Goal: Task Accomplishment & Management: Use online tool/utility

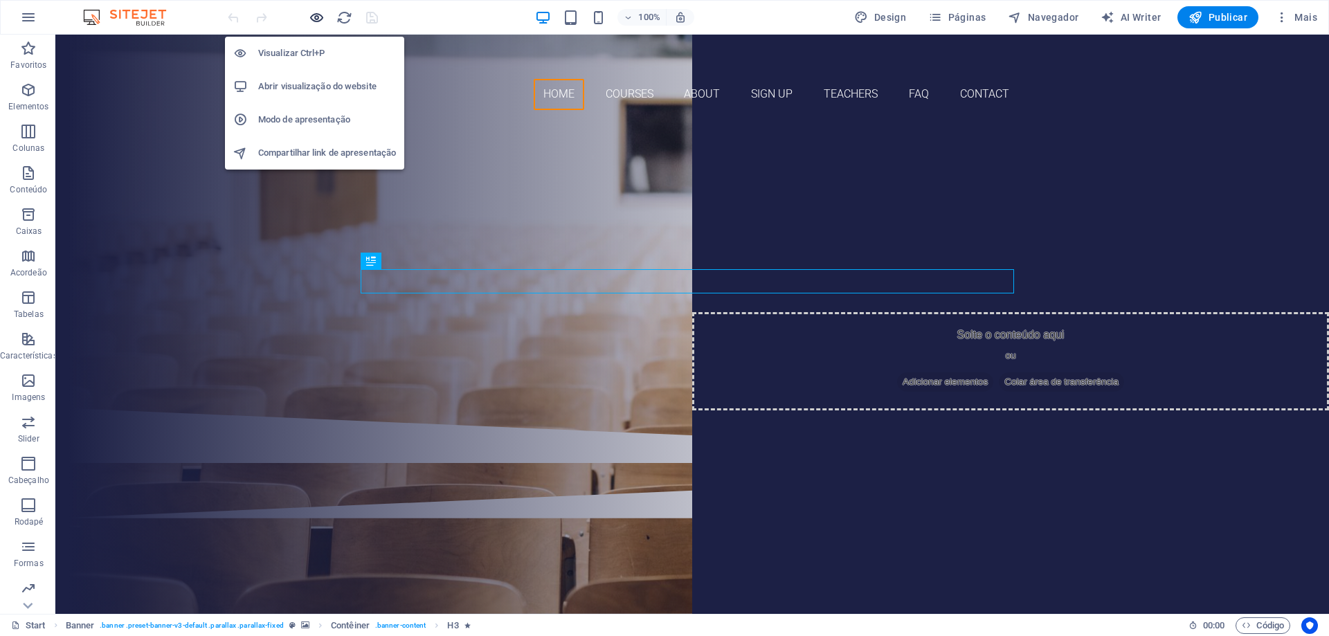
click at [315, 21] on icon "button" at bounding box center [317, 18] width 16 height 16
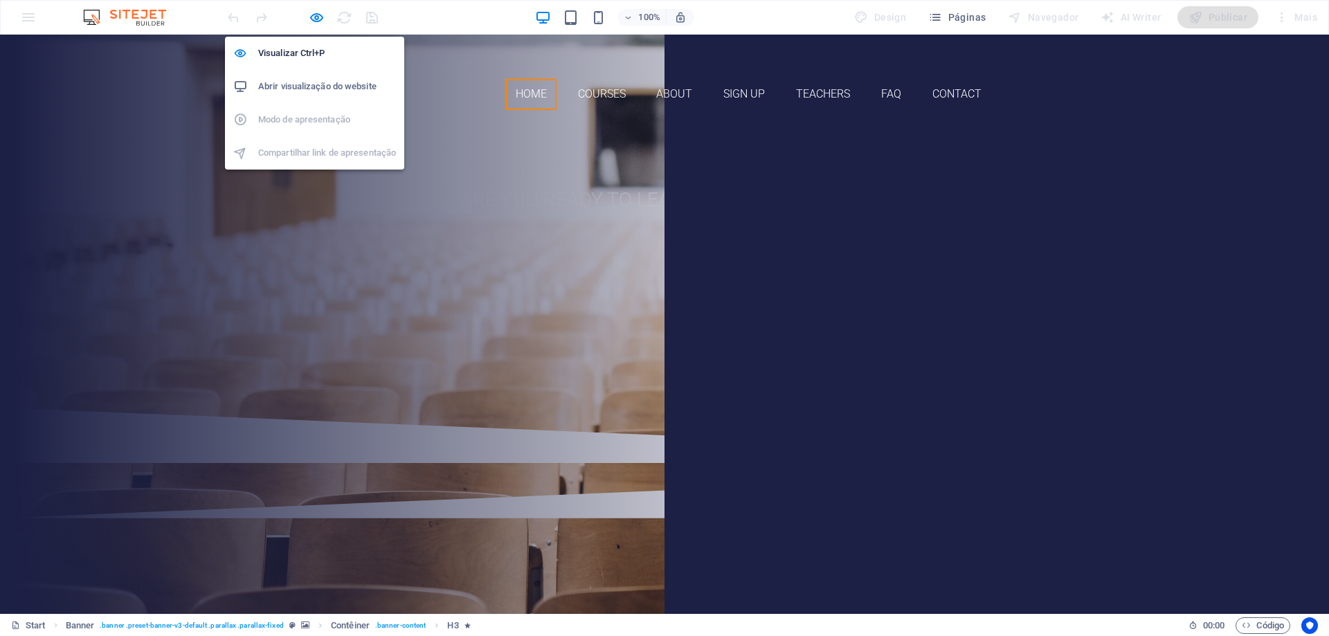
click at [304, 91] on h6 "Abrir visualização do website" at bounding box center [327, 86] width 138 height 17
click at [320, 15] on icon "button" at bounding box center [317, 18] width 16 height 16
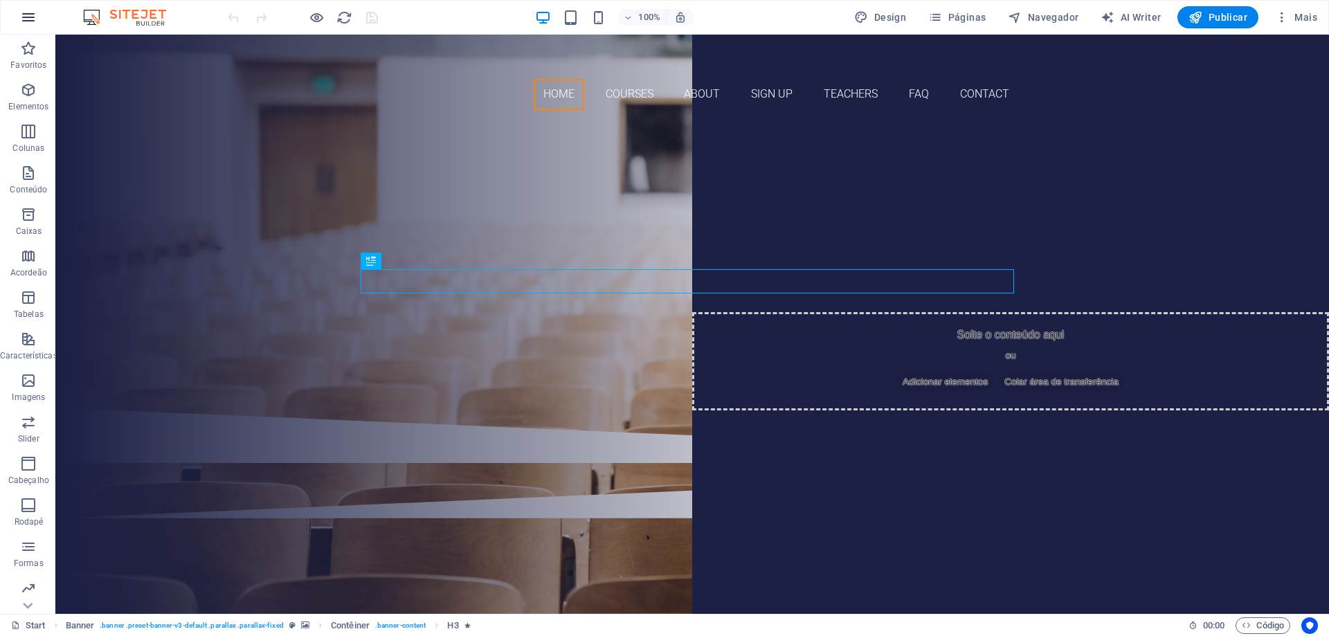
click at [35, 15] on icon "button" at bounding box center [28, 17] width 17 height 17
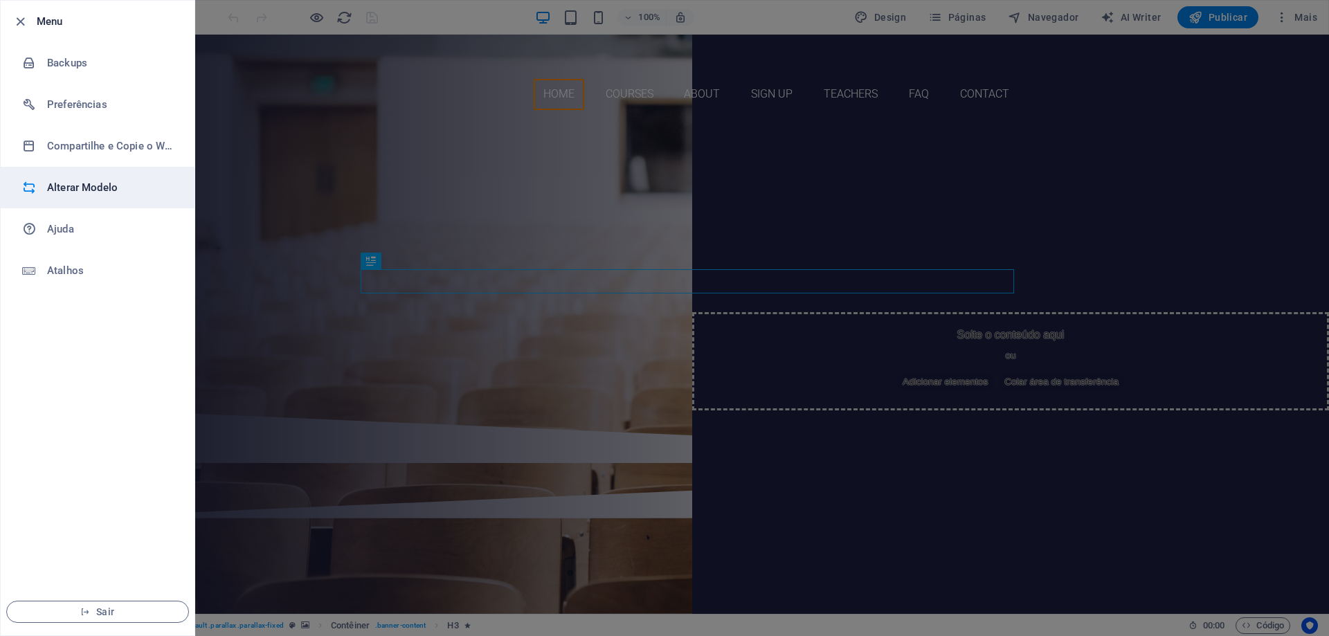
click at [62, 188] on h6 "Alterar Modelo" at bounding box center [111, 187] width 128 height 17
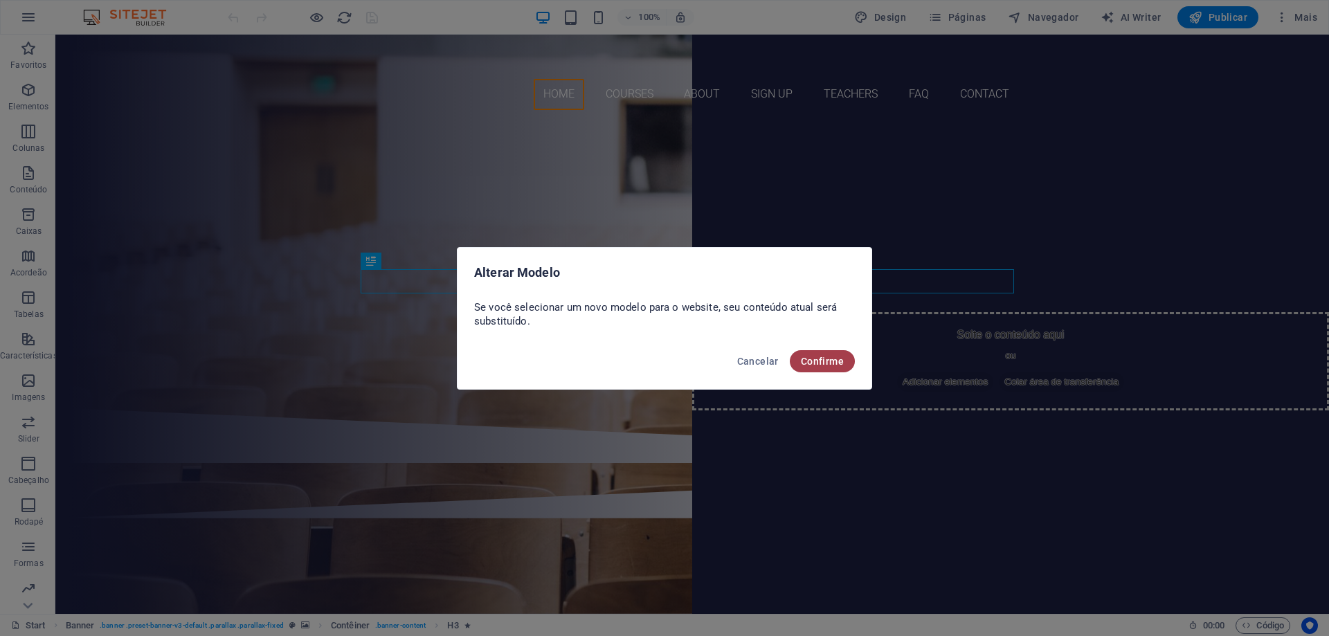
click at [821, 367] on button "Confirme" at bounding box center [822, 361] width 65 height 22
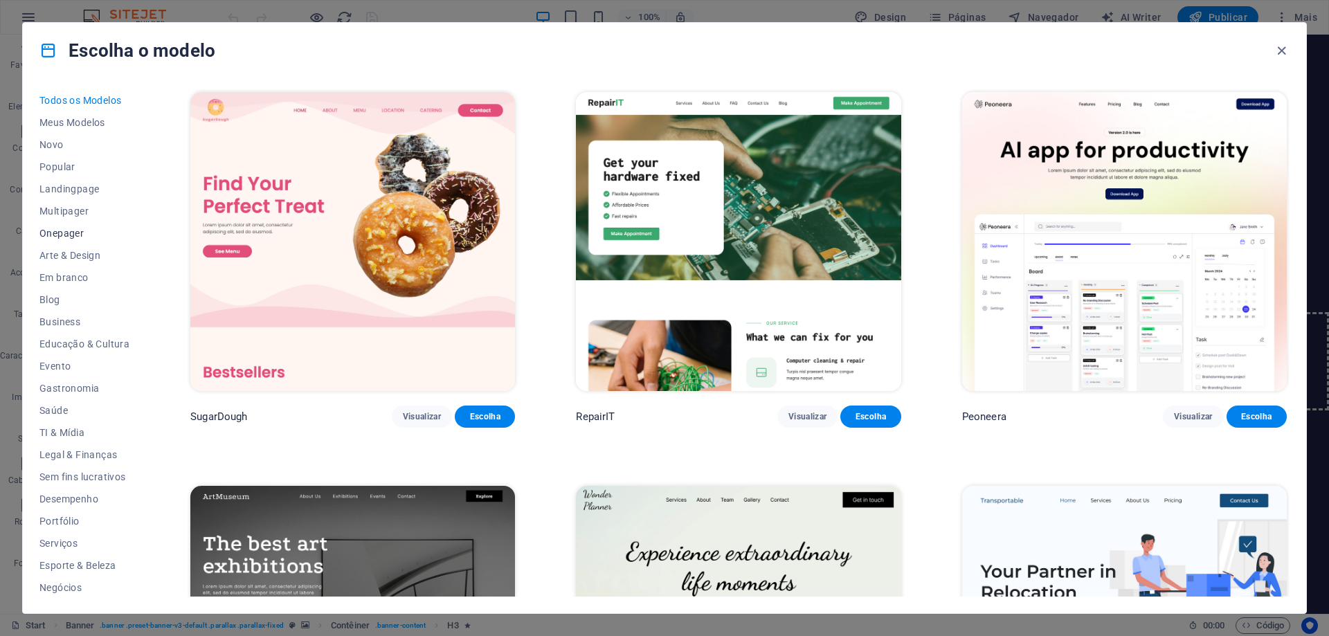
click at [71, 233] on span "Onepager" at bounding box center [84, 233] width 90 height 11
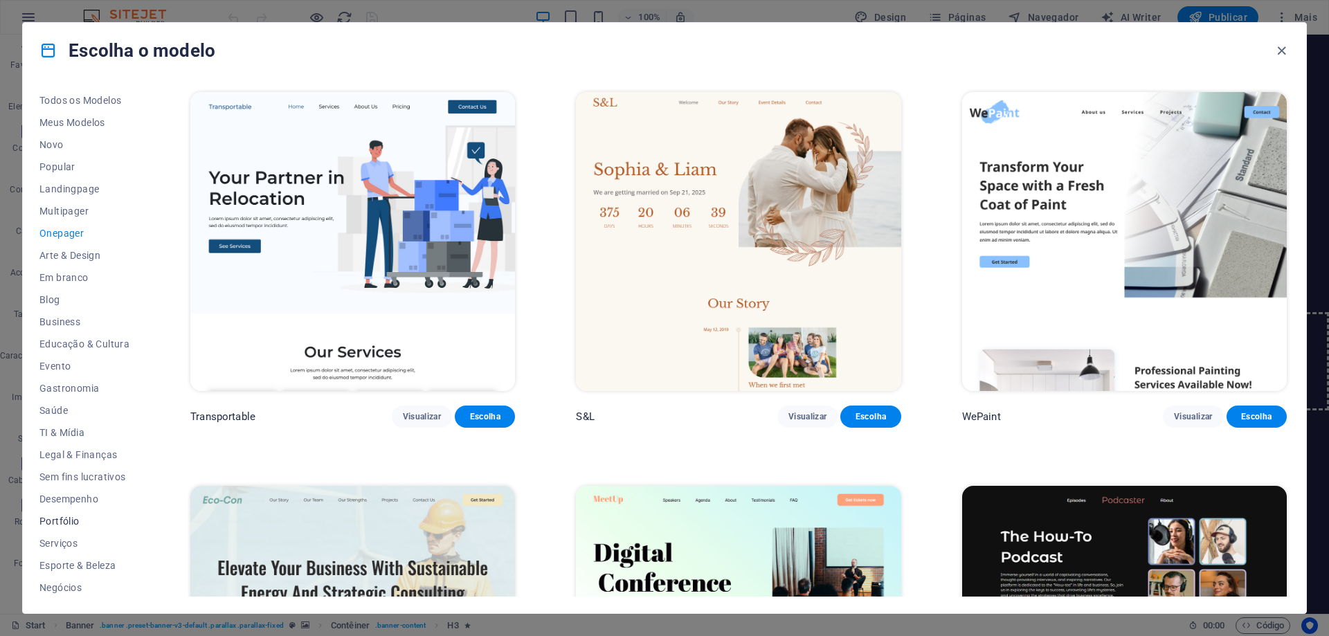
click at [61, 519] on span "Portfólio" at bounding box center [84, 521] width 90 height 11
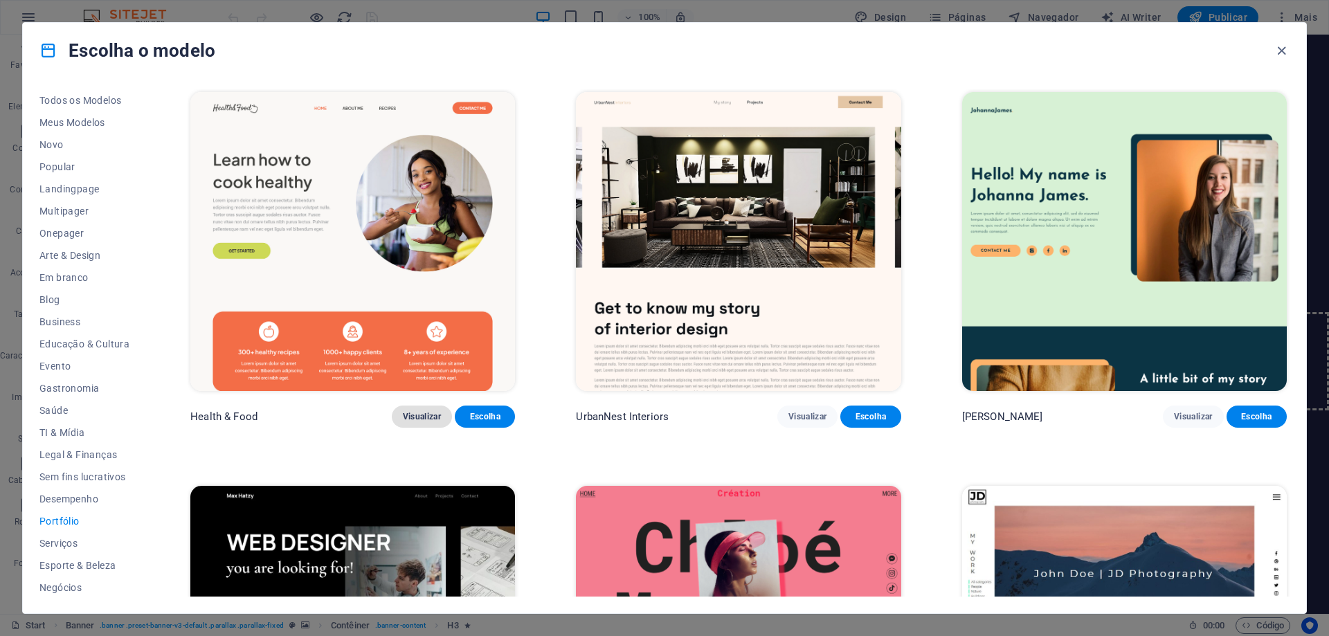
click at [413, 412] on span "Visualizar" at bounding box center [422, 416] width 38 height 11
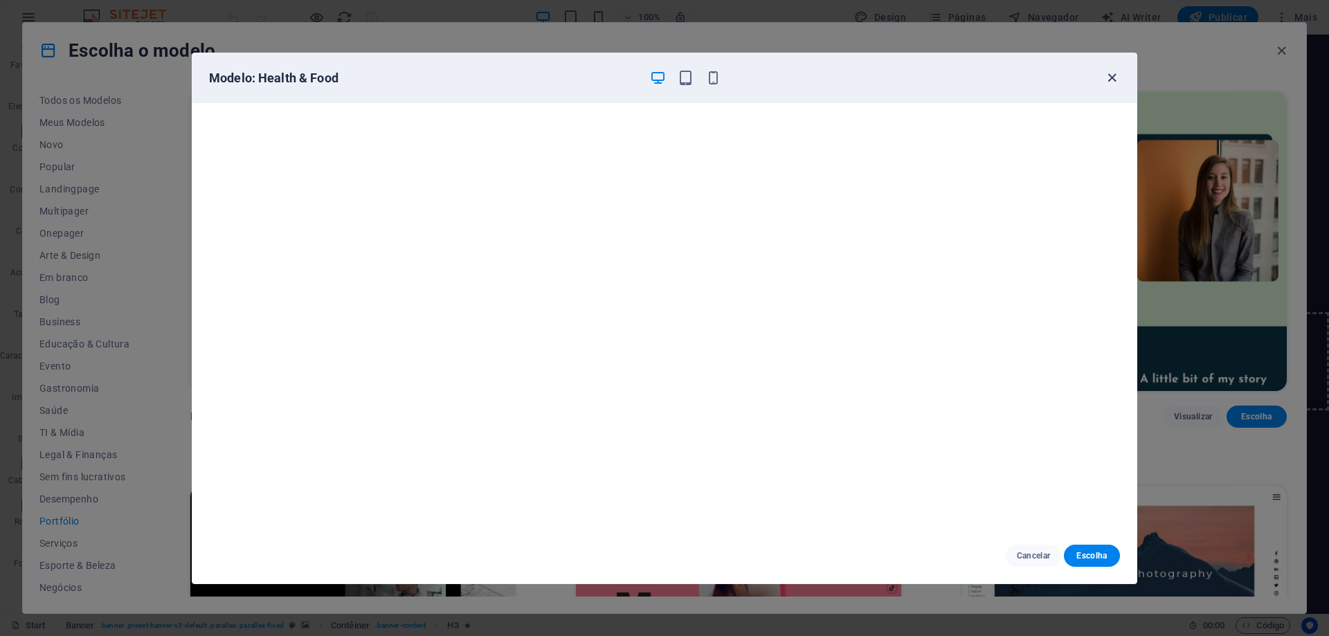
click at [1113, 77] on icon "button" at bounding box center [1112, 78] width 16 height 16
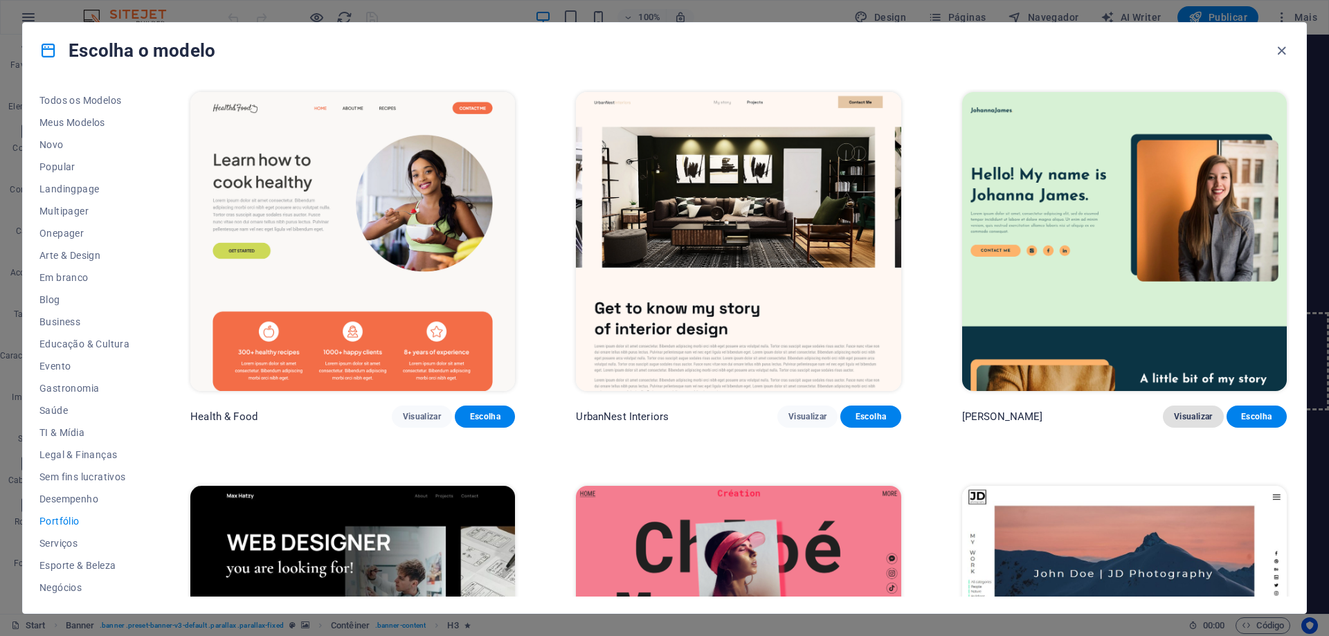
click at [1191, 417] on span "Visualizar" at bounding box center [1193, 416] width 38 height 11
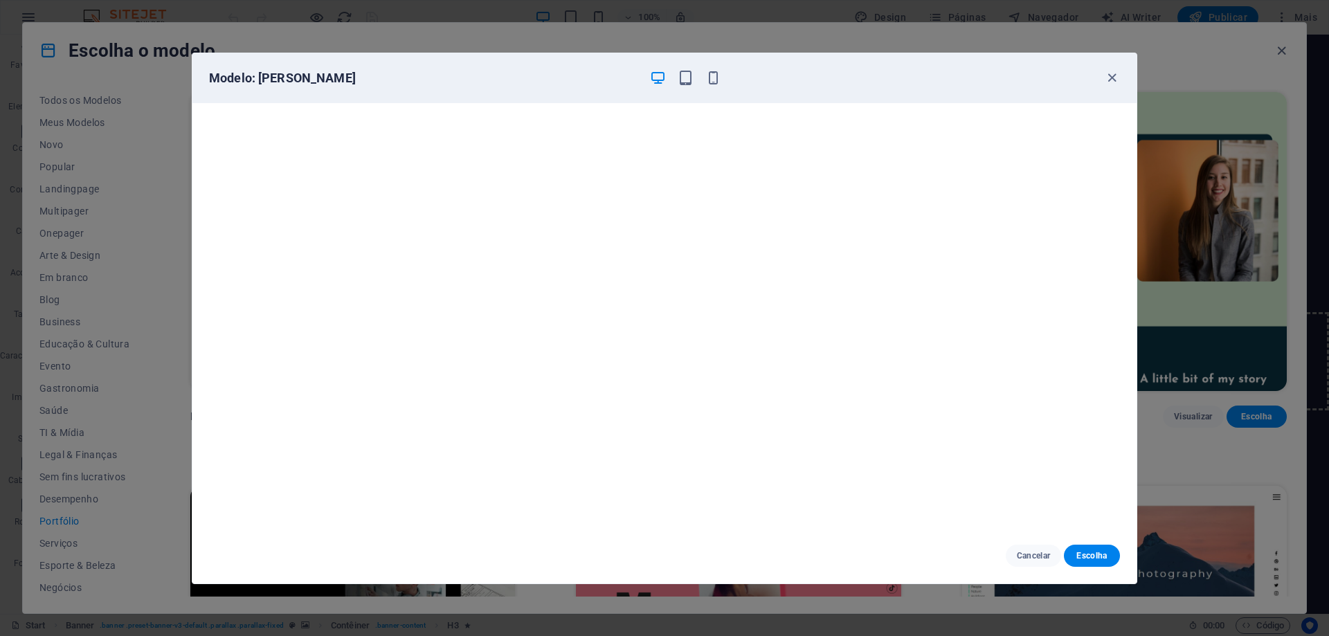
scroll to position [3, 0]
click at [1111, 75] on icon "button" at bounding box center [1112, 78] width 16 height 16
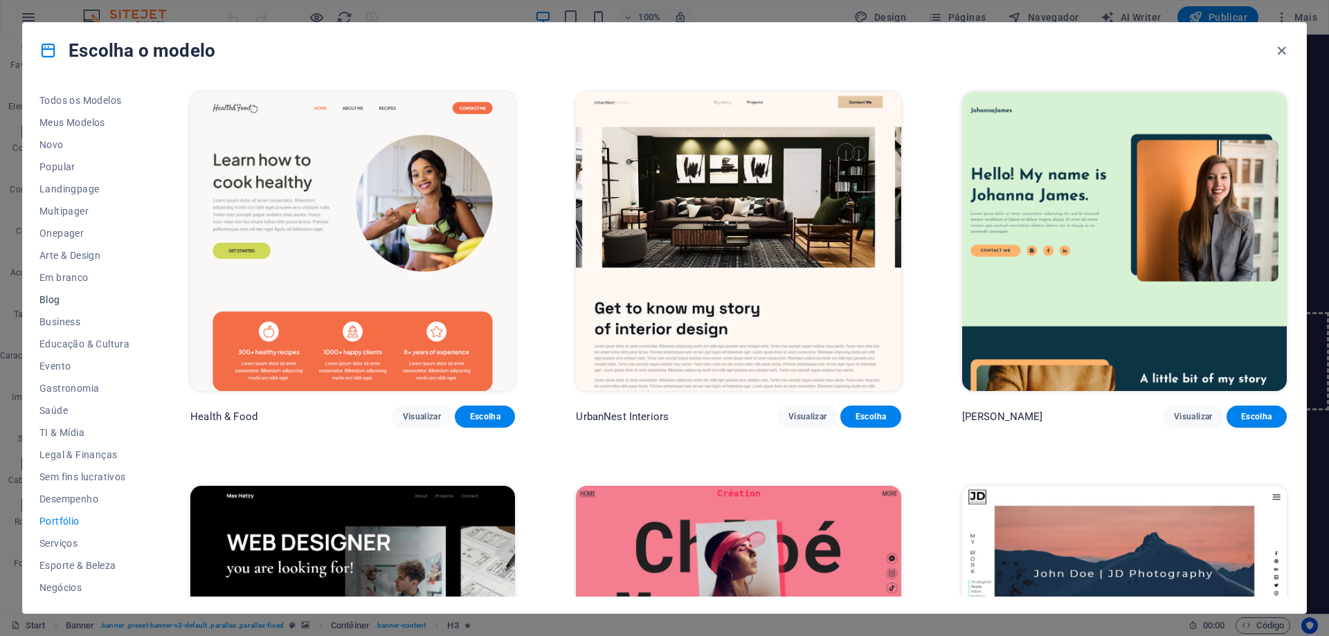
click at [57, 302] on span "Blog" at bounding box center [84, 299] width 90 height 11
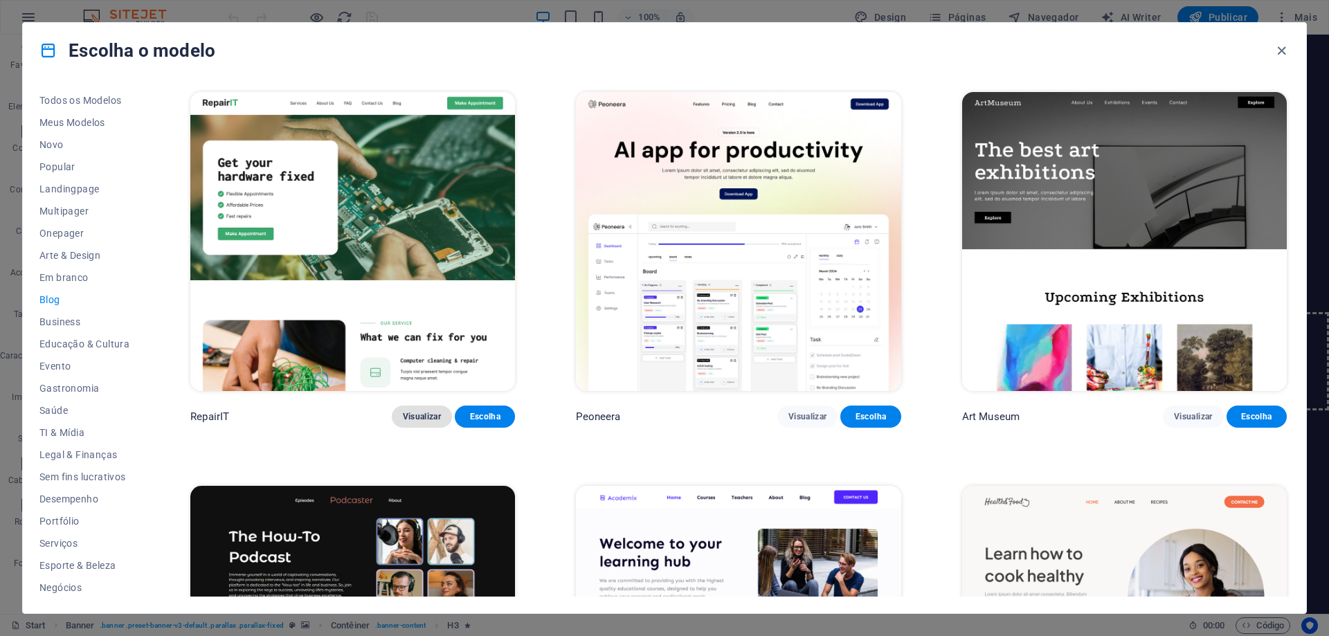
click at [438, 414] on span "Visualizar" at bounding box center [422, 416] width 38 height 11
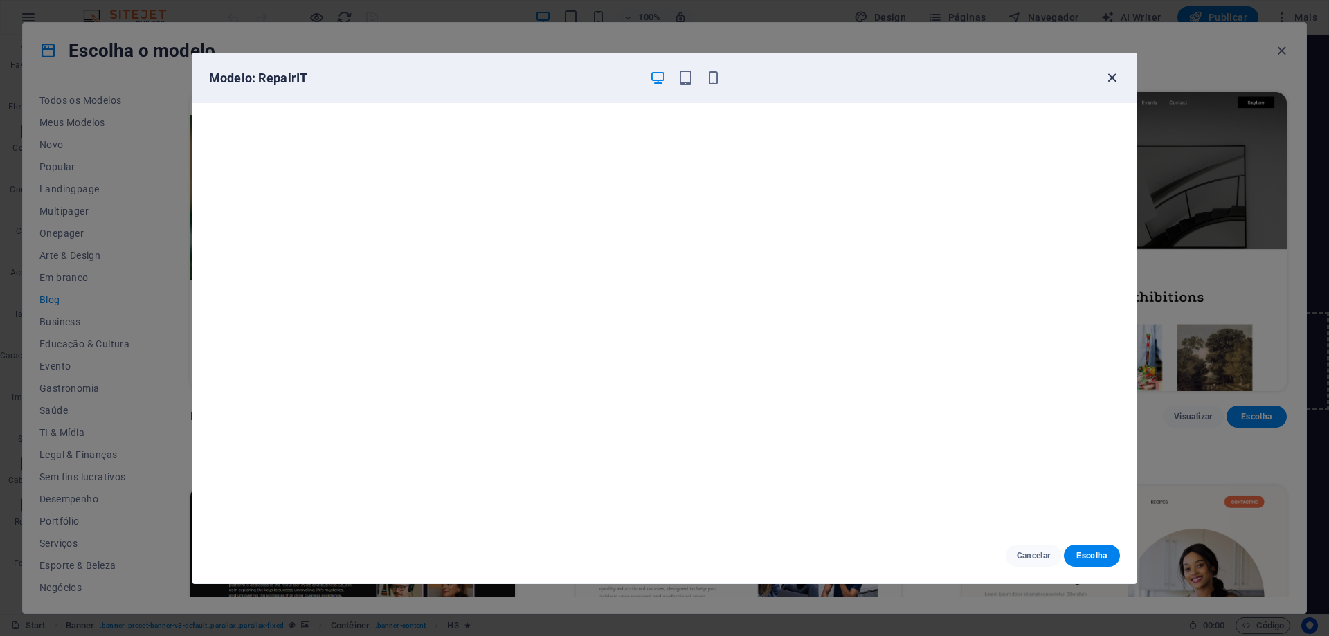
click at [1109, 78] on icon "button" at bounding box center [1112, 78] width 16 height 16
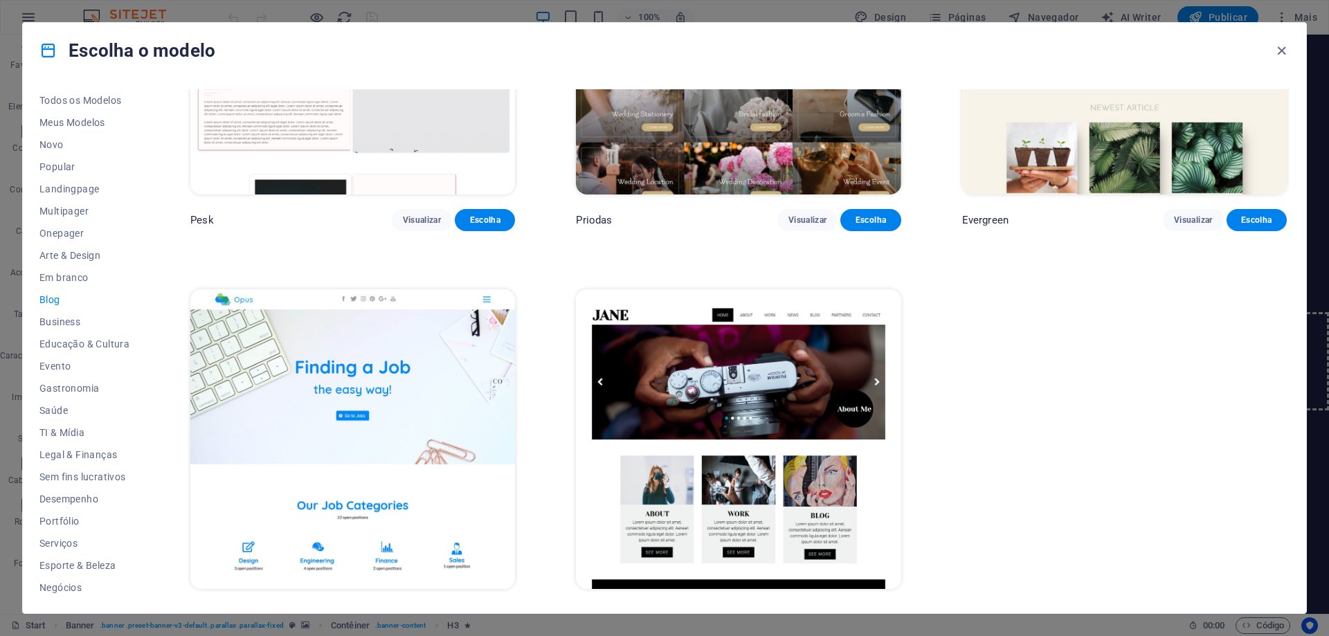
scroll to position [2578, 0]
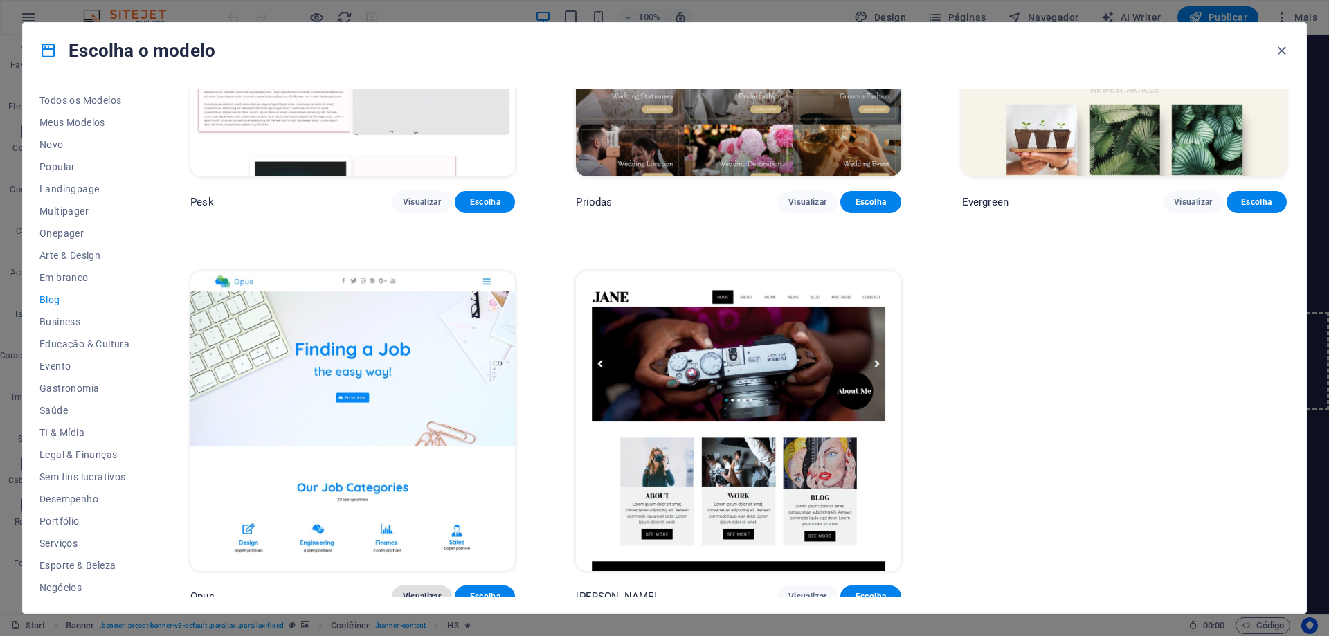
click at [412, 591] on span "Visualizar" at bounding box center [422, 596] width 38 height 11
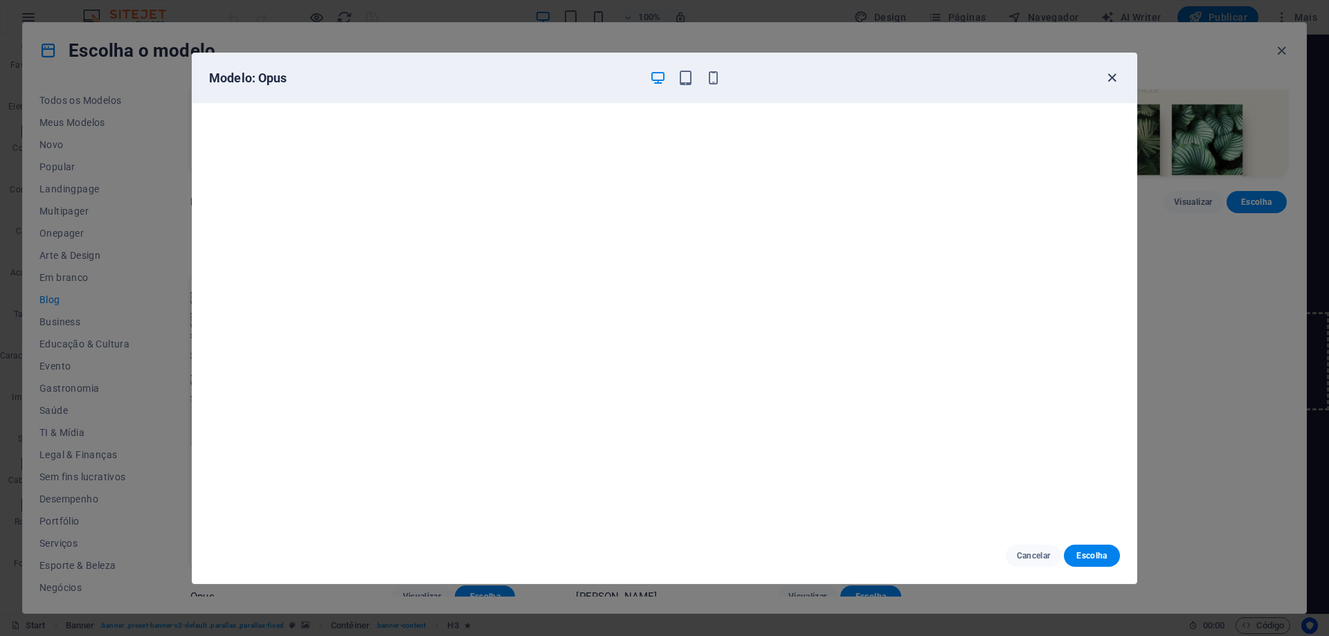
click at [1115, 80] on icon "button" at bounding box center [1112, 78] width 16 height 16
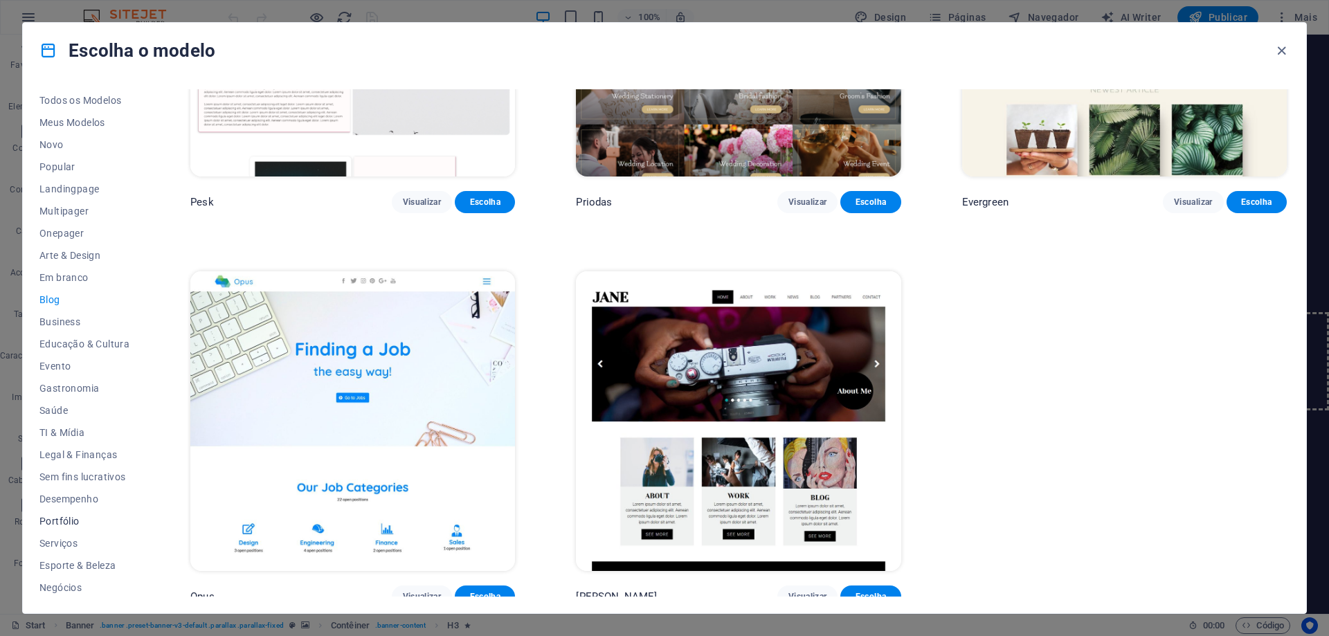
click at [60, 521] on span "Portfólio" at bounding box center [84, 521] width 90 height 11
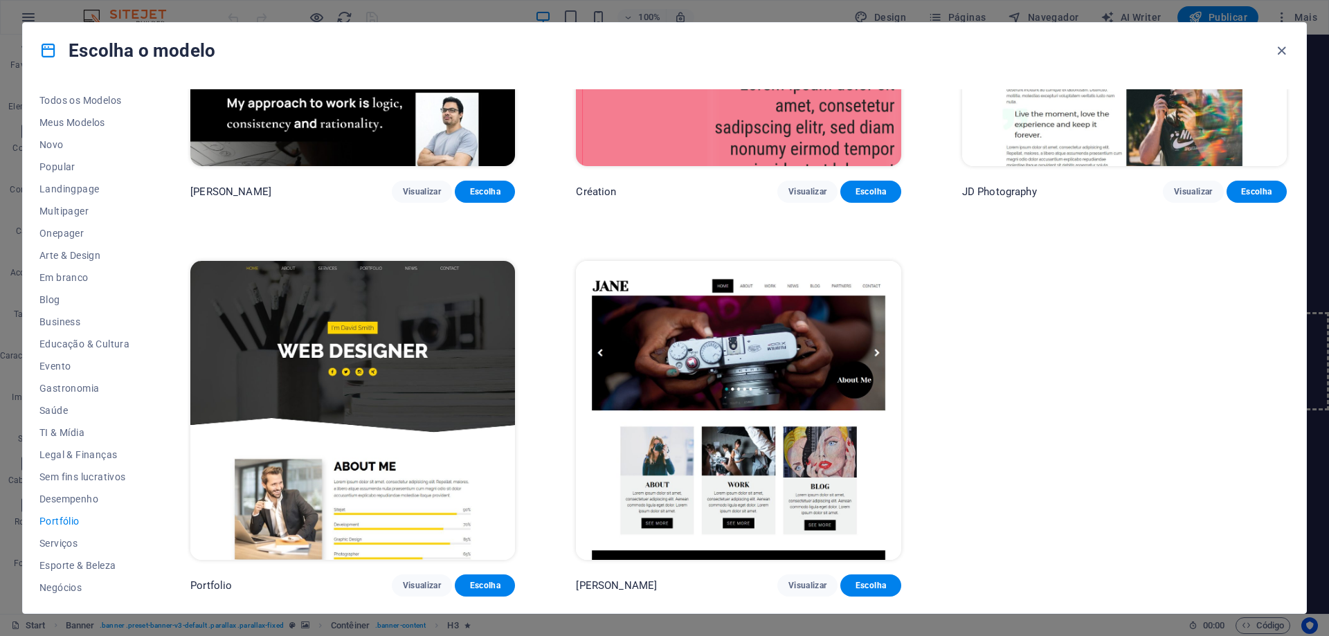
scroll to position [615, 0]
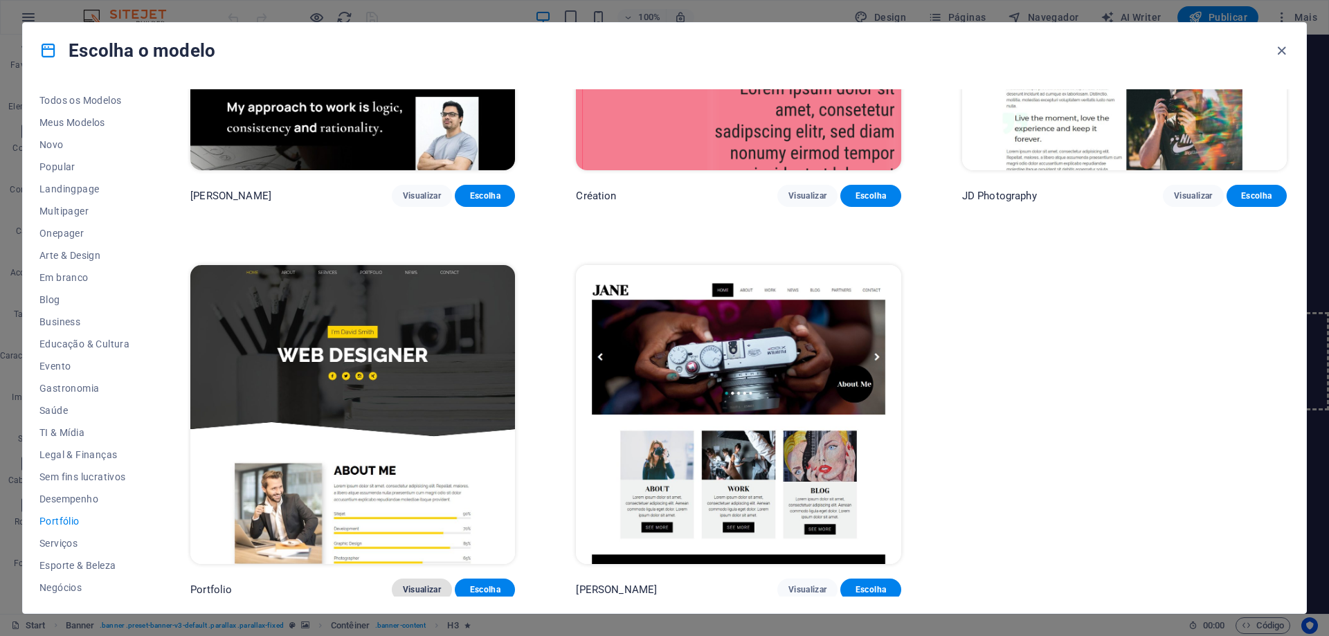
click at [417, 585] on span "Visualizar" at bounding box center [422, 589] width 38 height 11
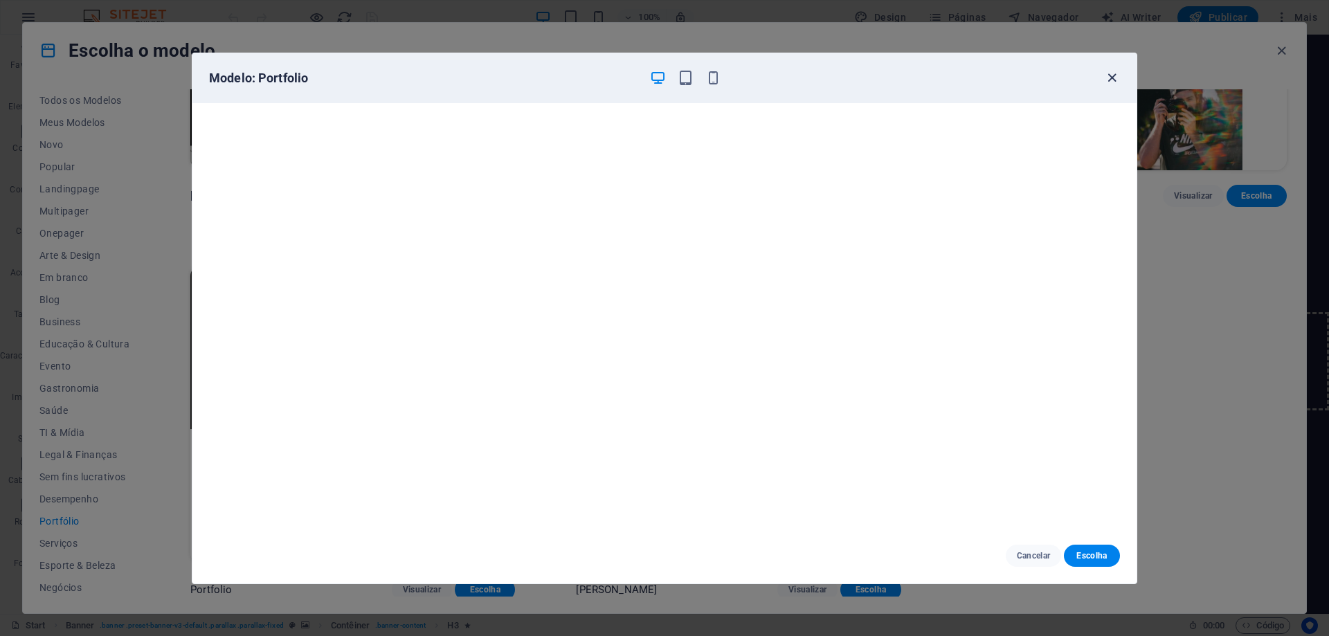
click at [1110, 79] on icon "button" at bounding box center [1112, 78] width 16 height 16
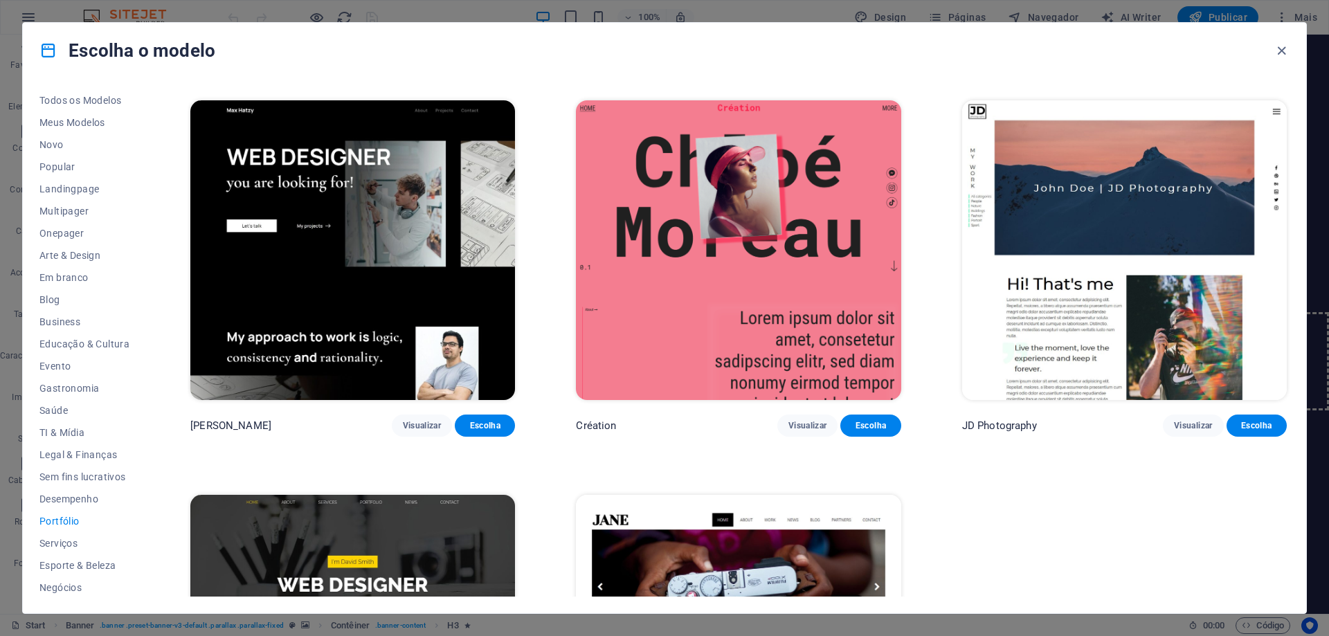
scroll to position [477, 0]
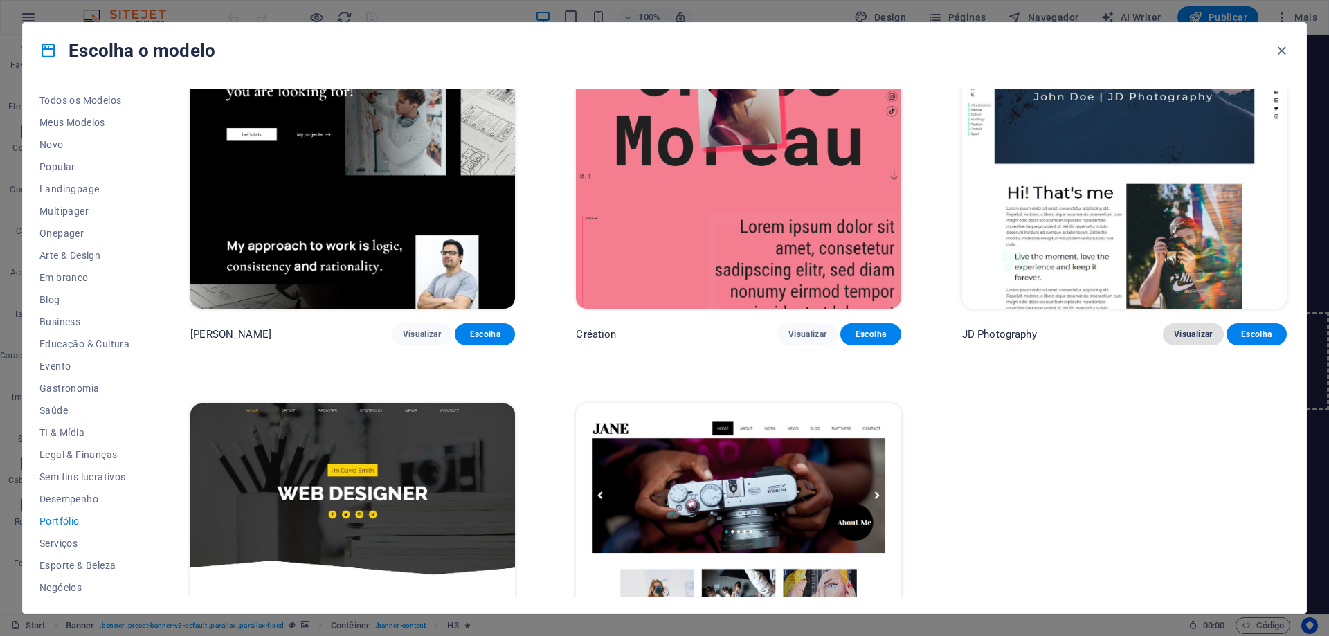
click at [1187, 329] on span "Visualizar" at bounding box center [1193, 334] width 38 height 11
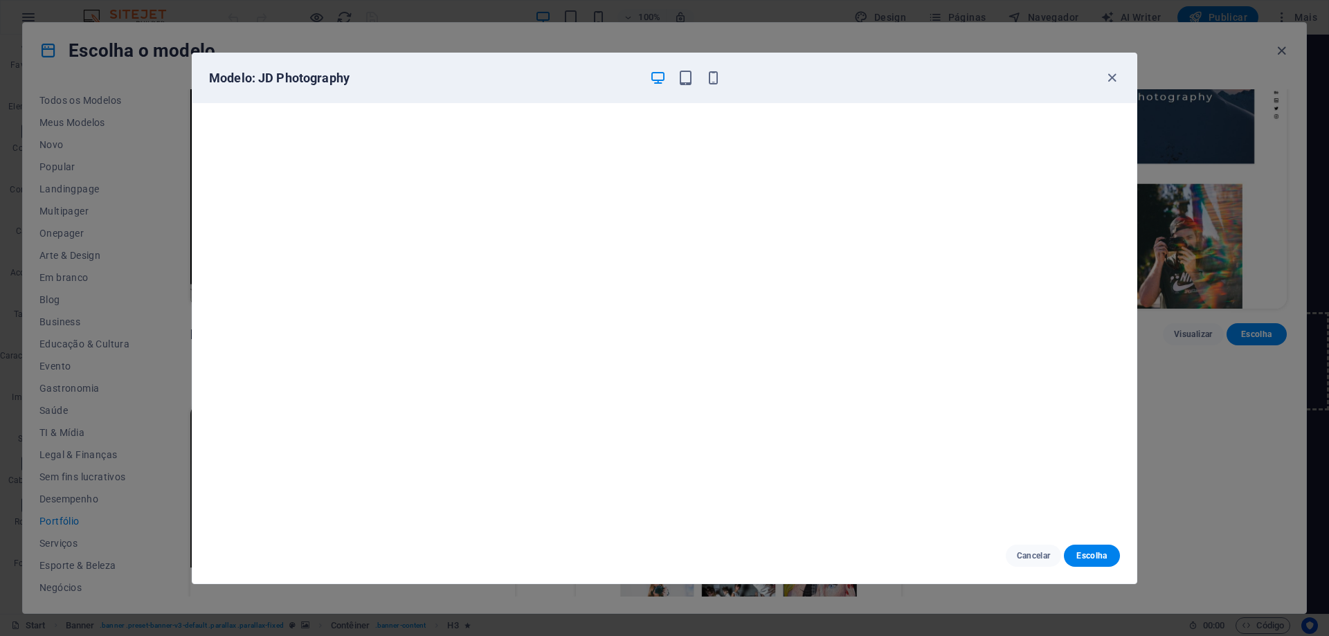
scroll to position [3, 0]
click at [1113, 80] on icon "button" at bounding box center [1112, 78] width 16 height 16
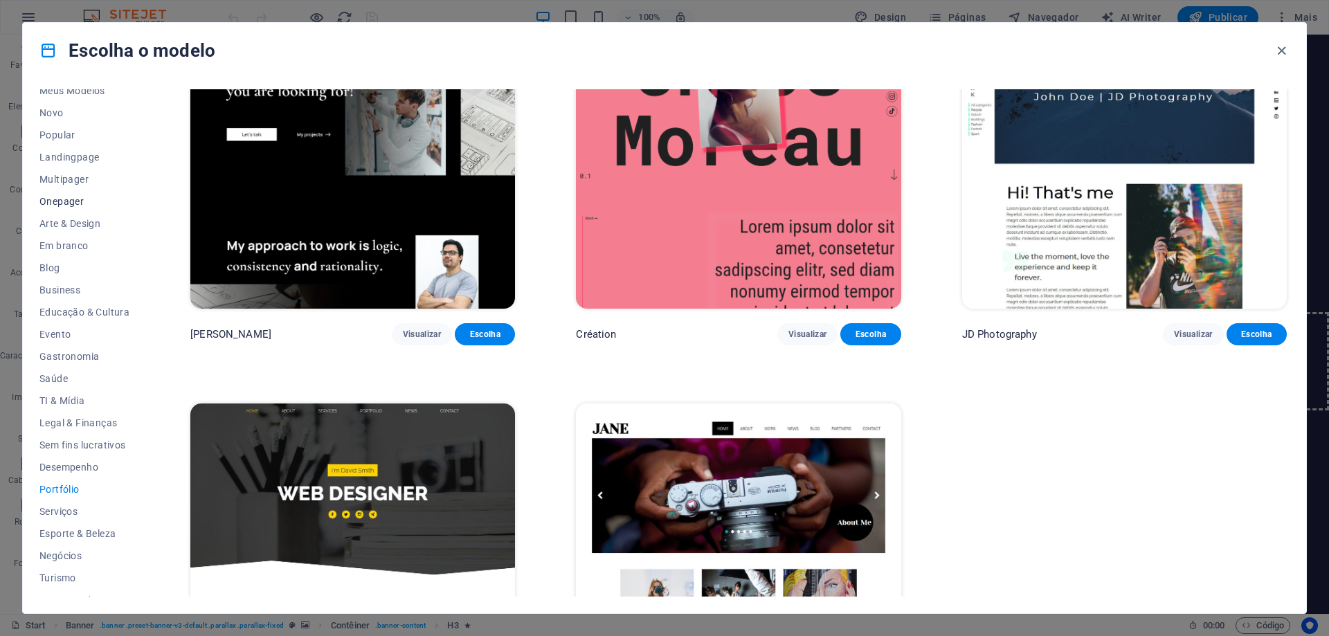
scroll to position [46, 0]
click at [70, 493] on span "Serviços" at bounding box center [84, 496] width 90 height 11
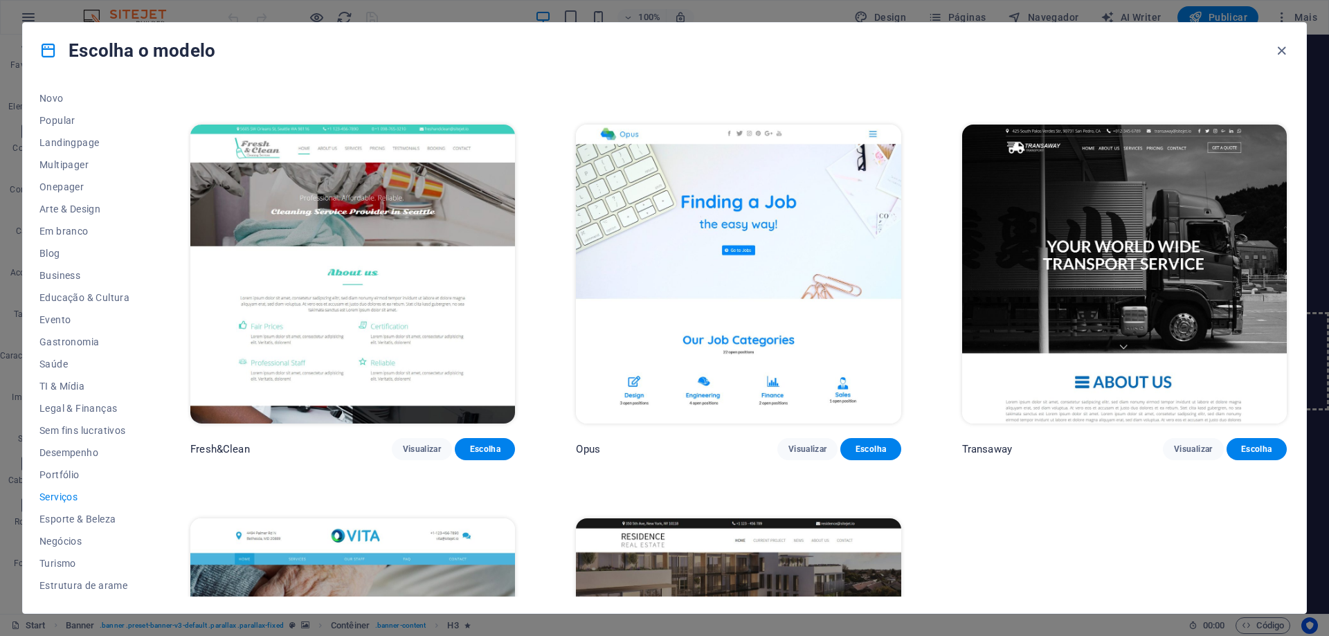
scroll to position [2185, 0]
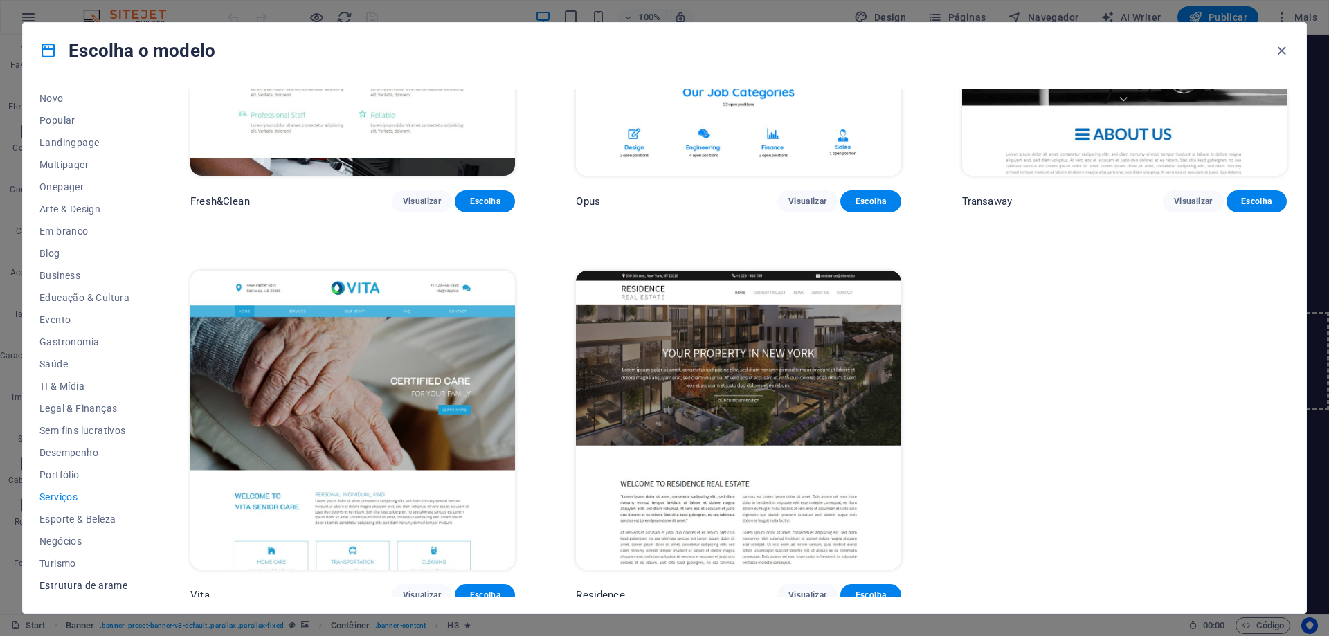
click at [86, 587] on span "Estrutura de arame" at bounding box center [84, 585] width 90 height 11
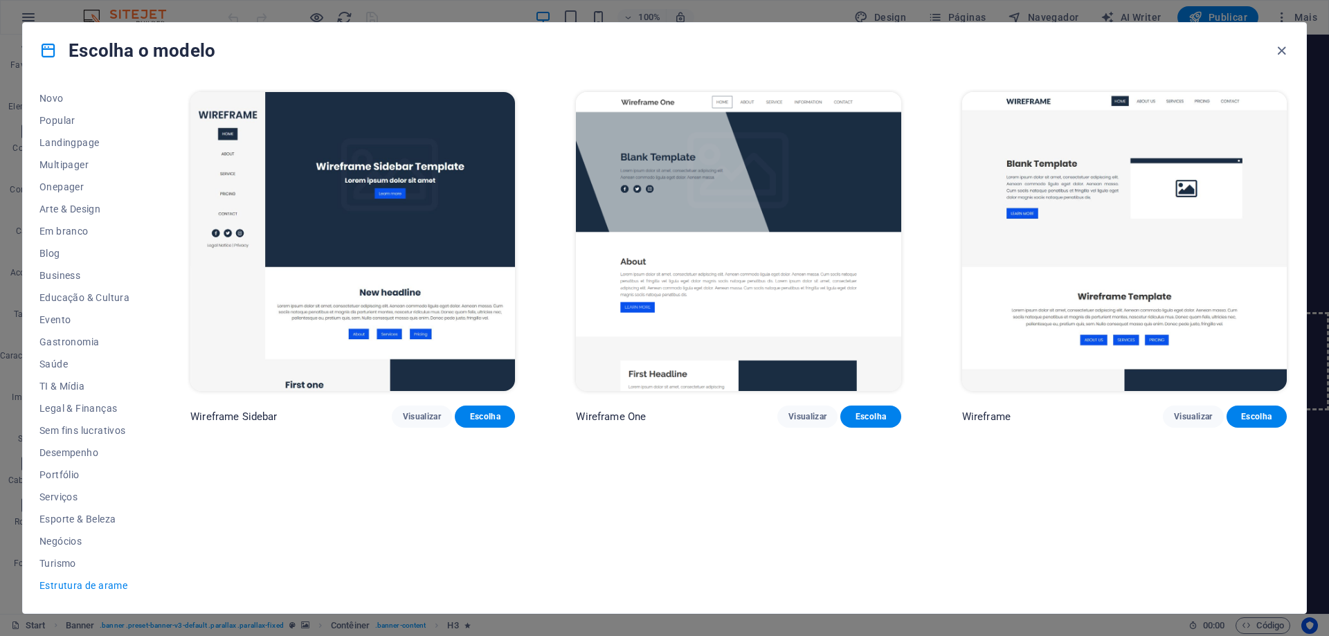
scroll to position [0, 0]
click at [64, 559] on span "Turismo" at bounding box center [84, 563] width 90 height 11
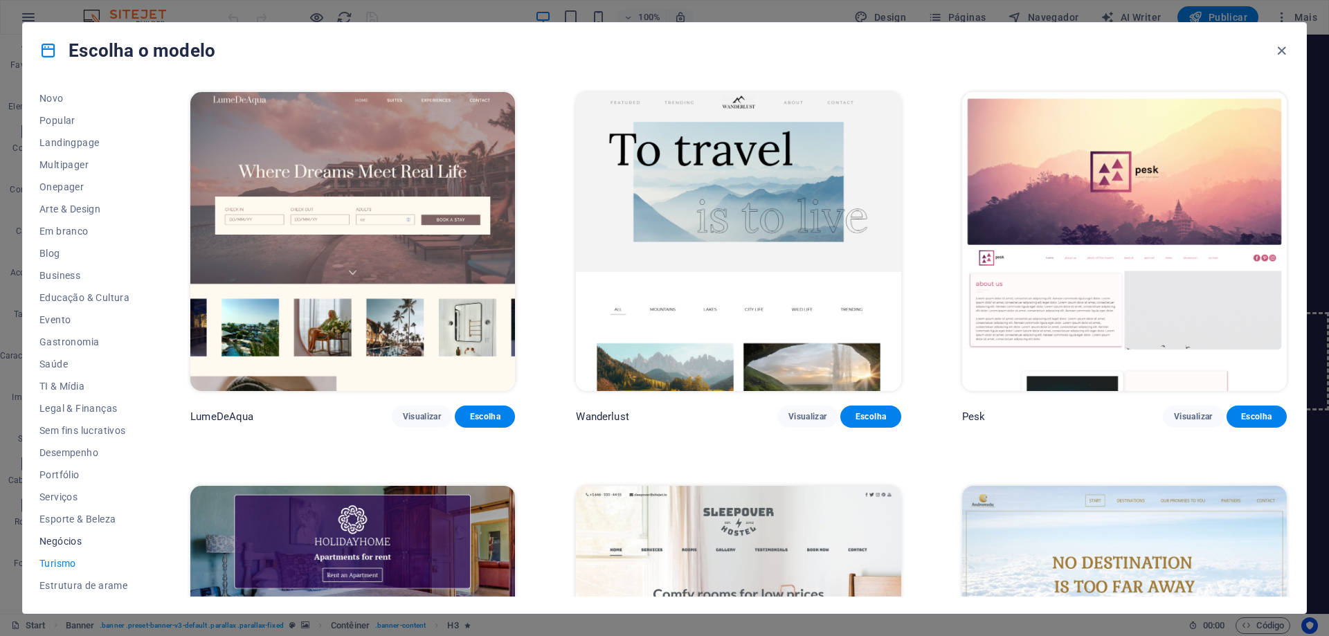
click at [62, 540] on span "Negócios" at bounding box center [84, 541] width 90 height 11
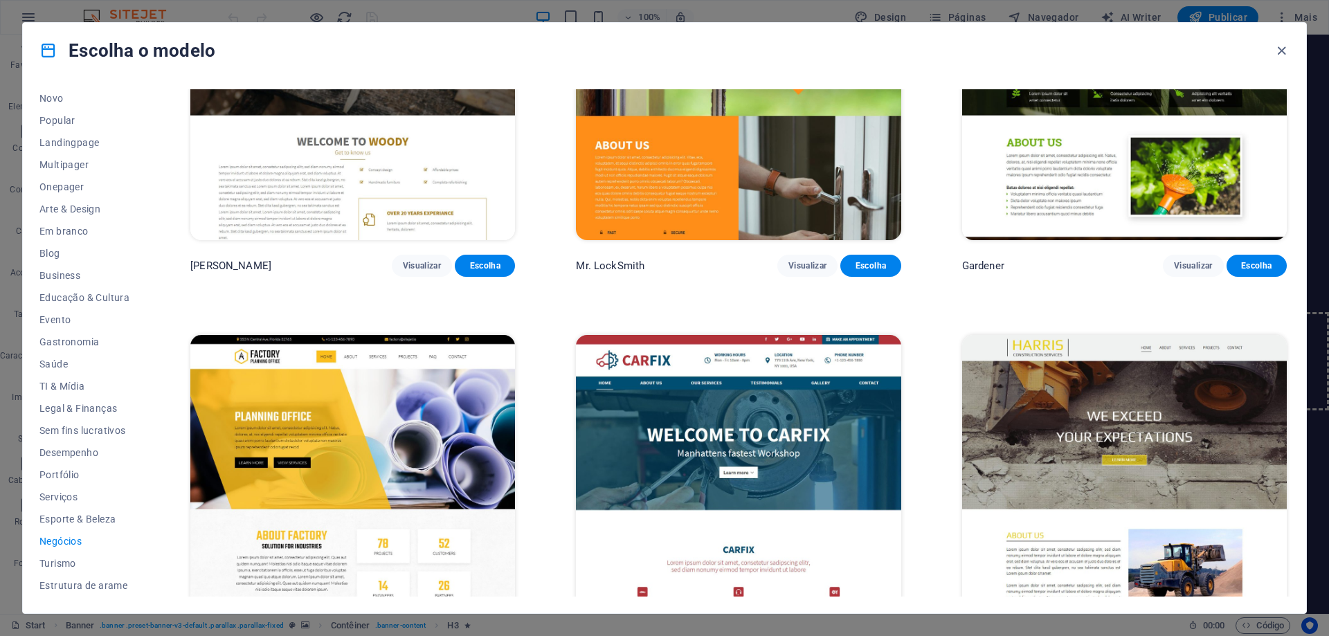
scroll to position [615, 0]
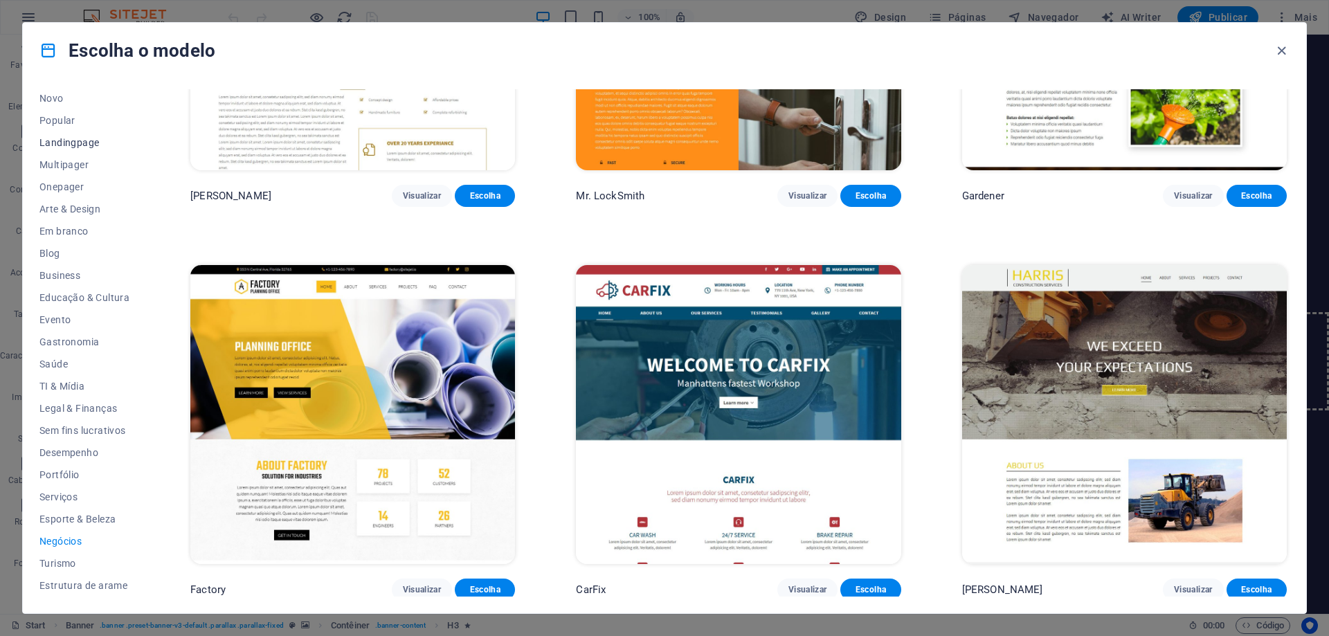
click at [82, 143] on span "Landingpage" at bounding box center [84, 142] width 90 height 11
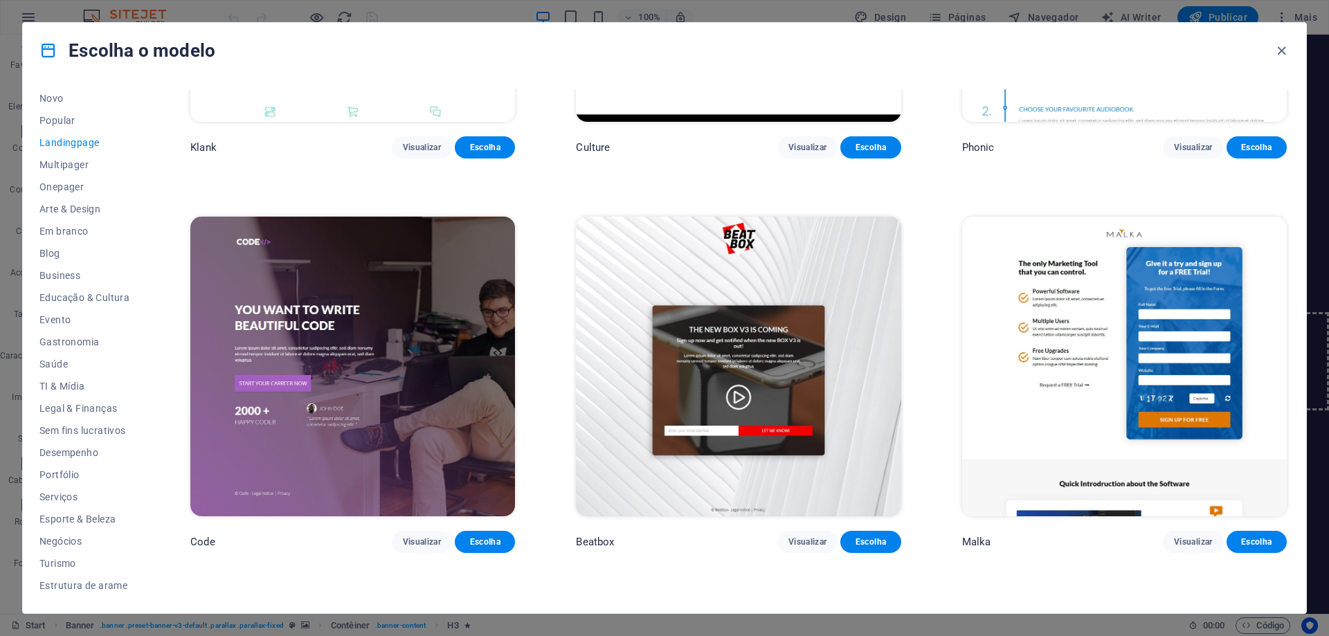
scroll to position [408, 0]
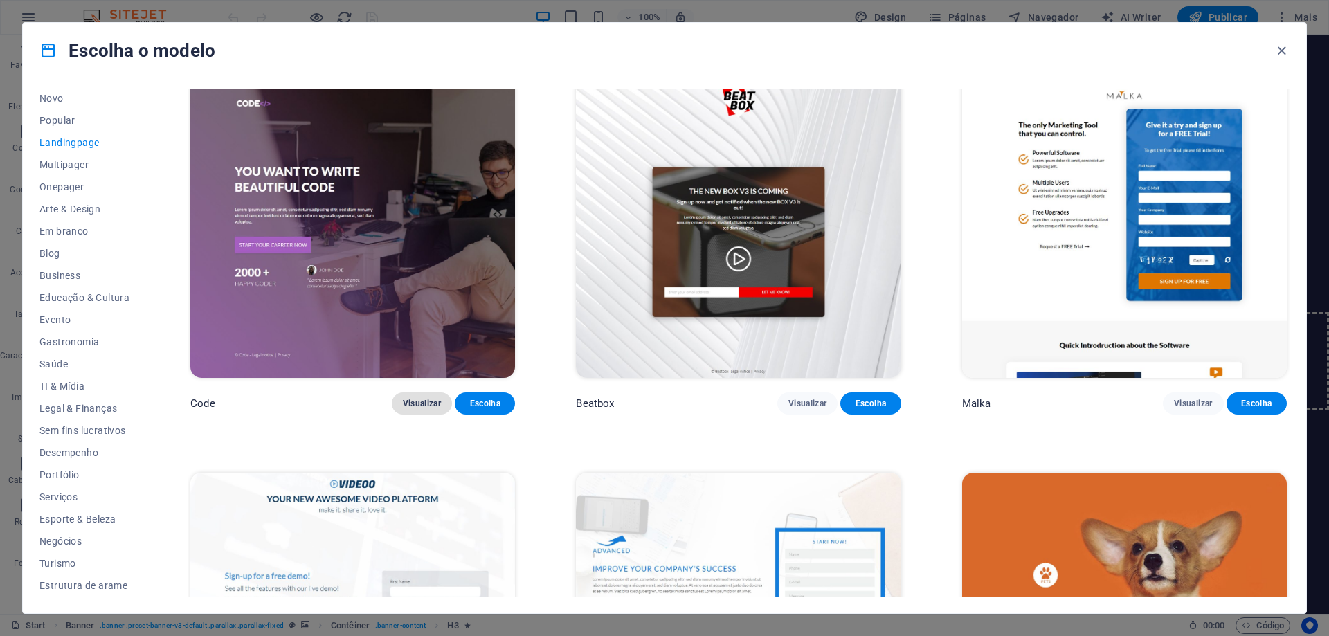
click at [428, 398] on span "Visualizar" at bounding box center [422, 403] width 38 height 11
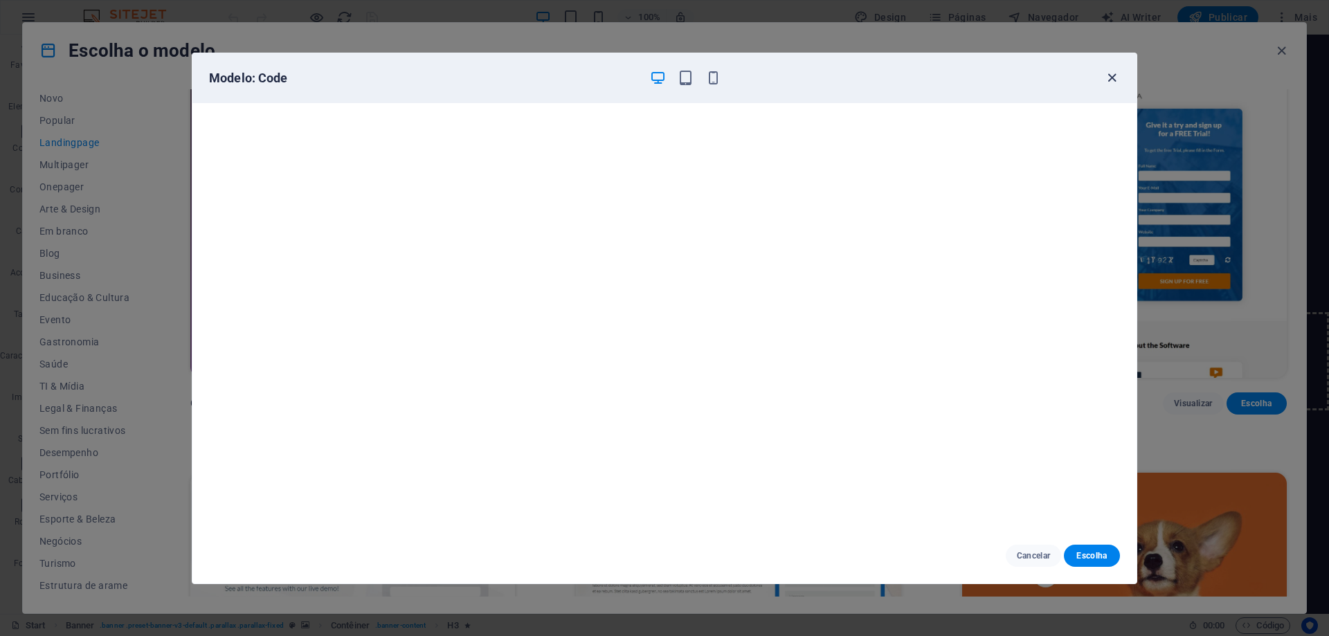
click at [1118, 81] on icon "button" at bounding box center [1112, 78] width 16 height 16
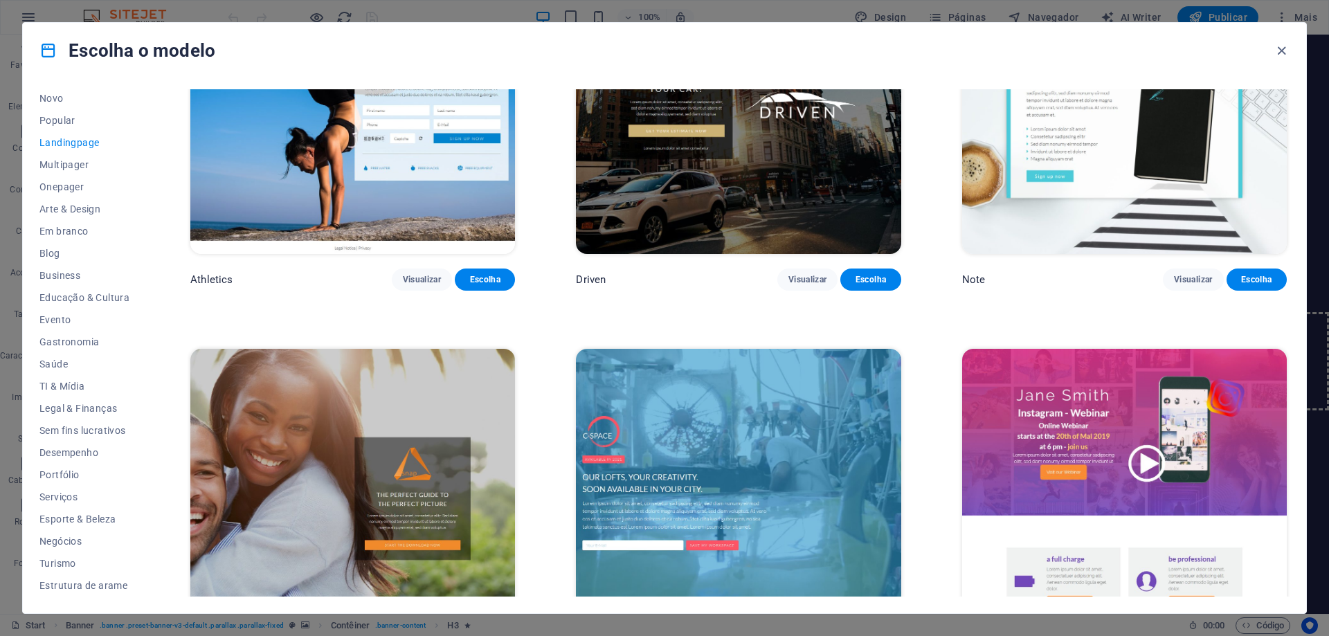
scroll to position [1376, 0]
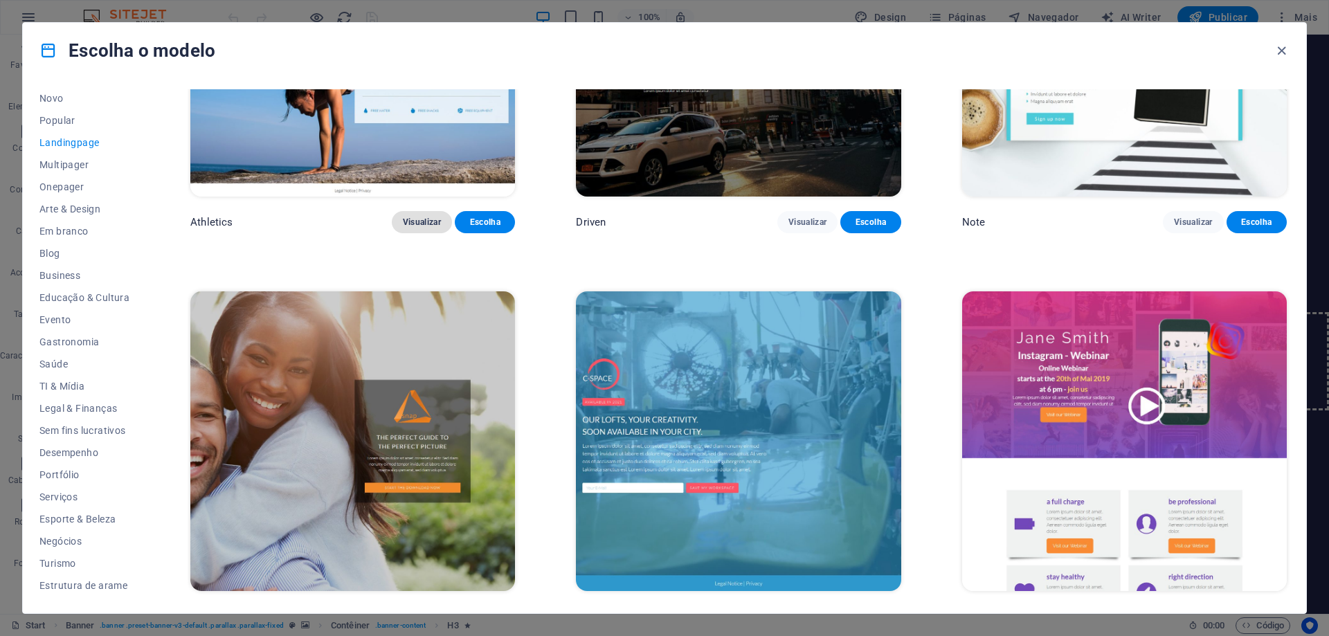
click at [426, 217] on span "Visualizar" at bounding box center [422, 222] width 38 height 11
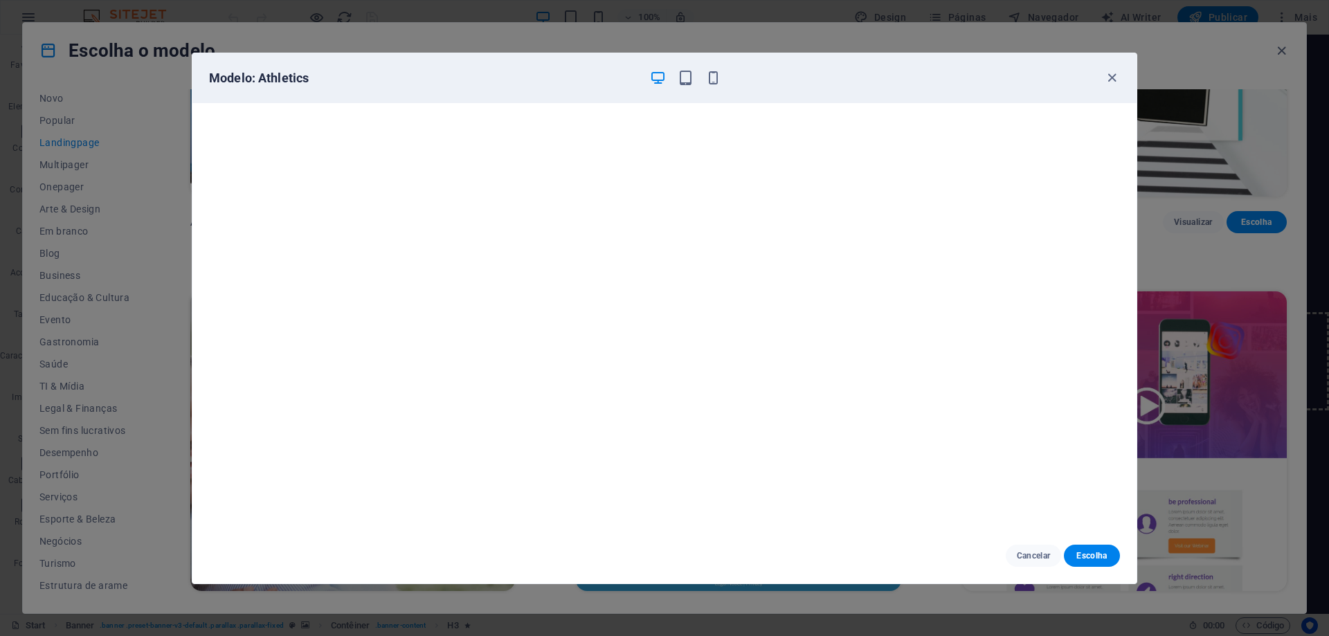
scroll to position [3, 0]
click at [1109, 78] on icon "button" at bounding box center [1112, 78] width 16 height 16
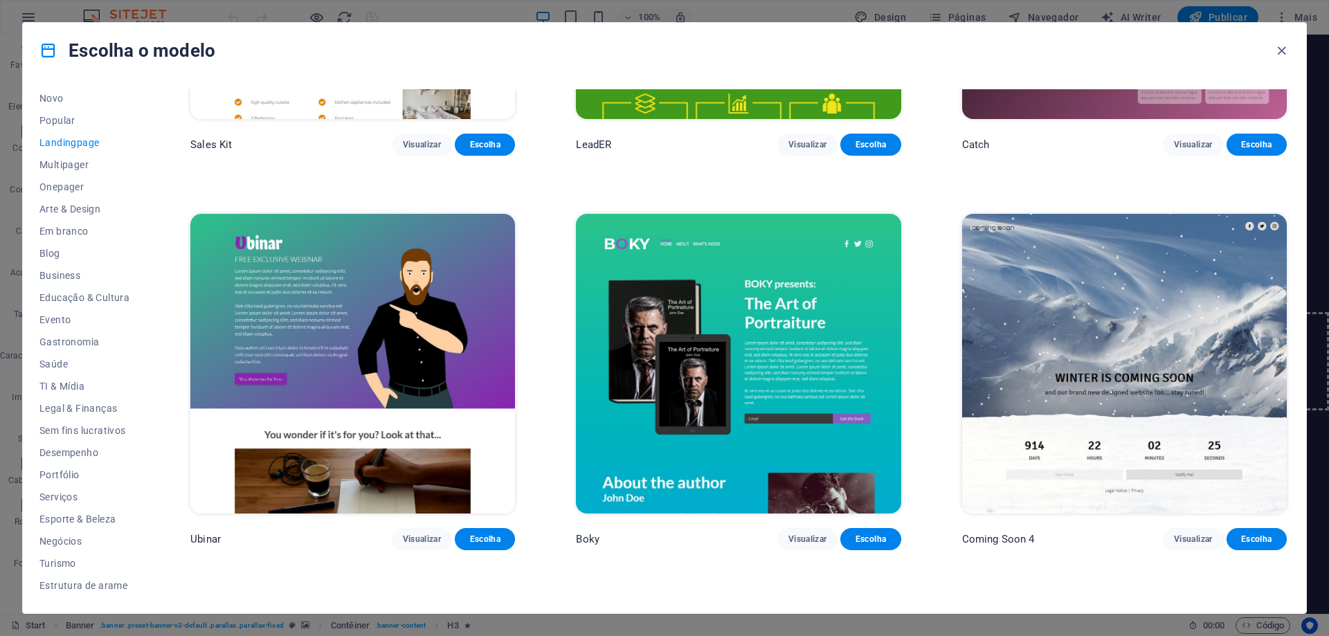
scroll to position [2691, 0]
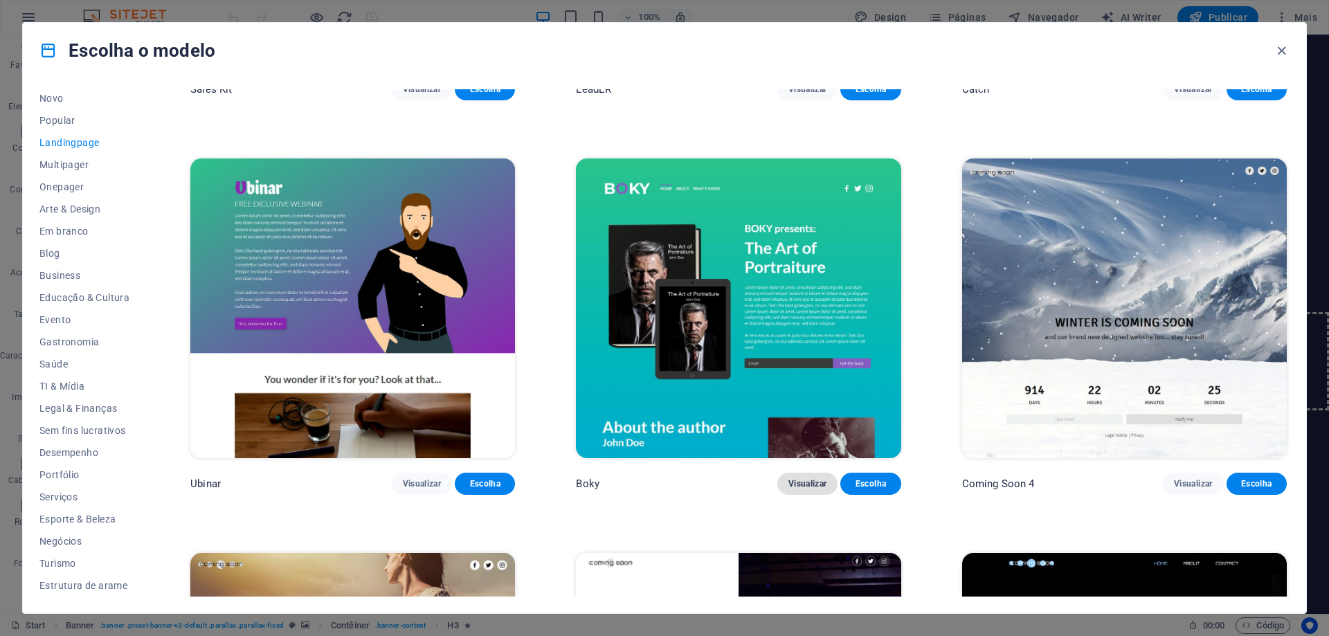
click at [794, 478] on span "Visualizar" at bounding box center [807, 483] width 38 height 11
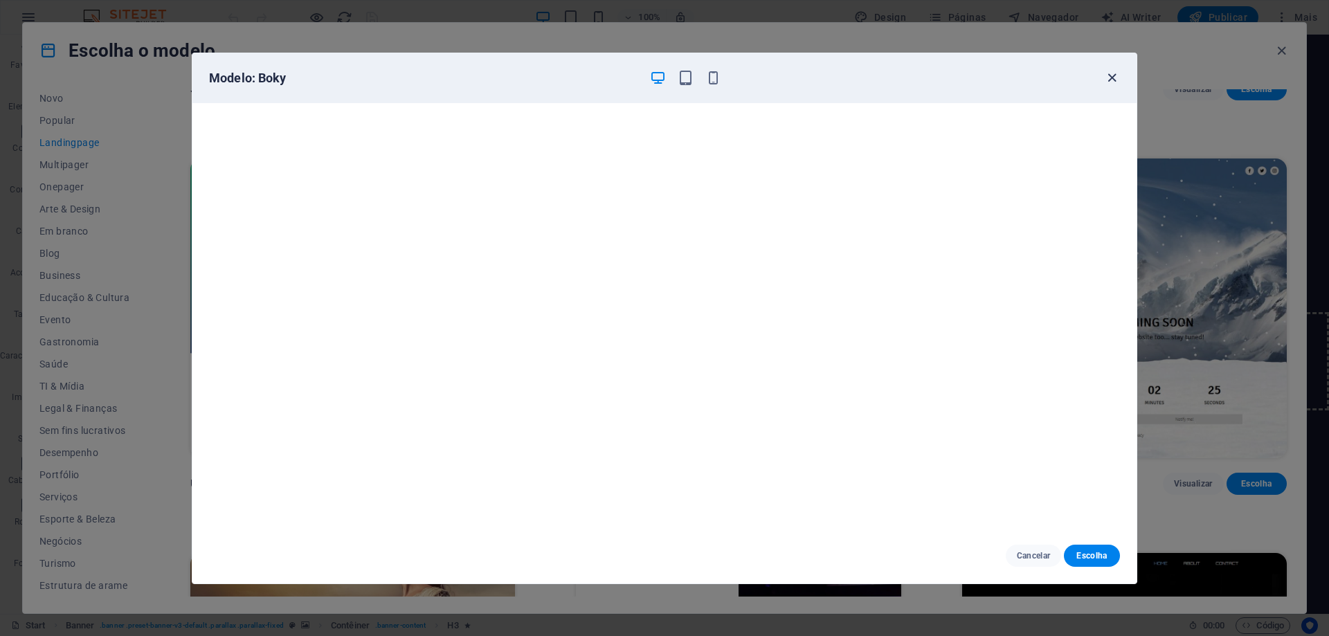
click at [1115, 81] on icon "button" at bounding box center [1112, 78] width 16 height 16
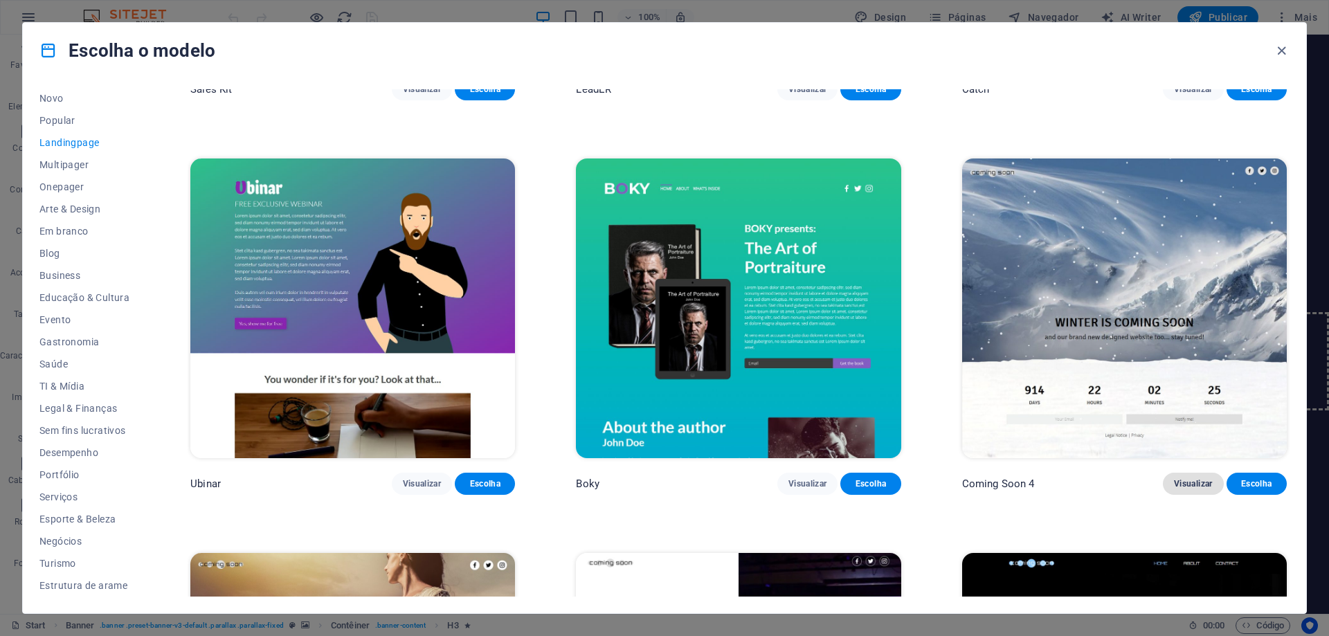
click at [1190, 478] on span "Visualizar" at bounding box center [1193, 483] width 38 height 11
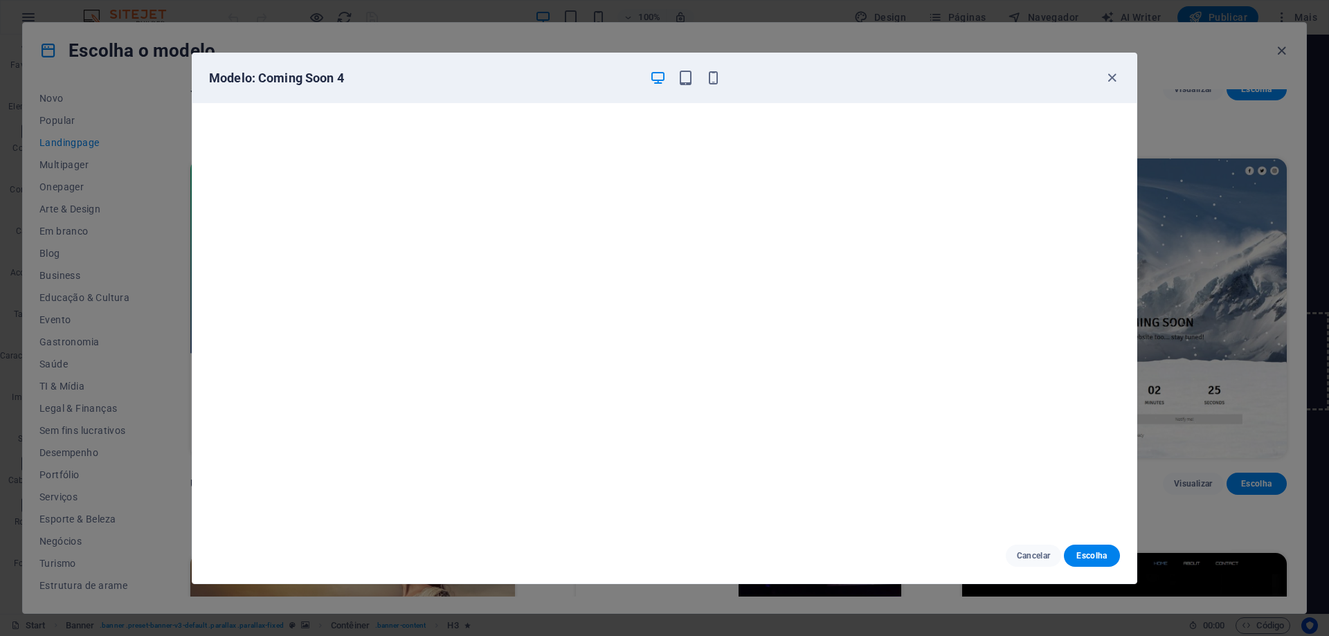
scroll to position [0, 0]
click at [1113, 75] on icon "button" at bounding box center [1112, 78] width 16 height 16
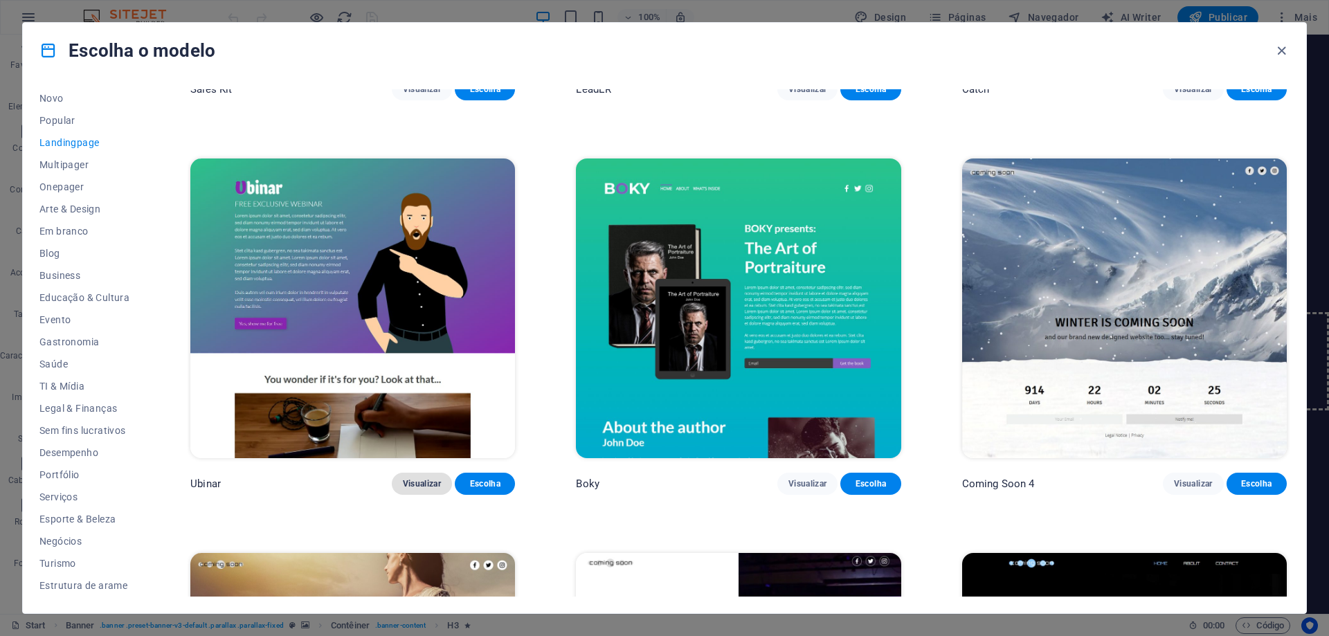
click at [423, 478] on span "Visualizar" at bounding box center [422, 483] width 38 height 11
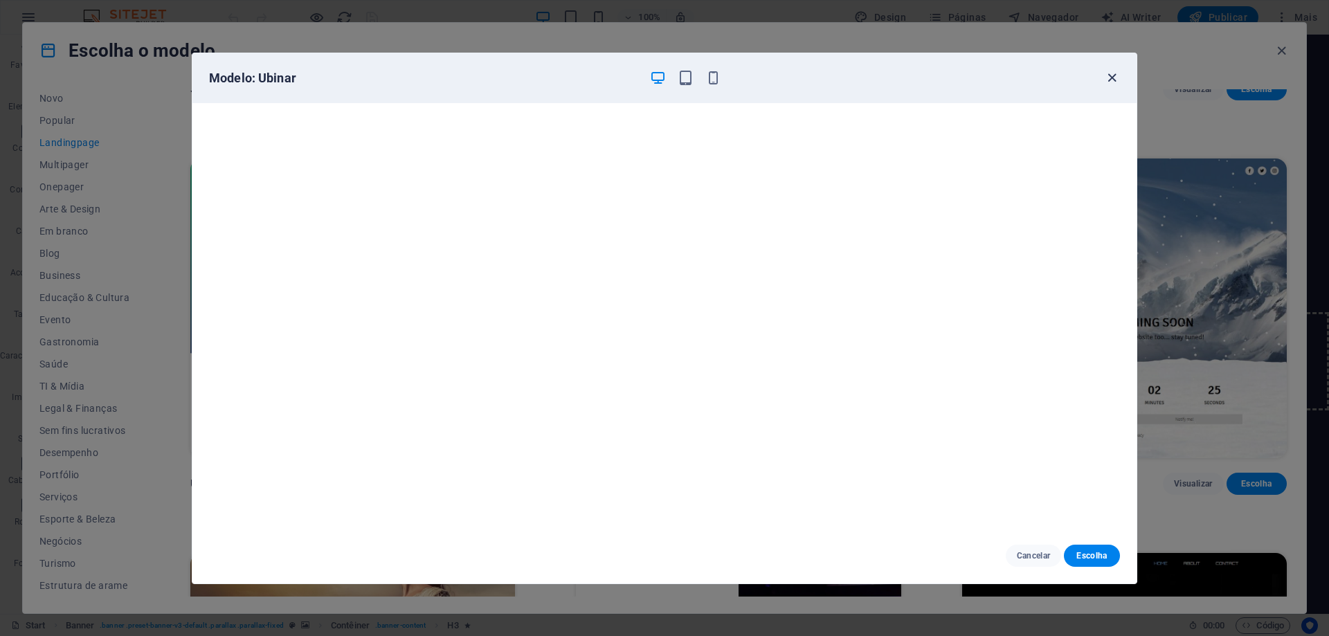
click at [1118, 82] on icon "button" at bounding box center [1112, 78] width 16 height 16
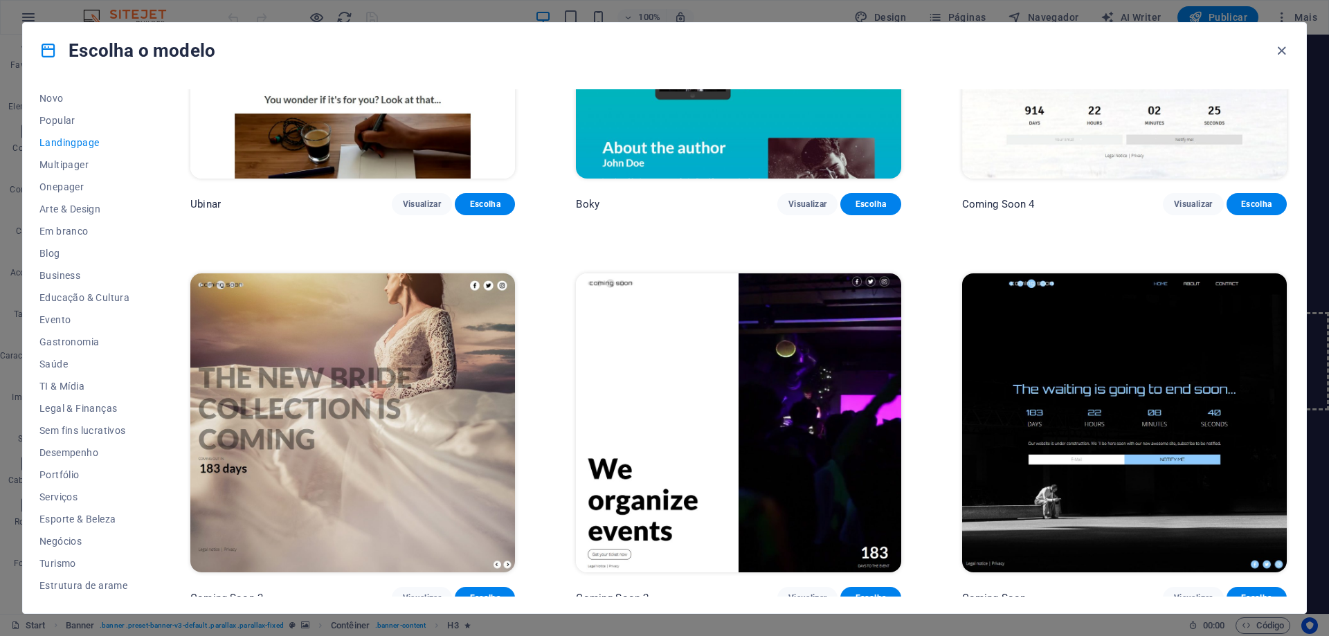
scroll to position [2625, 0]
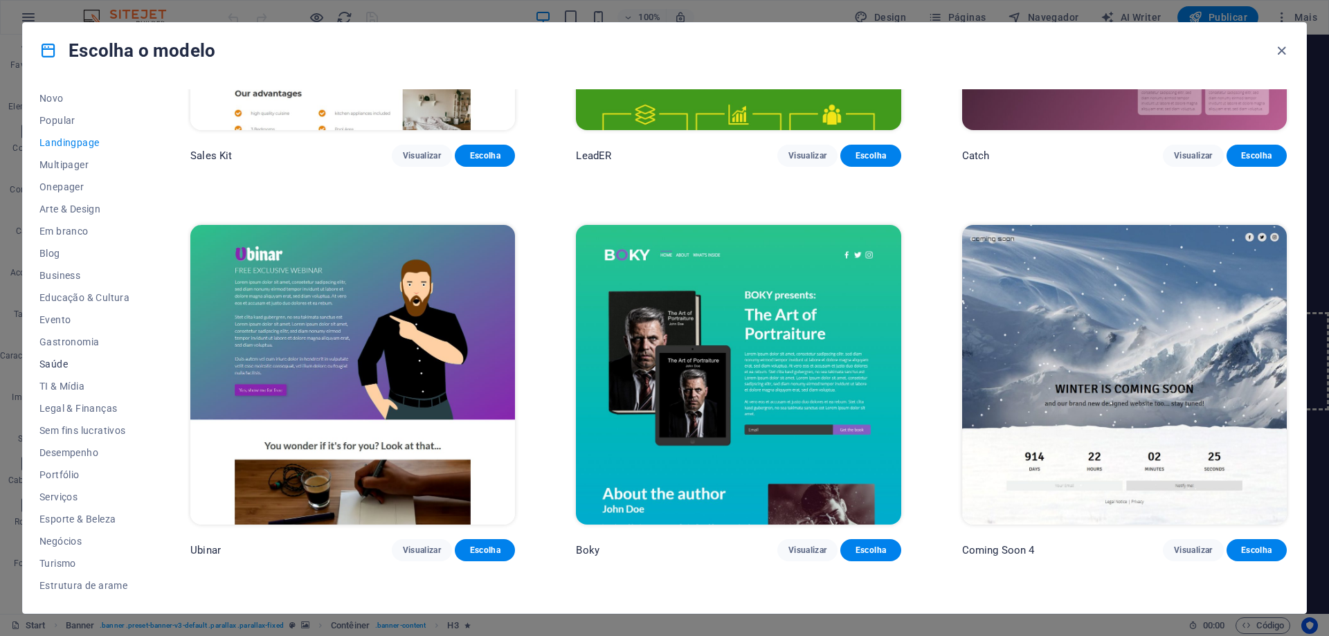
click at [66, 368] on span "Saúde" at bounding box center [84, 363] width 90 height 11
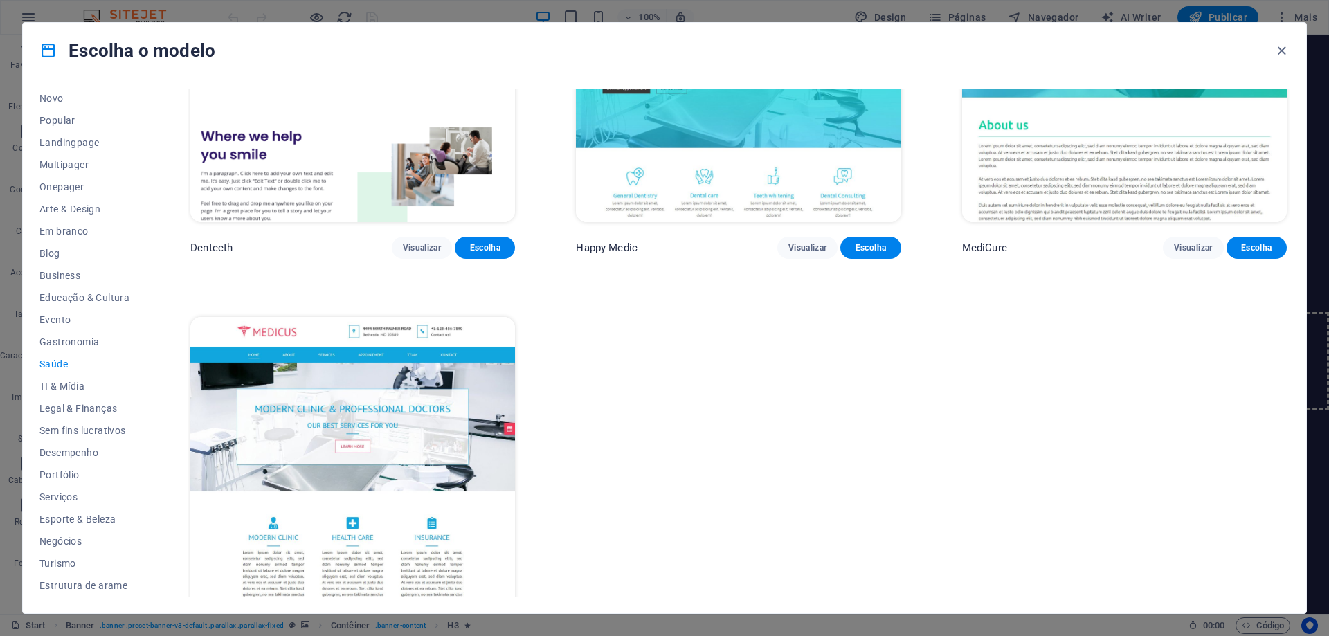
scroll to position [615, 0]
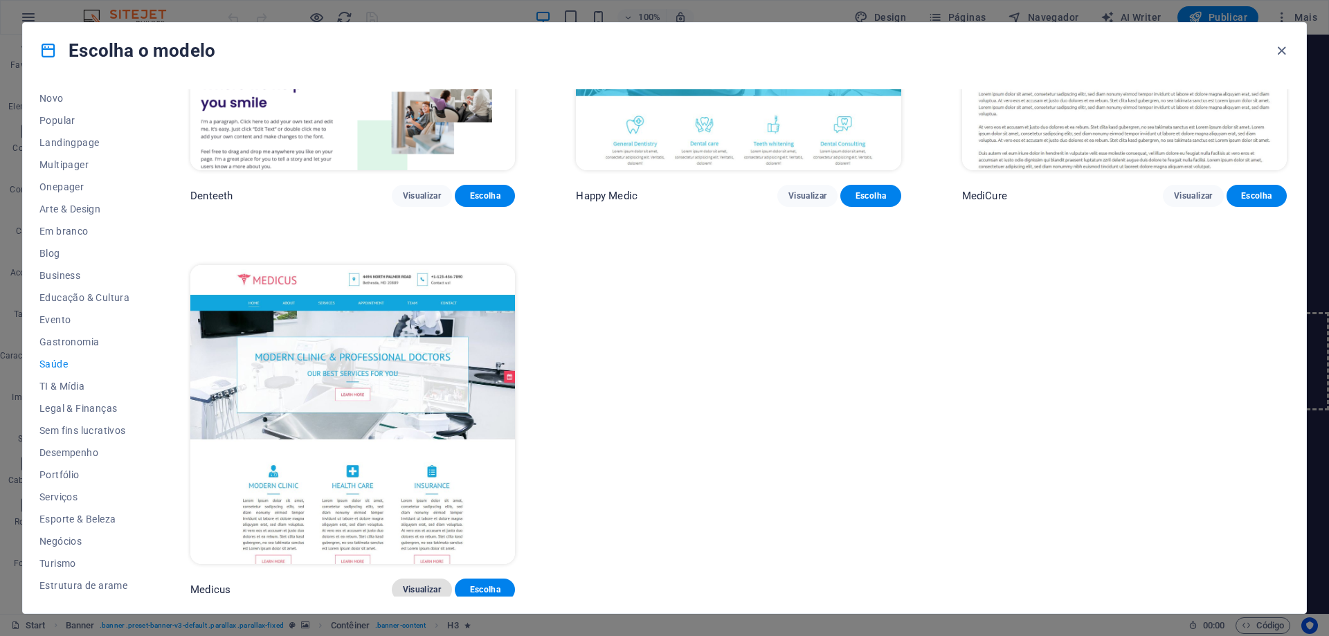
click at [415, 587] on span "Visualizar" at bounding box center [422, 589] width 38 height 11
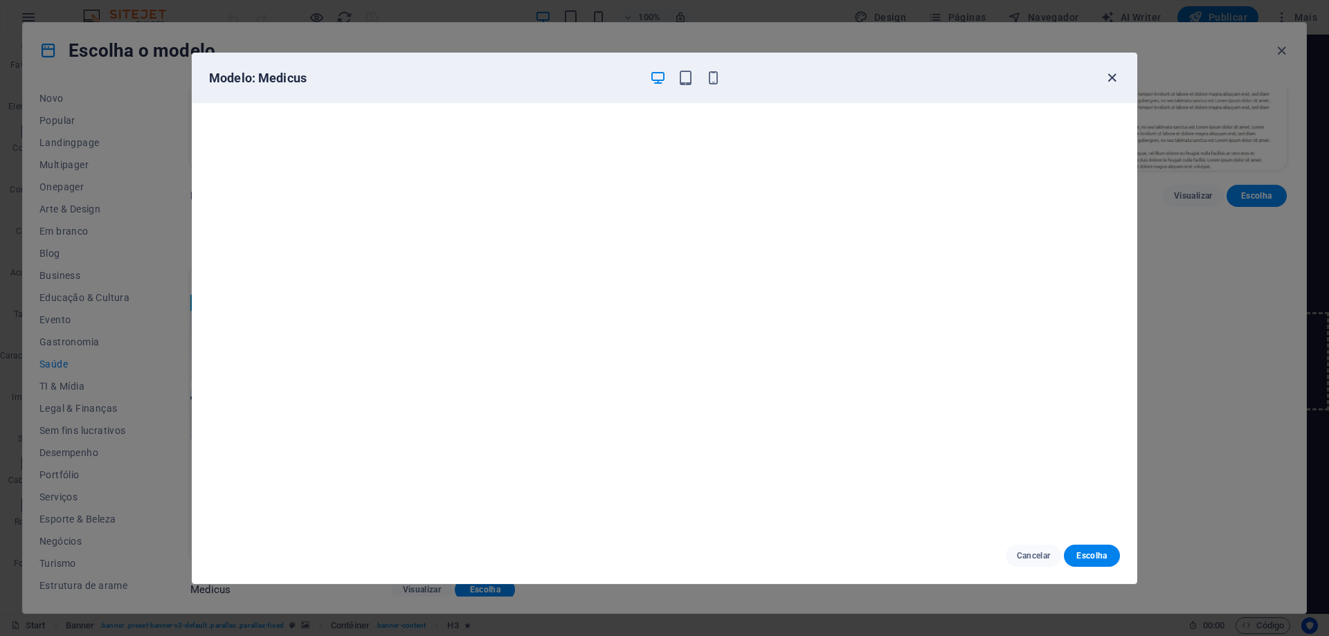
click at [1111, 75] on icon "button" at bounding box center [1112, 78] width 16 height 16
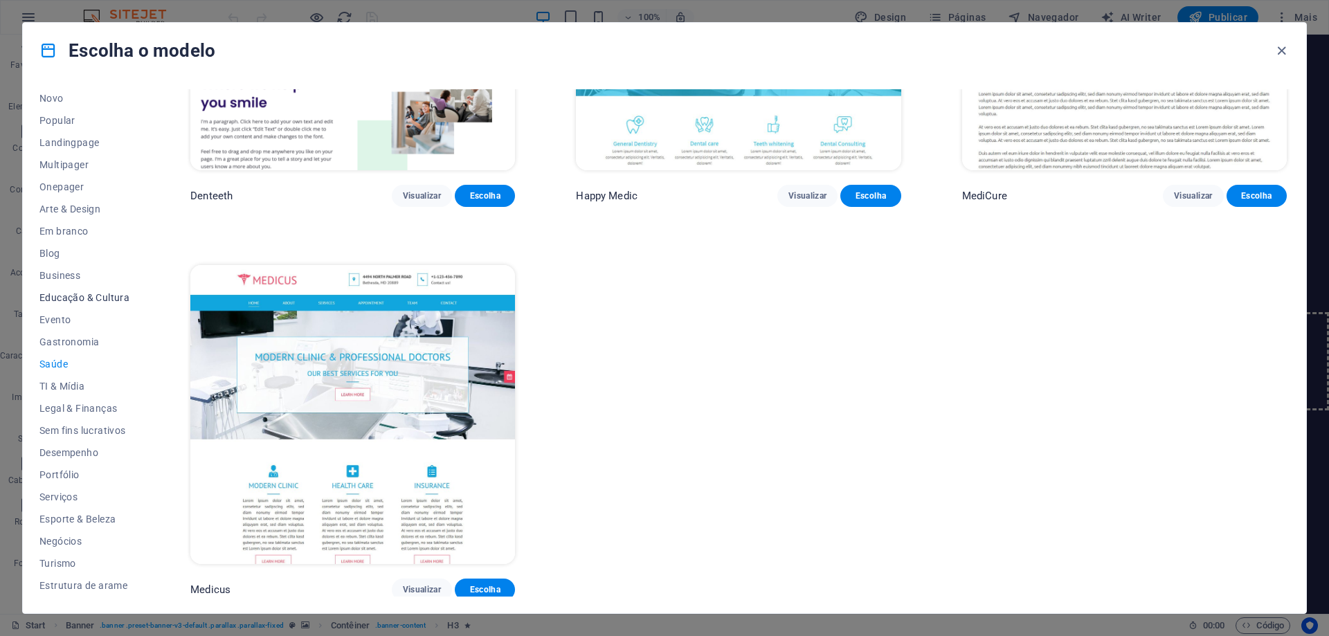
click at [67, 293] on span "Educação & Cultura" at bounding box center [84, 297] width 90 height 11
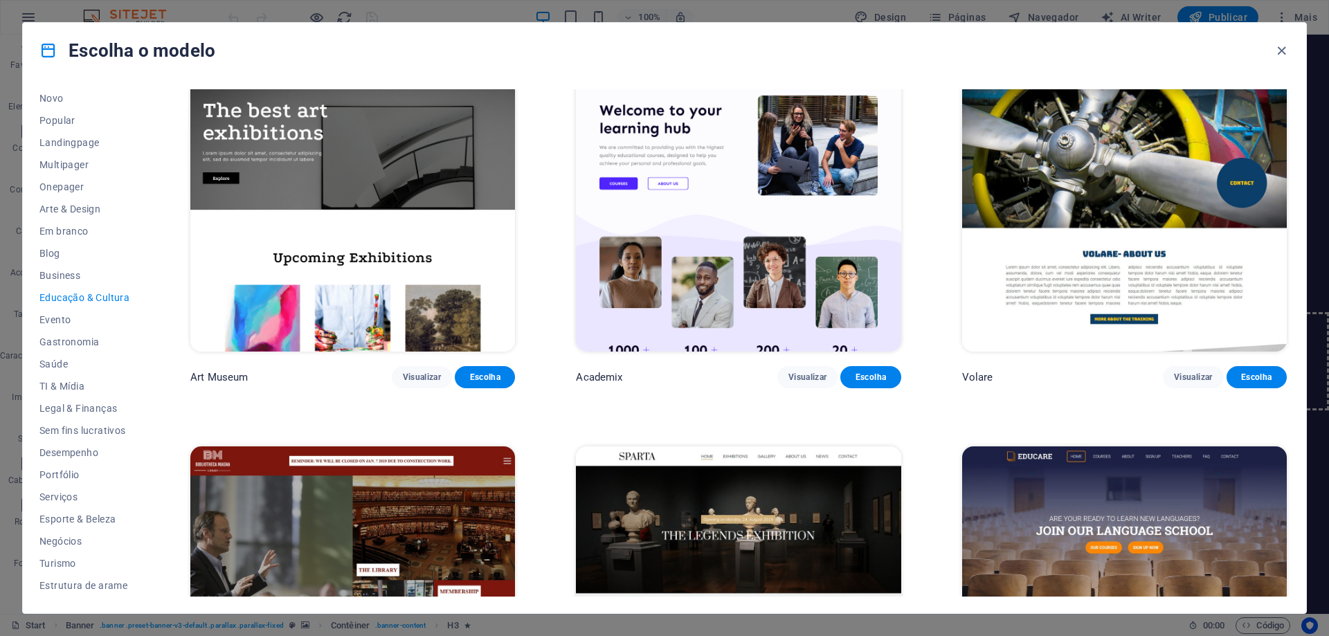
scroll to position [0, 0]
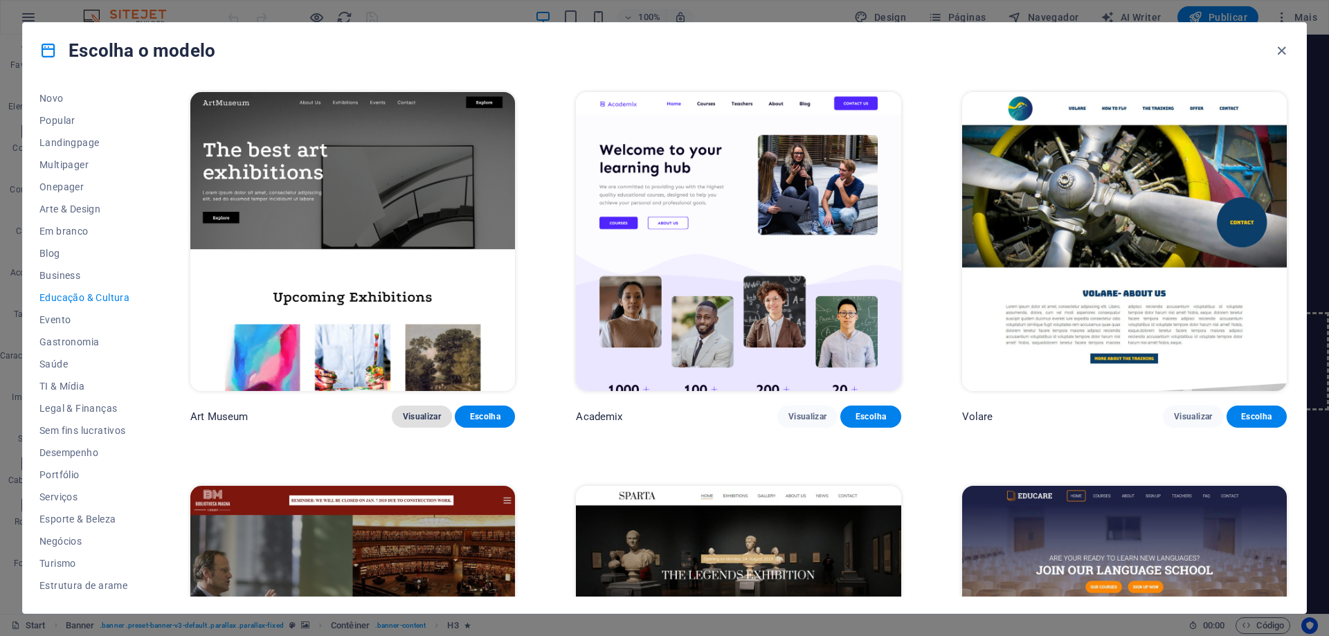
click at [420, 415] on span "Visualizar" at bounding box center [422, 416] width 38 height 11
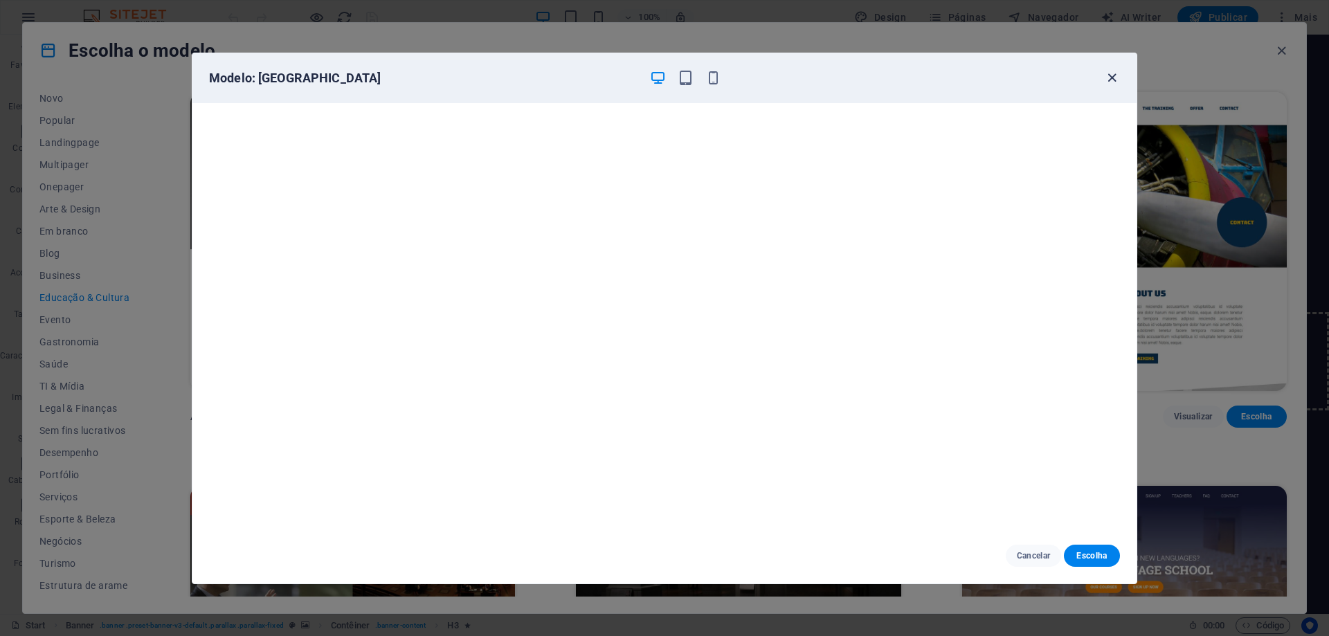
click at [1109, 80] on icon "button" at bounding box center [1112, 78] width 16 height 16
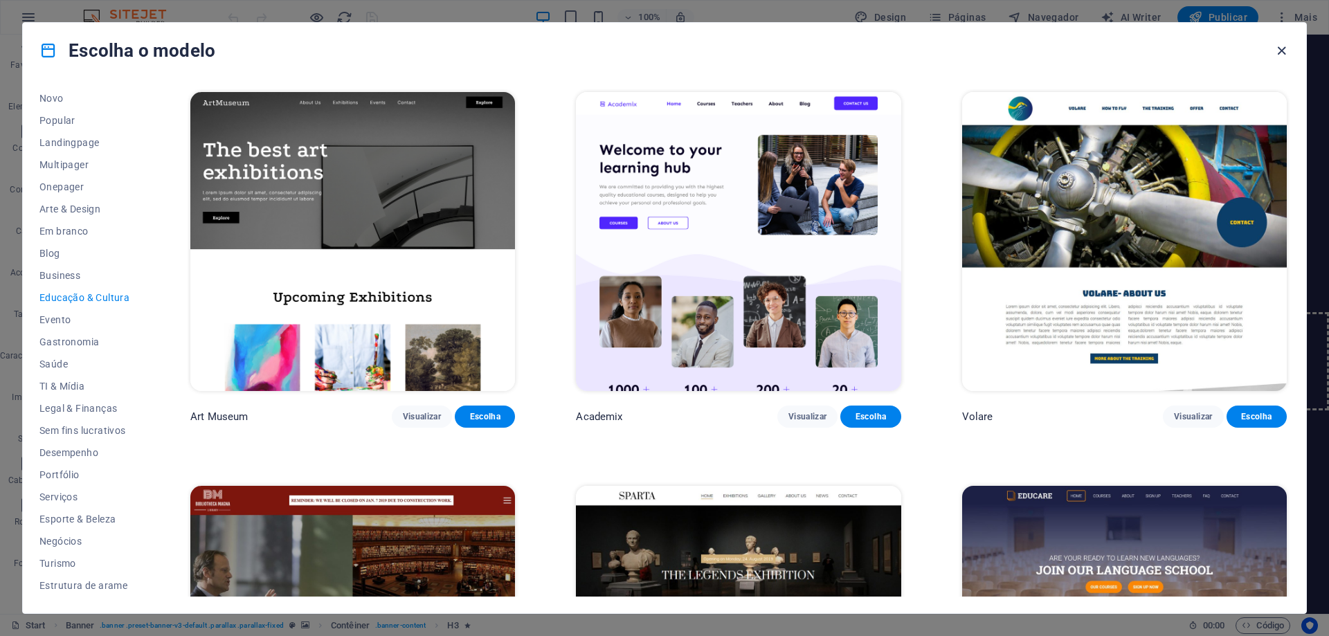
click at [1279, 51] on icon "button" at bounding box center [1281, 51] width 16 height 16
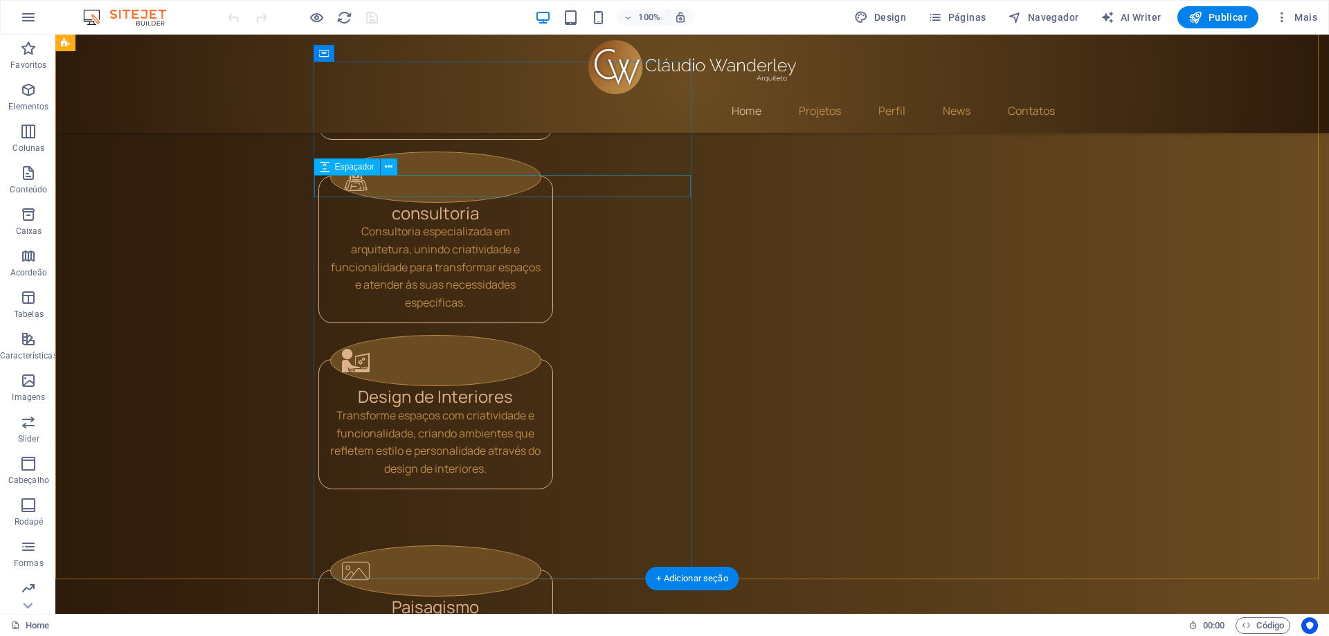
scroll to position [1315, 0]
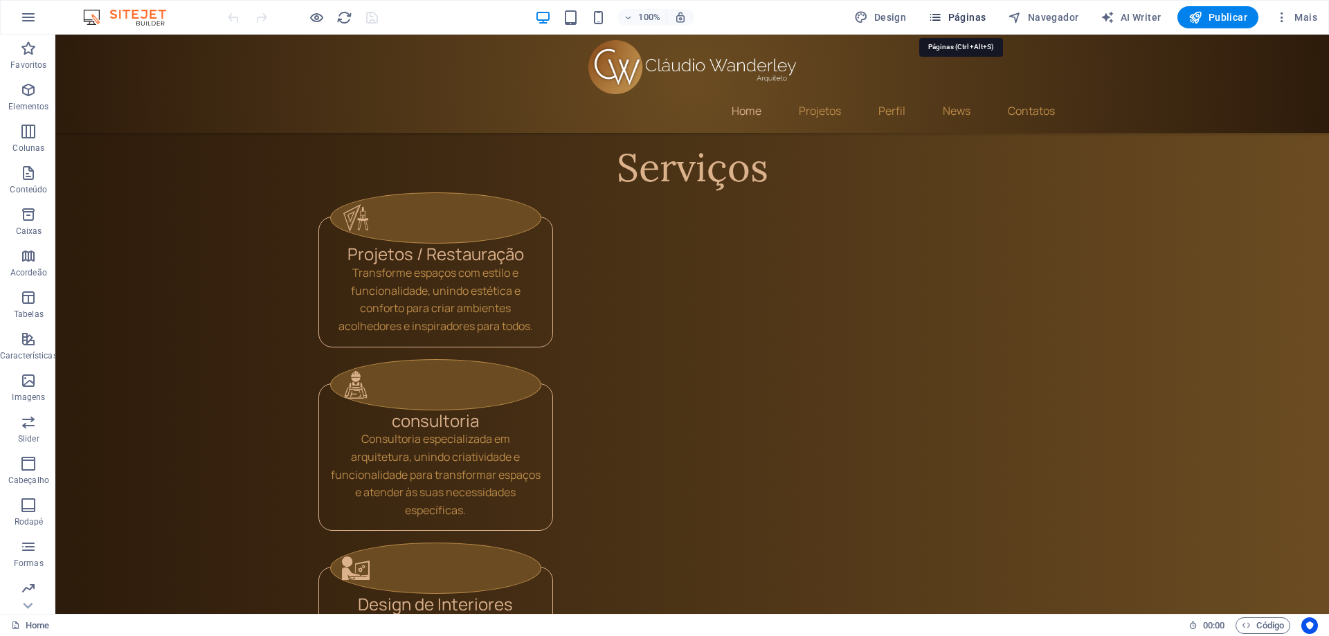
click at [985, 20] on span "Páginas" at bounding box center [956, 17] width 57 height 14
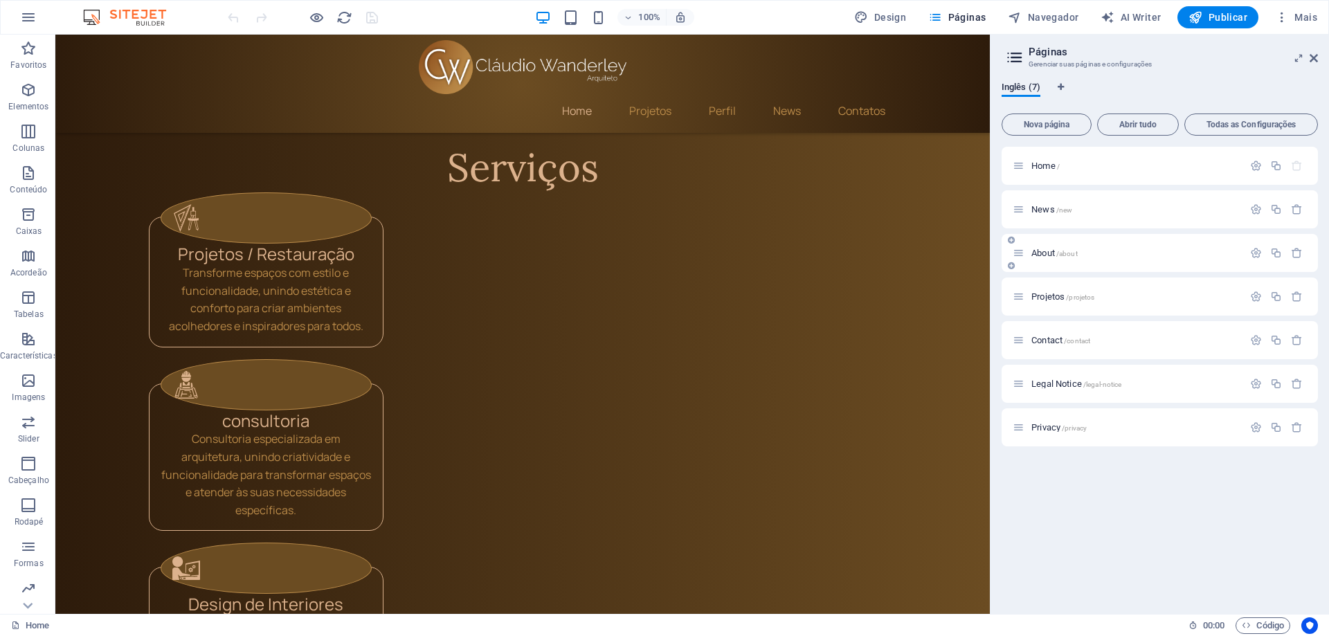
click at [1035, 253] on span "About /about" at bounding box center [1054, 253] width 46 height 10
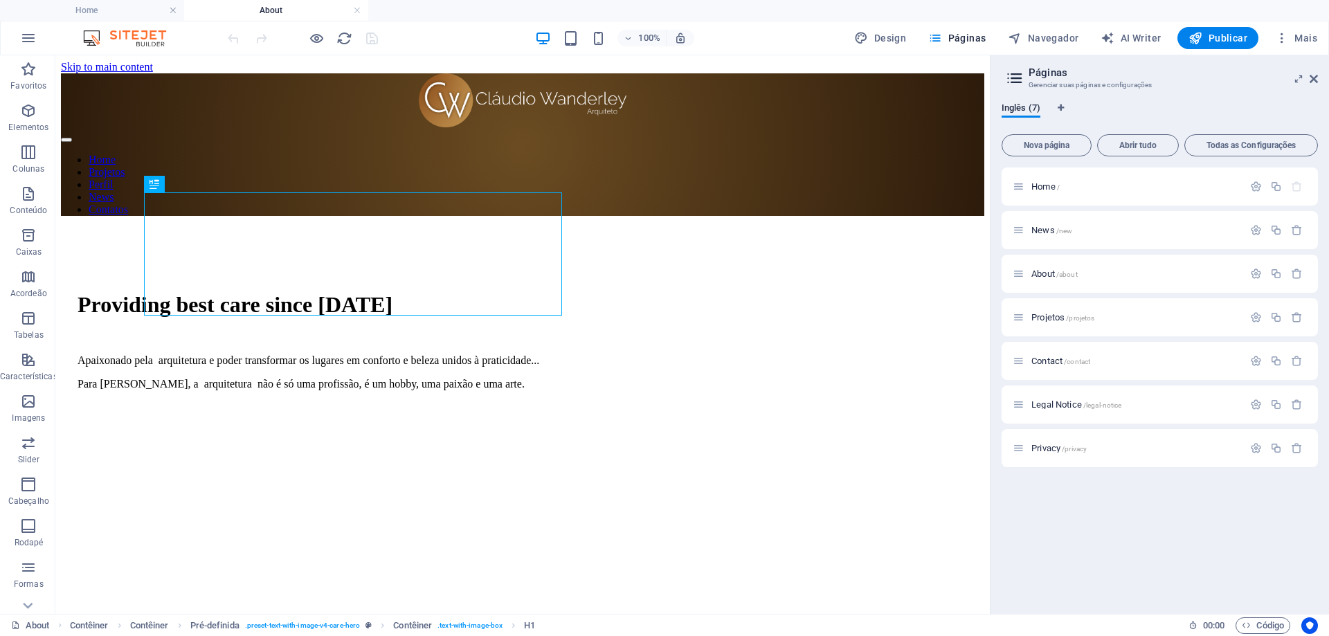
scroll to position [0, 0]
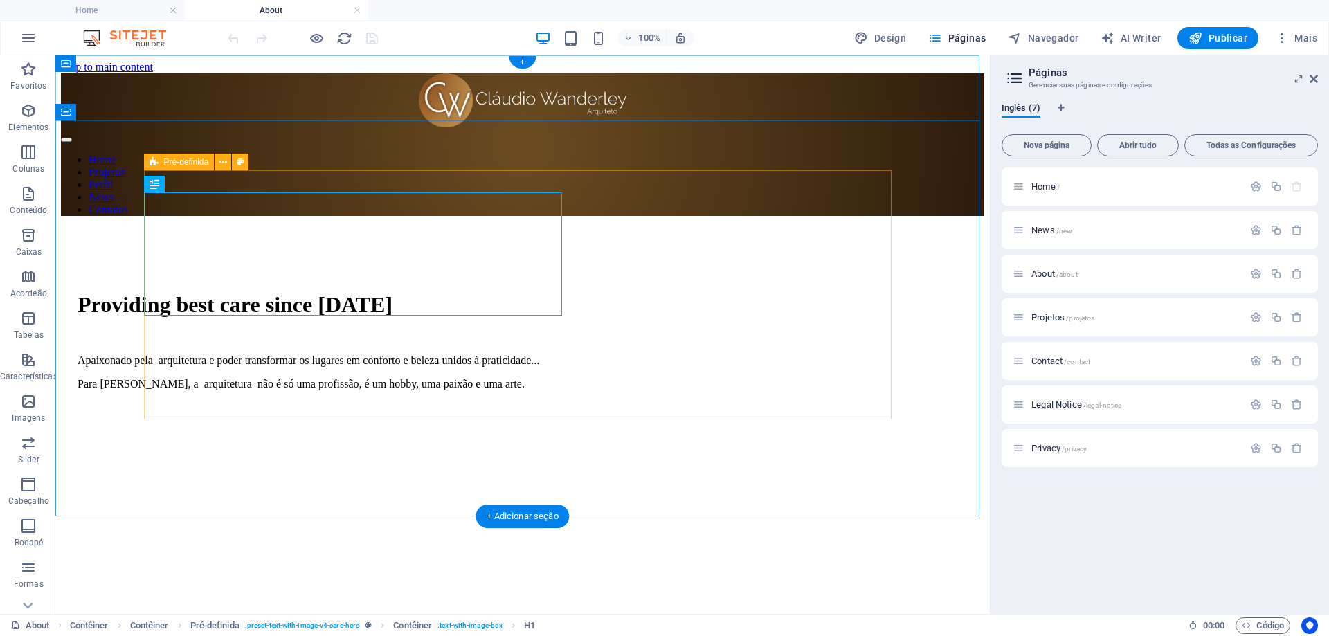
click at [608, 401] on figure at bounding box center [531, 401] width 907 height 0
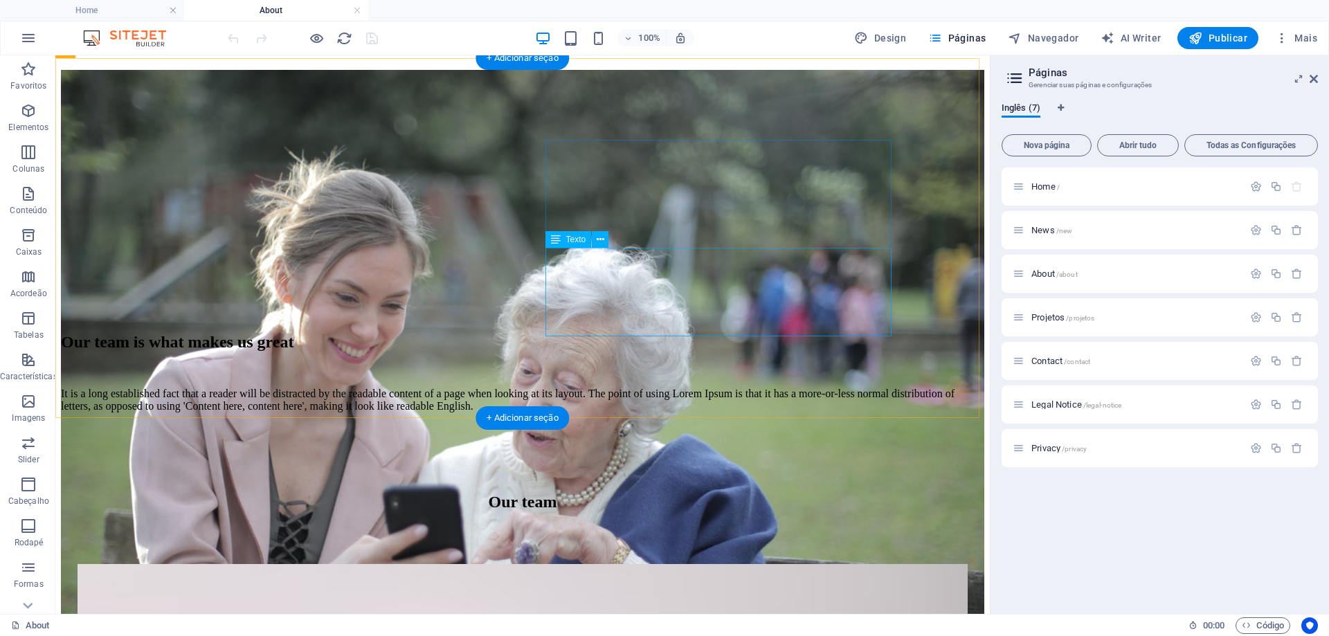
scroll to position [676, 0]
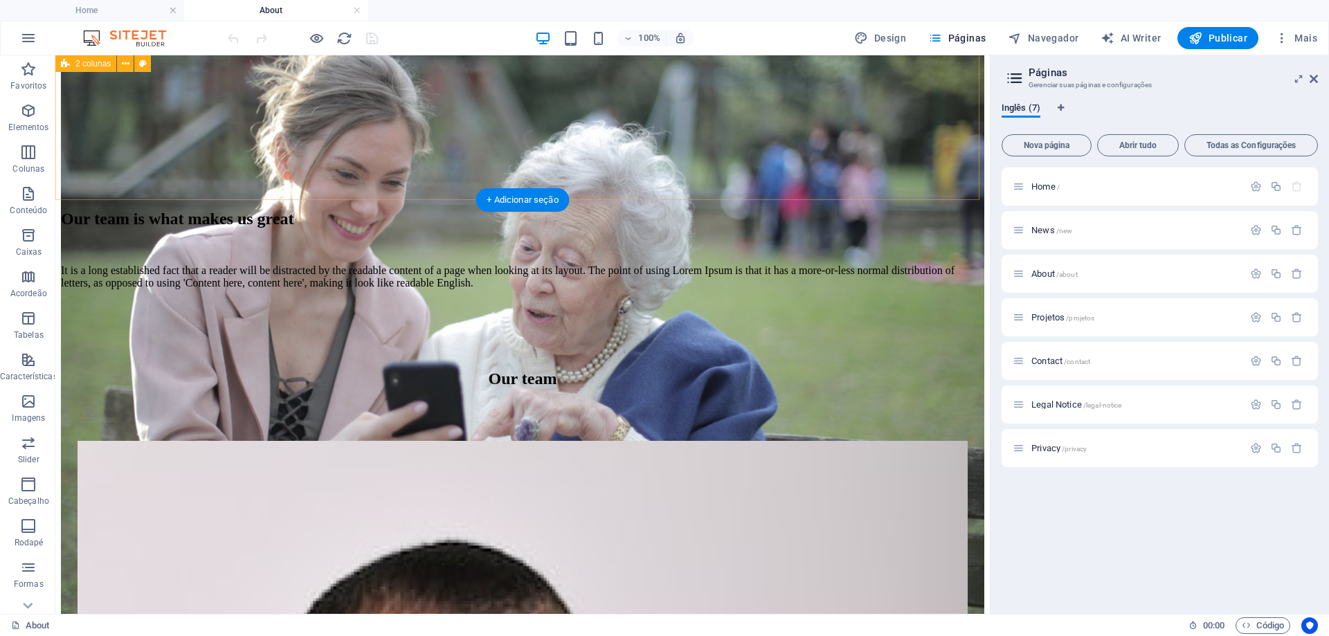
click at [639, 190] on div "Our team is what makes us great It is a long established fact that a reader wil…" at bounding box center [522, 118] width 923 height 343
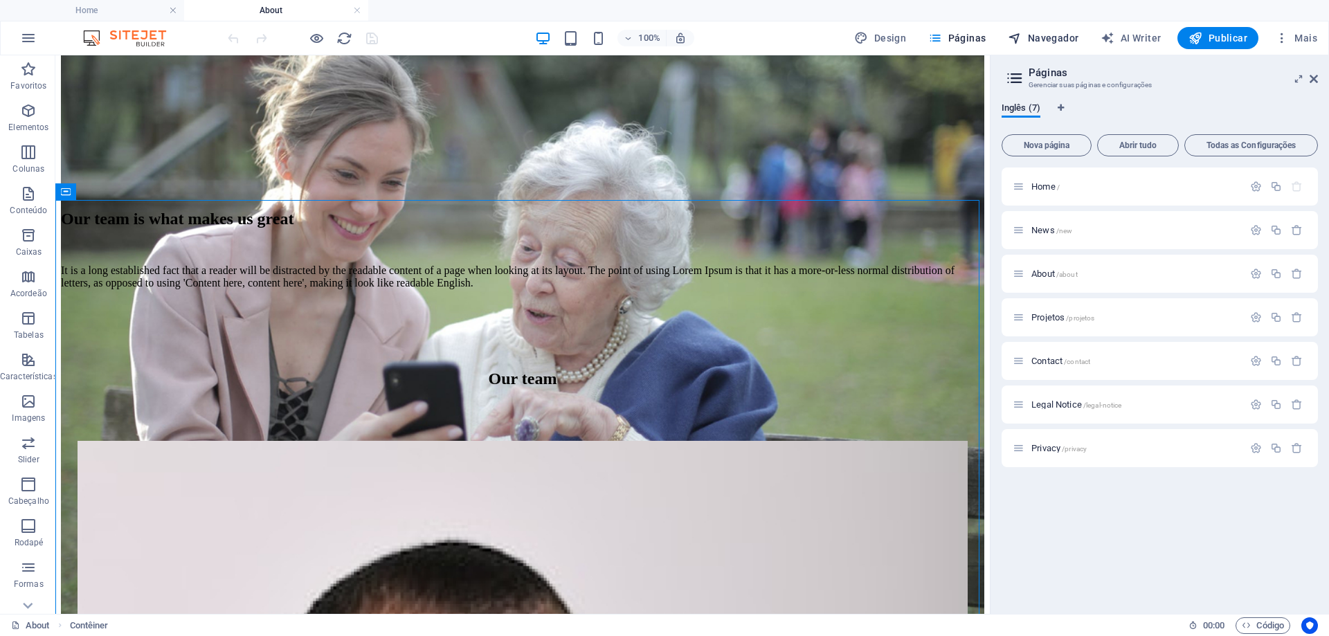
click at [1048, 35] on span "Navegador" at bounding box center [1043, 38] width 71 height 14
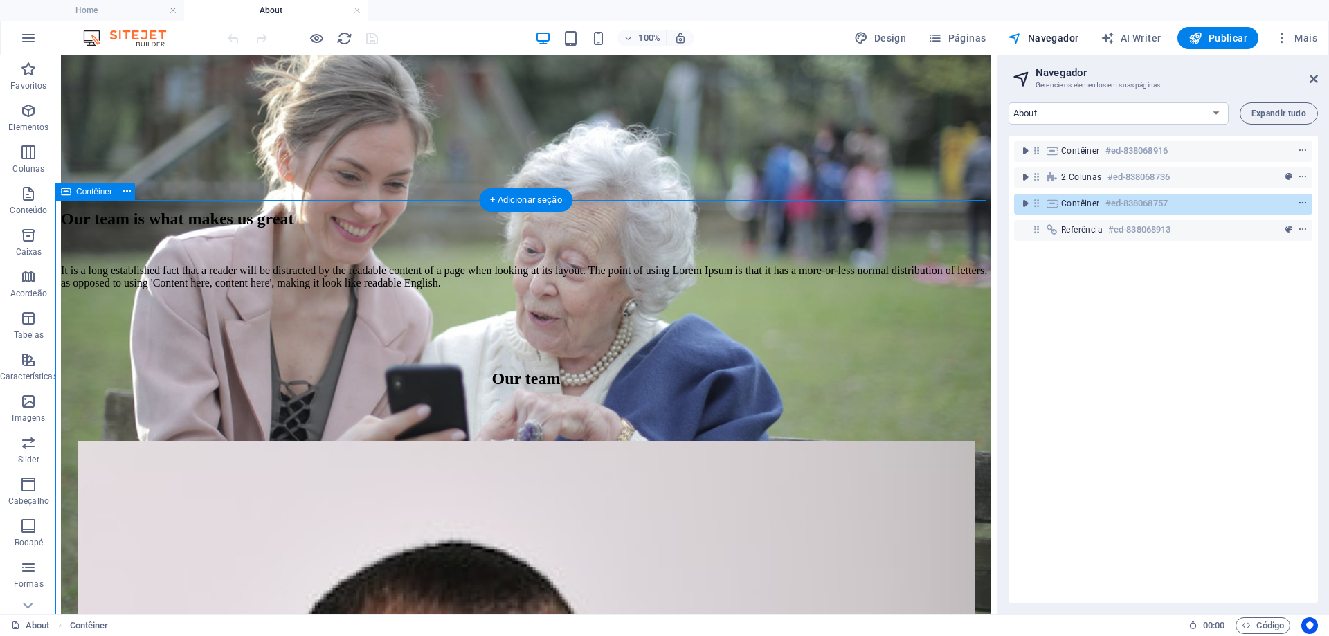
click at [1299, 203] on icon "context-menu" at bounding box center [1302, 204] width 10 height 10
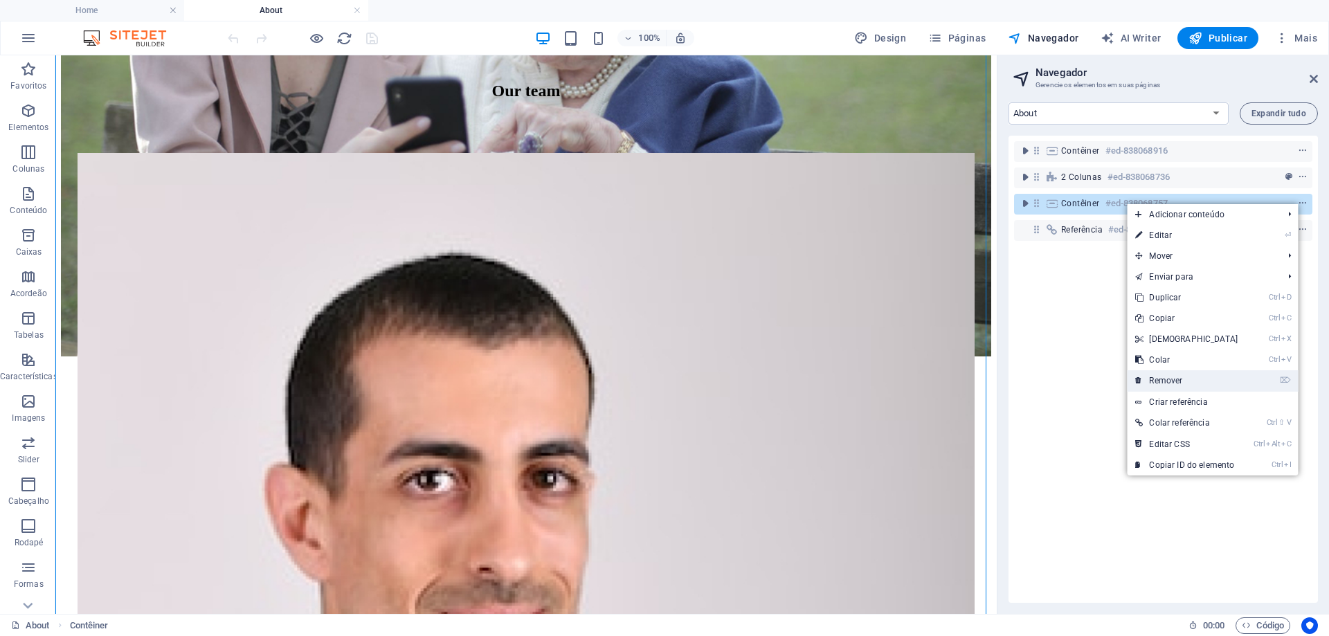
click at [1188, 381] on link "⌦ Remover" at bounding box center [1186, 380] width 119 height 21
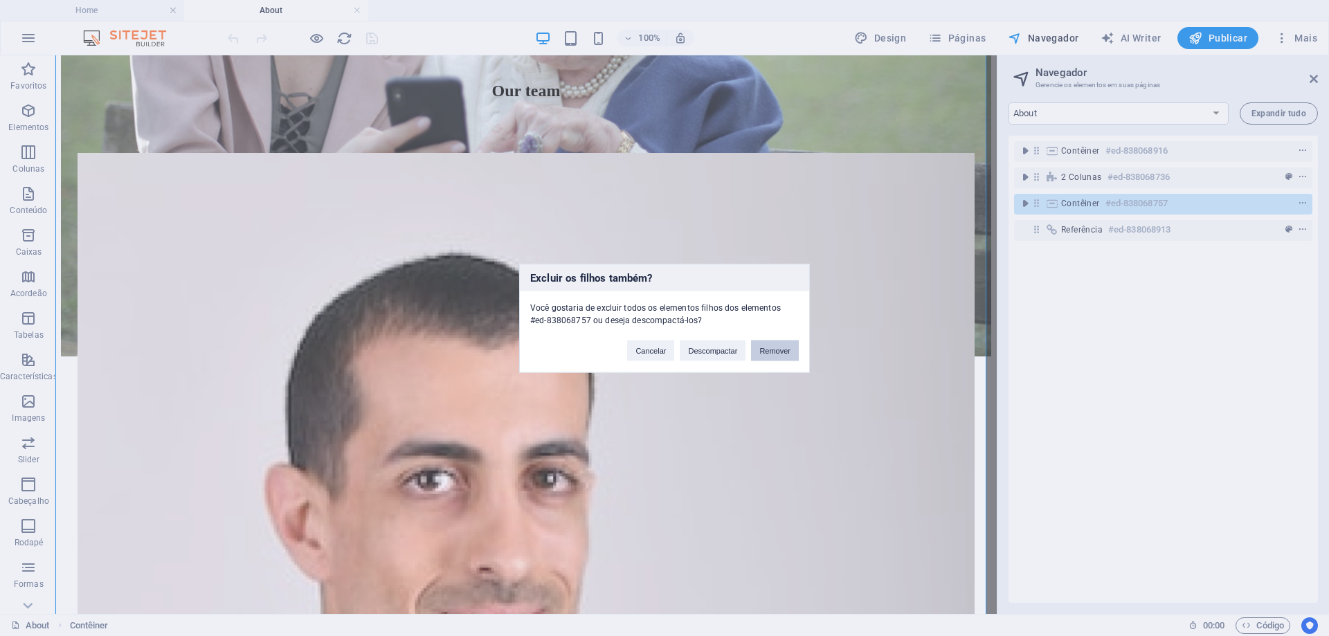
click at [763, 343] on button "Remover" at bounding box center [775, 350] width 48 height 21
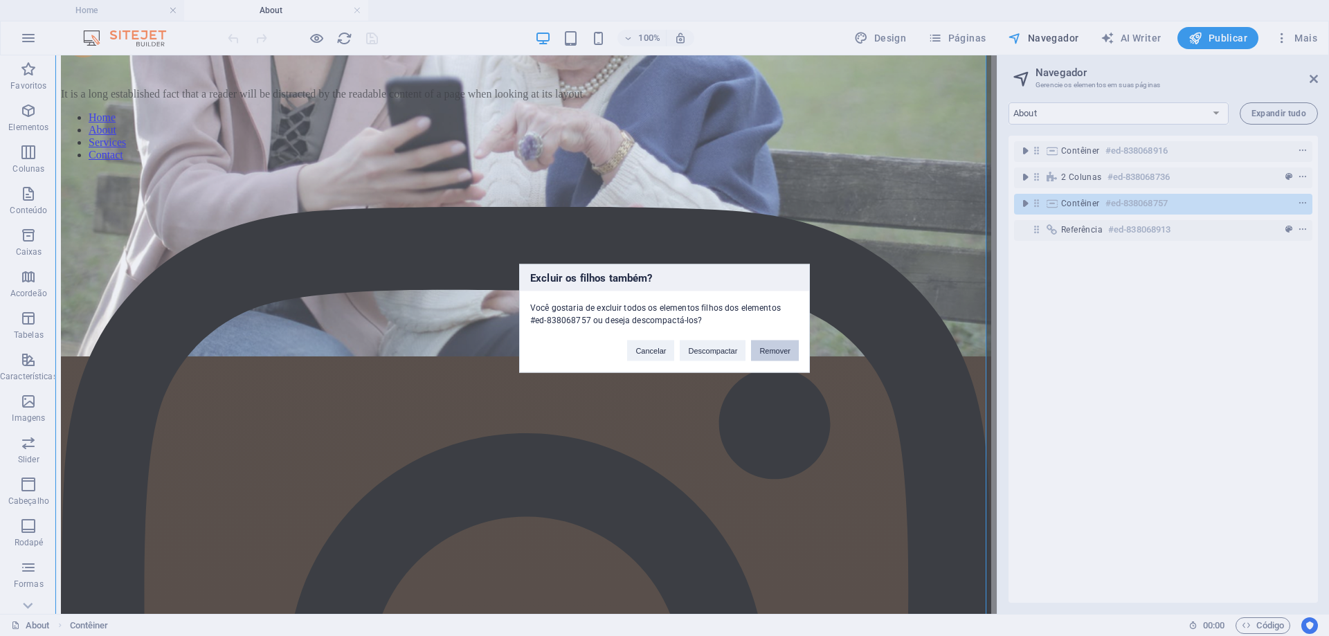
scroll to position [523, 0]
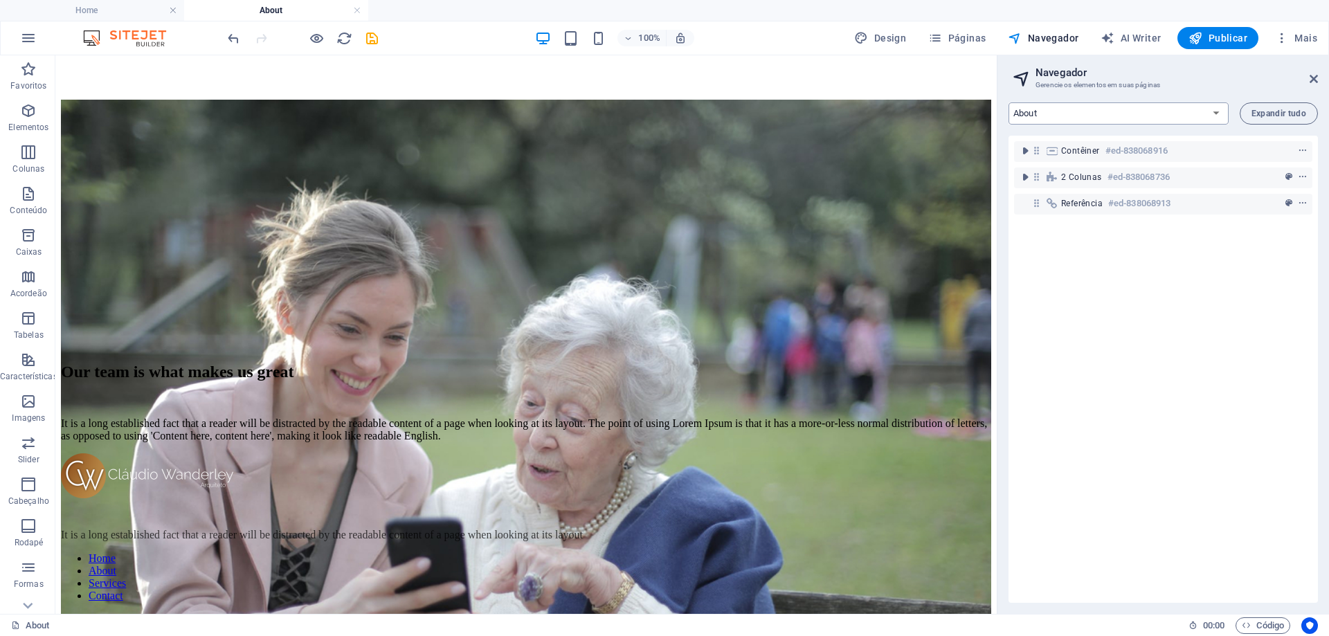
click at [1077, 116] on select "Home News About Projetos Contact Legal Notice Privacy" at bounding box center [1118, 113] width 220 height 22
click at [1008, 102] on select "Home News About Projetos Contact Legal Notice Privacy" at bounding box center [1118, 113] width 220 height 22
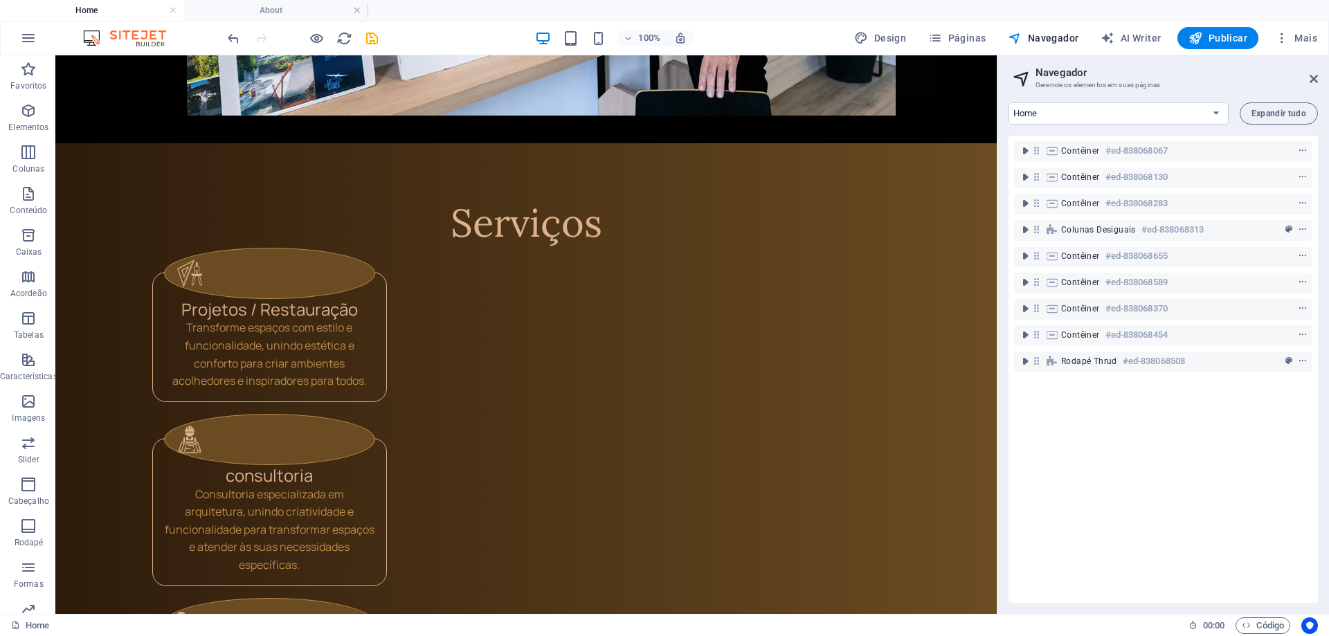
scroll to position [0, 0]
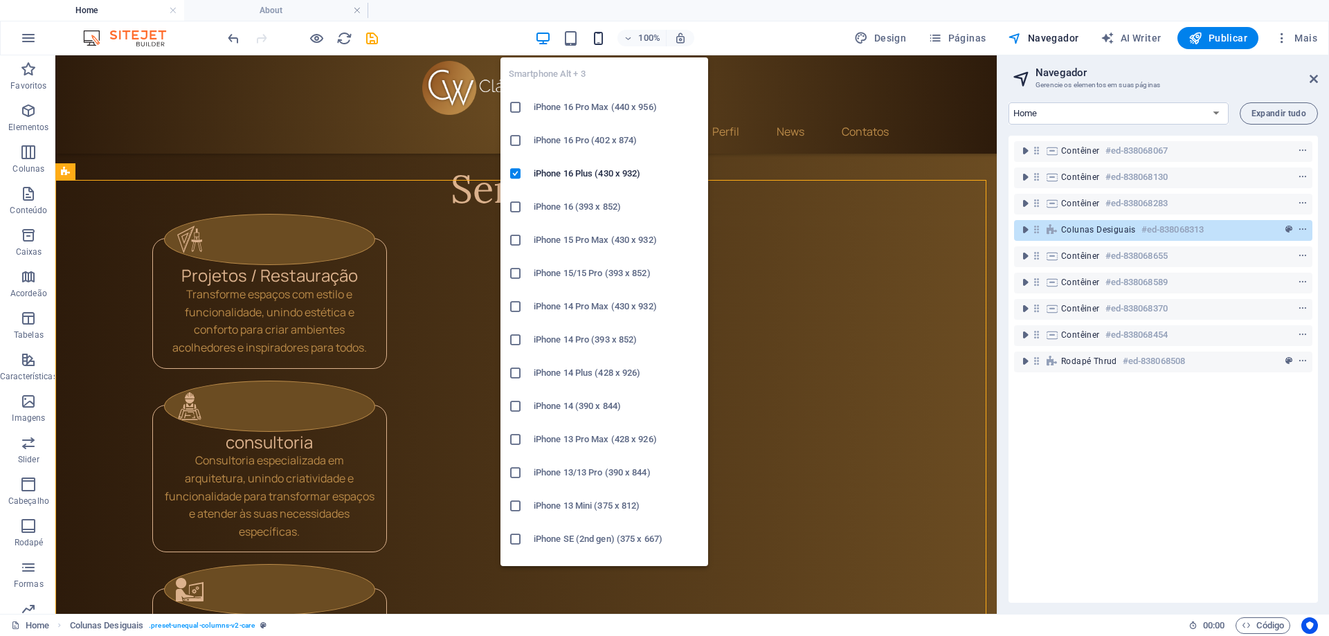
click at [603, 35] on icon "button" at bounding box center [598, 38] width 16 height 16
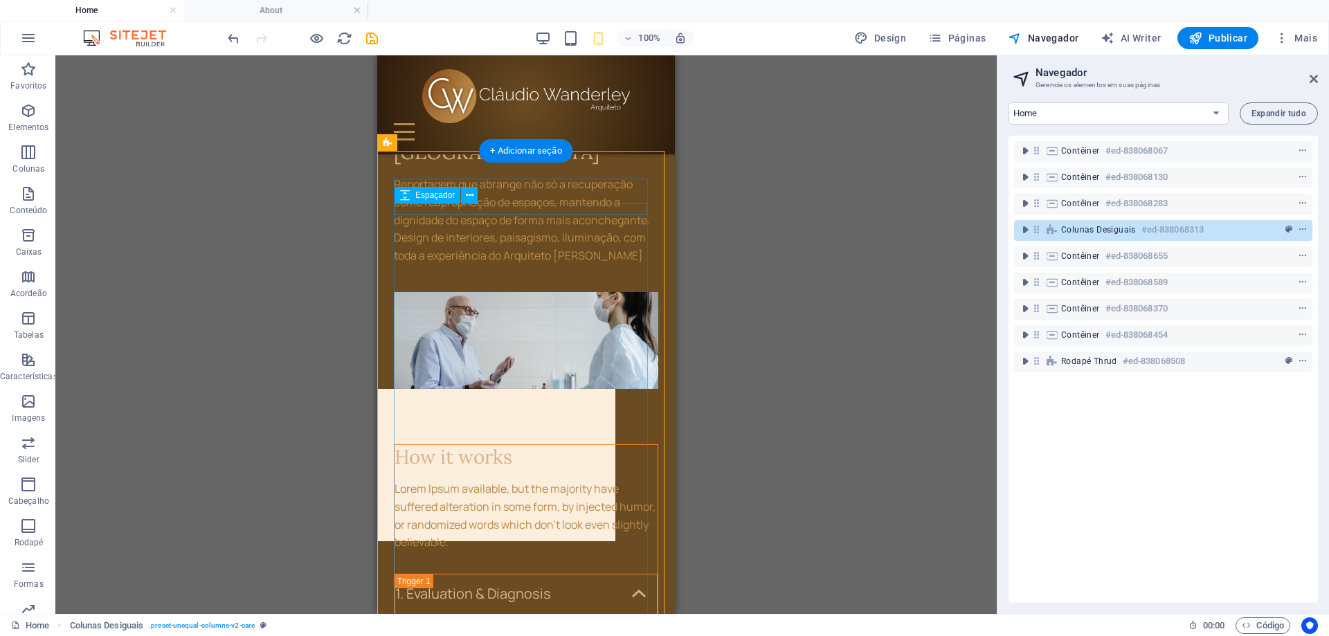
scroll to position [1724, 0]
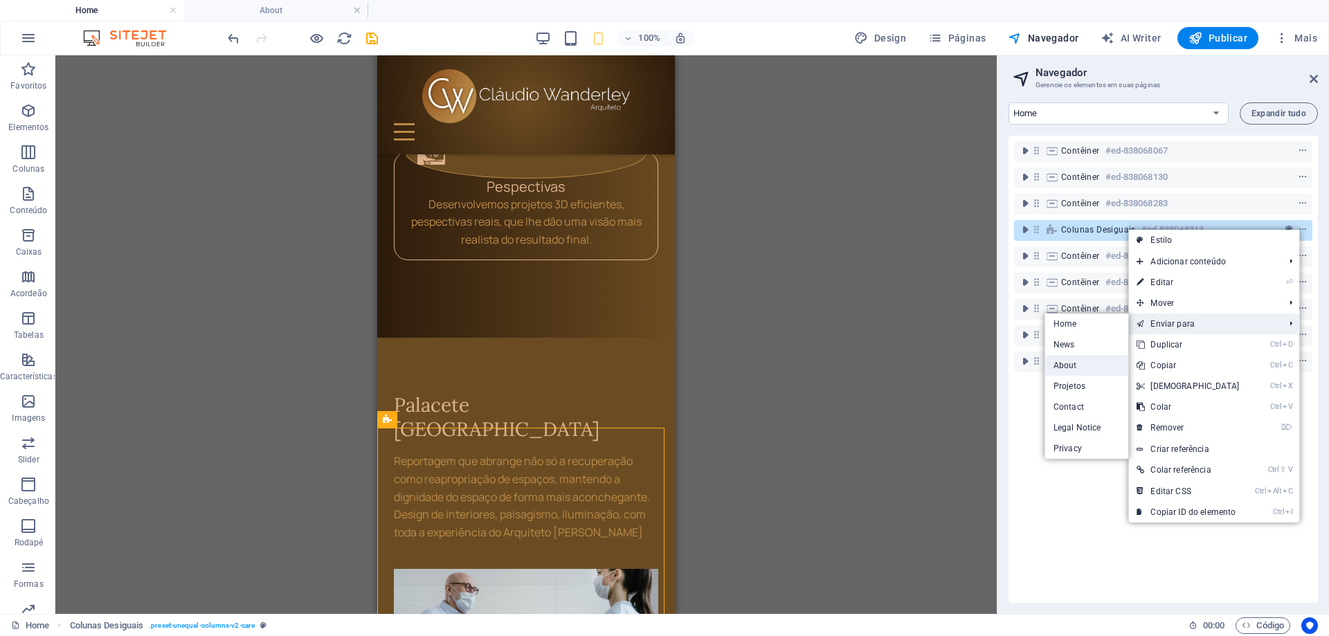
click at [1075, 368] on link "About" at bounding box center [1087, 365] width 84 height 21
select select "16101853-en"
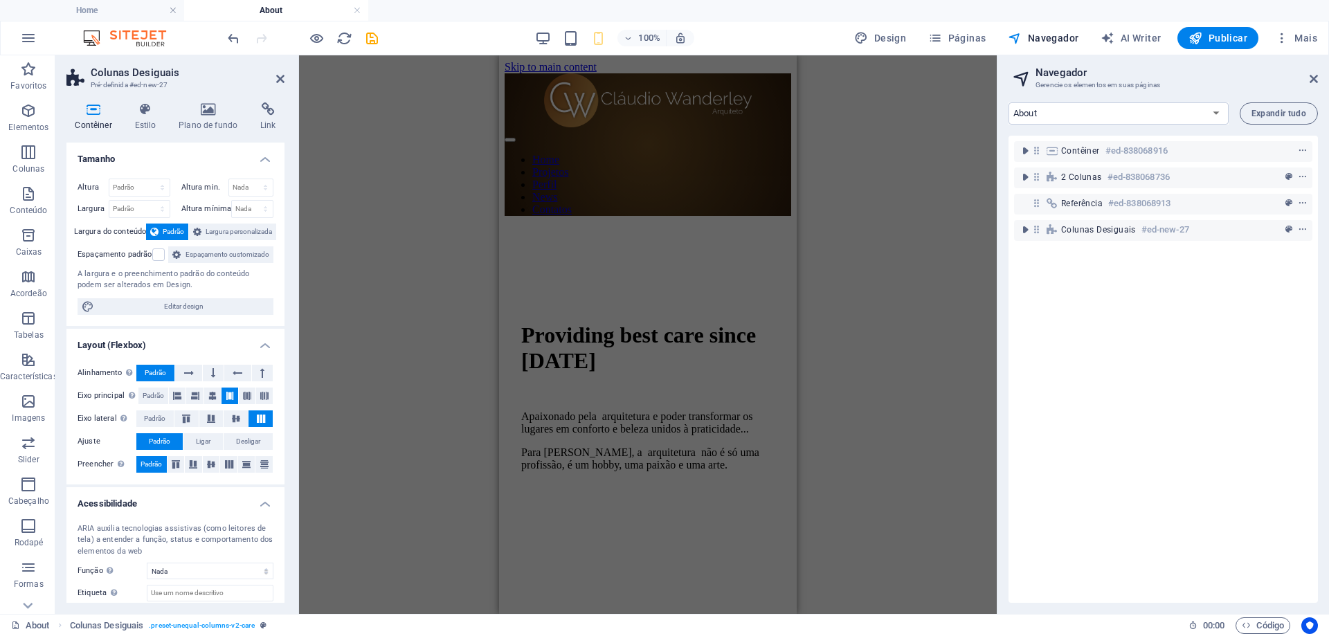
scroll to position [1578, 0]
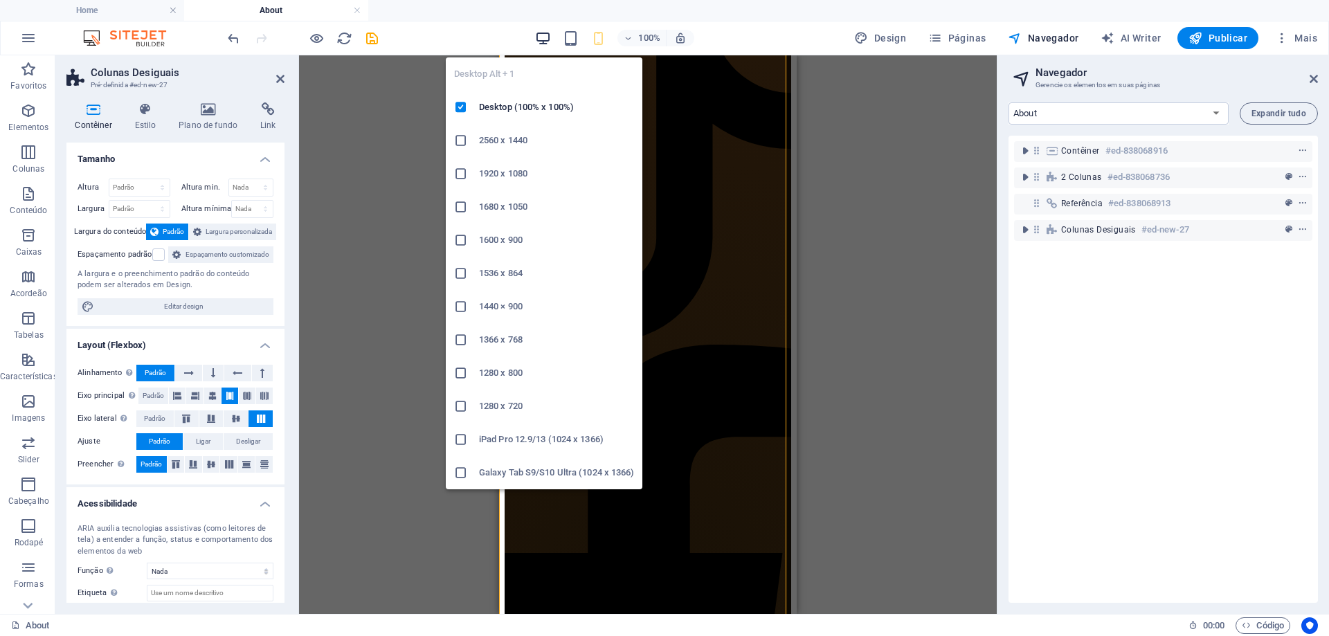
click at [543, 38] on icon "button" at bounding box center [543, 38] width 16 height 16
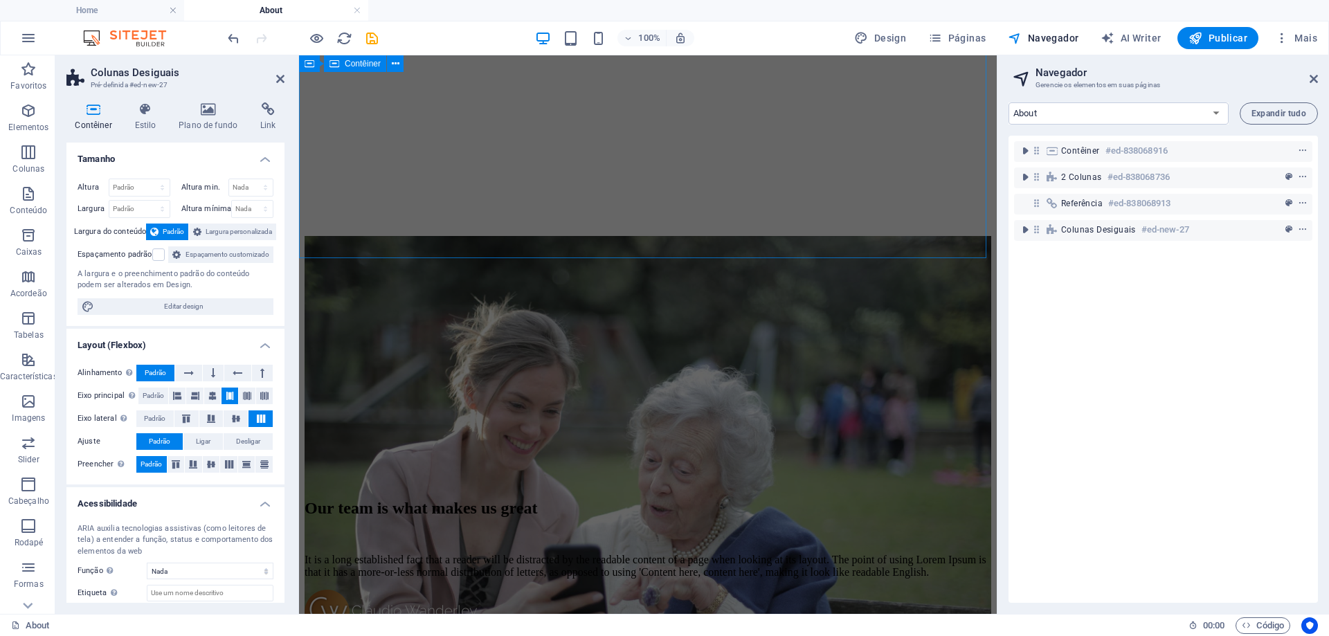
scroll to position [388, 0]
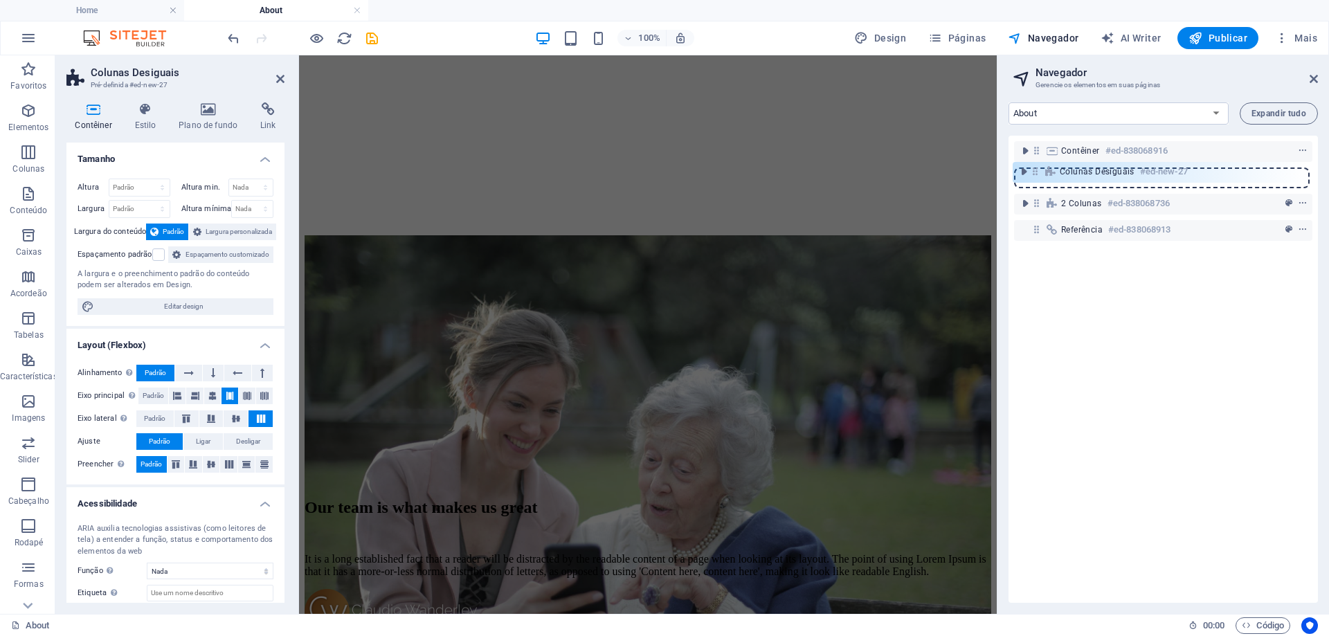
drag, startPoint x: 1035, startPoint y: 232, endPoint x: 1034, endPoint y: 170, distance: 61.6
click at [1034, 170] on div "Contêiner #ed-838068916 2 colunas #ed-838068736 Referência #ed-838068913 Coluna…" at bounding box center [1162, 369] width 309 height 467
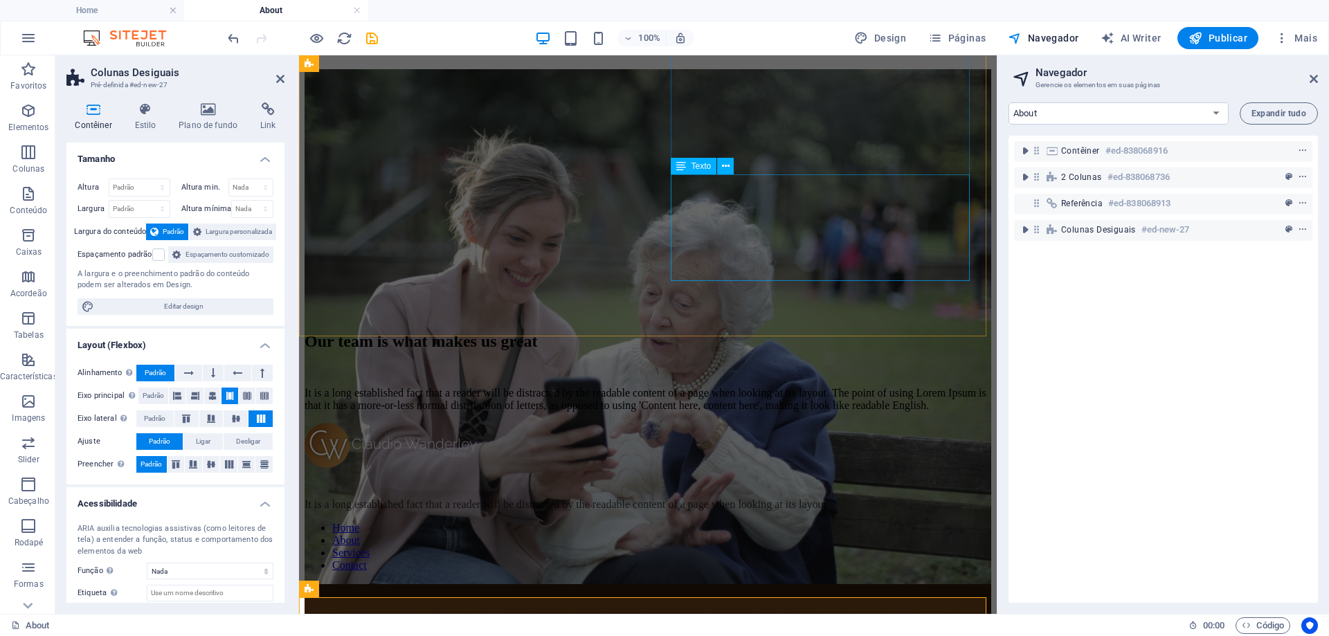
scroll to position [761, 0]
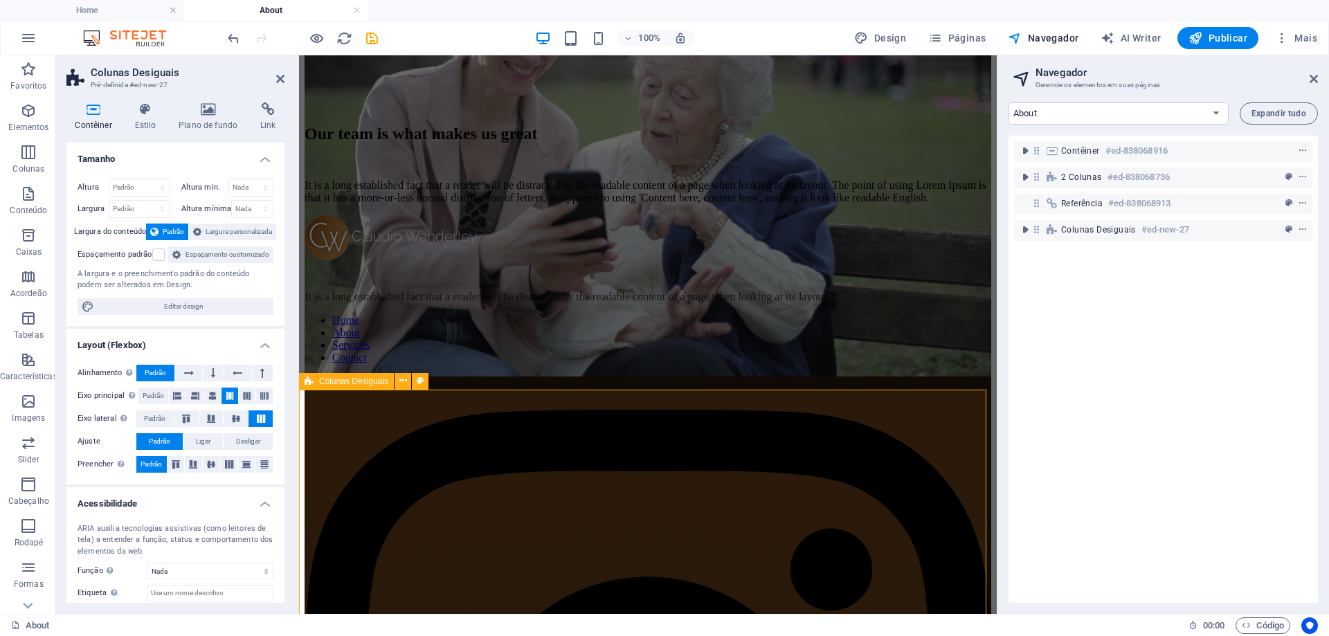
click at [1053, 39] on span "Navegador" at bounding box center [1043, 38] width 71 height 14
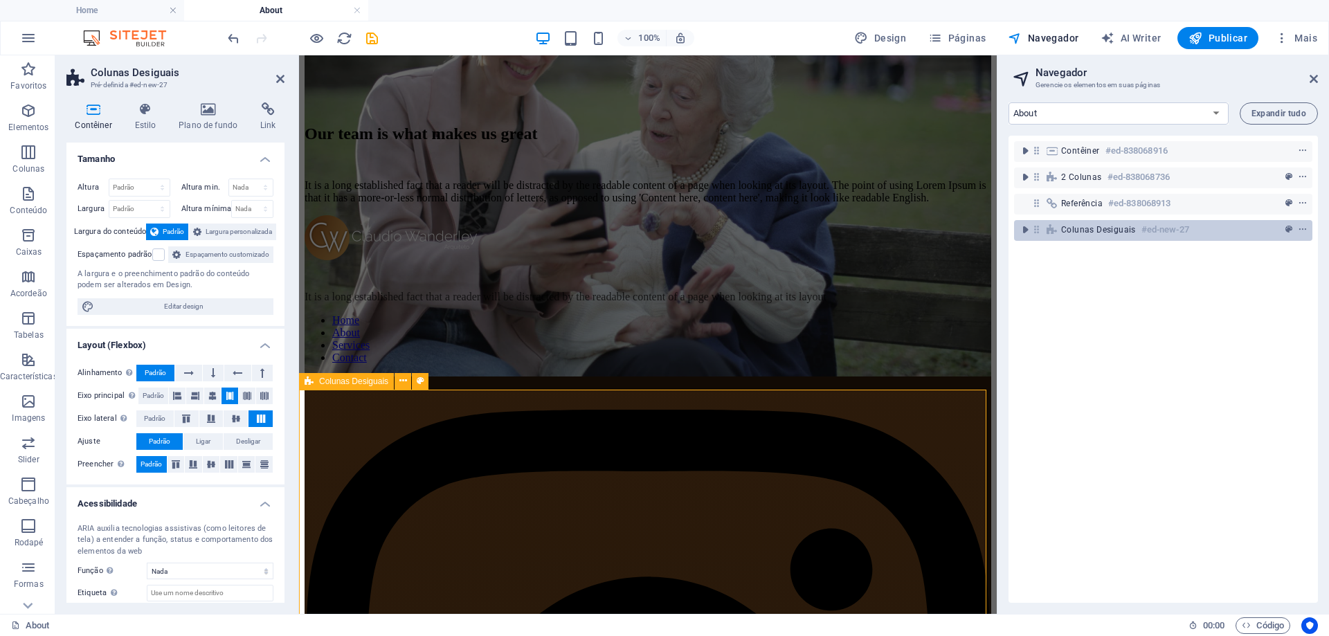
click at [1128, 227] on span "Colunas Desiguais" at bounding box center [1098, 229] width 75 height 11
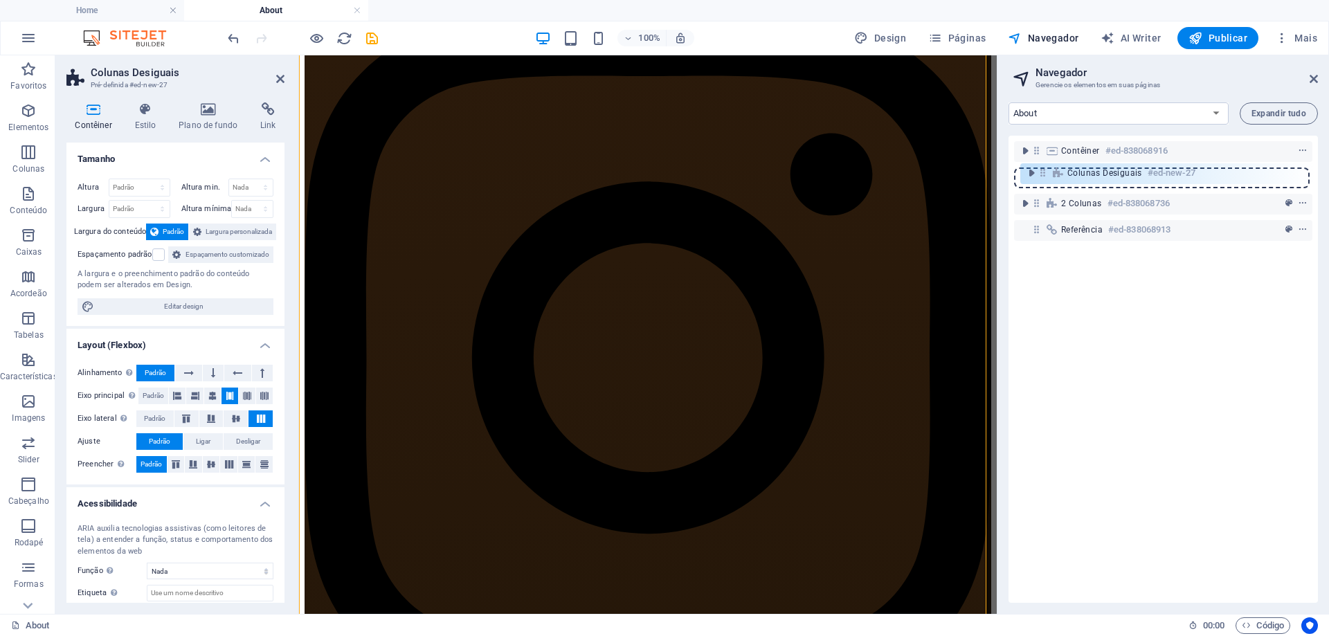
drag, startPoint x: 1035, startPoint y: 226, endPoint x: 1041, endPoint y: 165, distance: 61.3
click at [1041, 165] on div "Contêiner #ed-838068916 2 colunas #ed-838068736 Referência #ed-838068913 Coluna…" at bounding box center [1162, 369] width 309 height 467
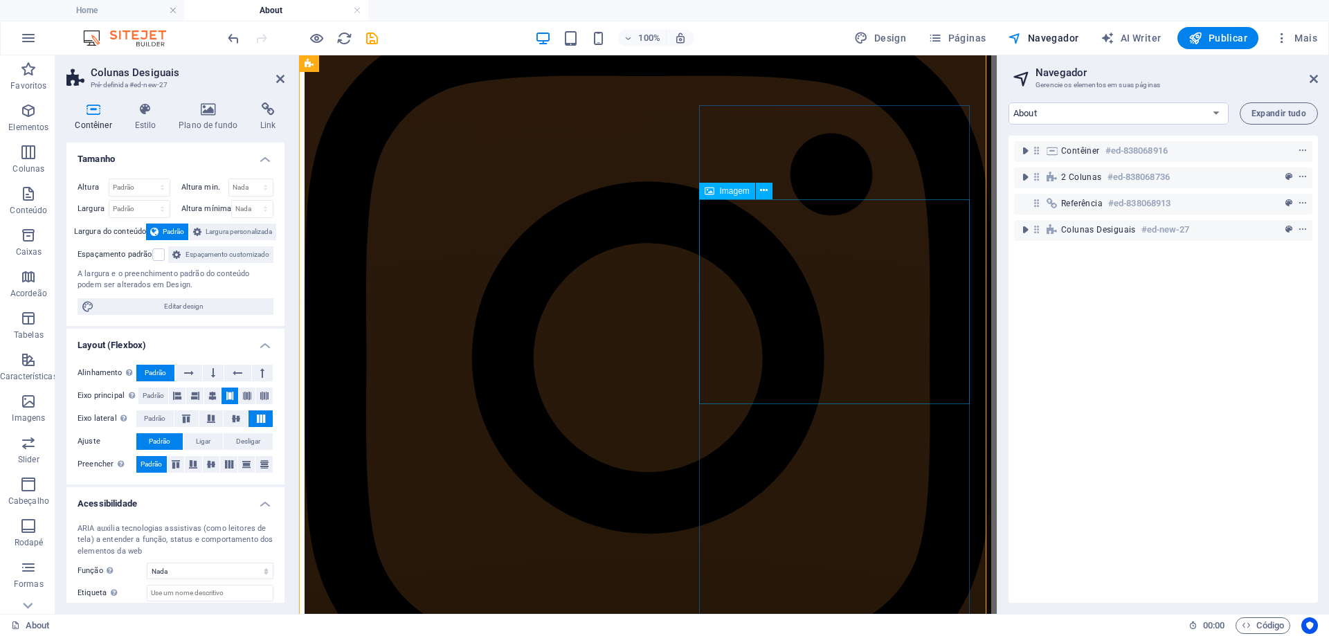
scroll to position [810, 0]
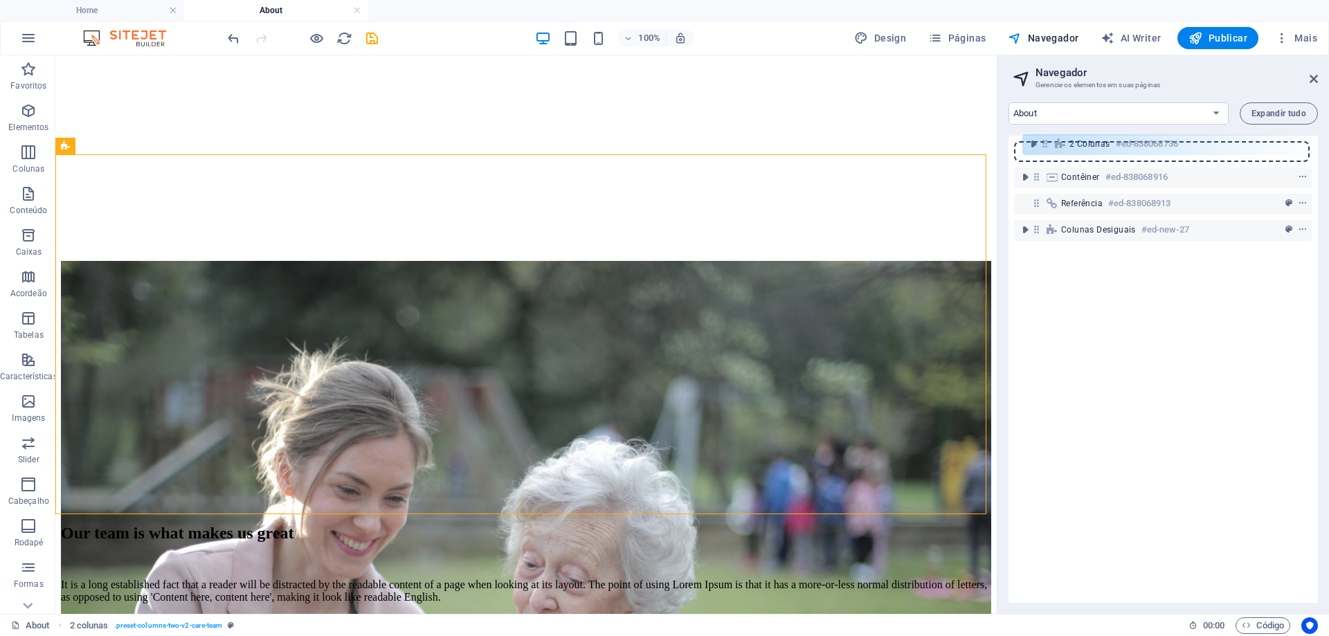
drag, startPoint x: 1040, startPoint y: 179, endPoint x: 1048, endPoint y: 143, distance: 37.6
click at [1048, 143] on div "Contêiner #ed-838068916 2 colunas #ed-838068736 Referência #ed-838068913 Coluna…" at bounding box center [1162, 369] width 309 height 467
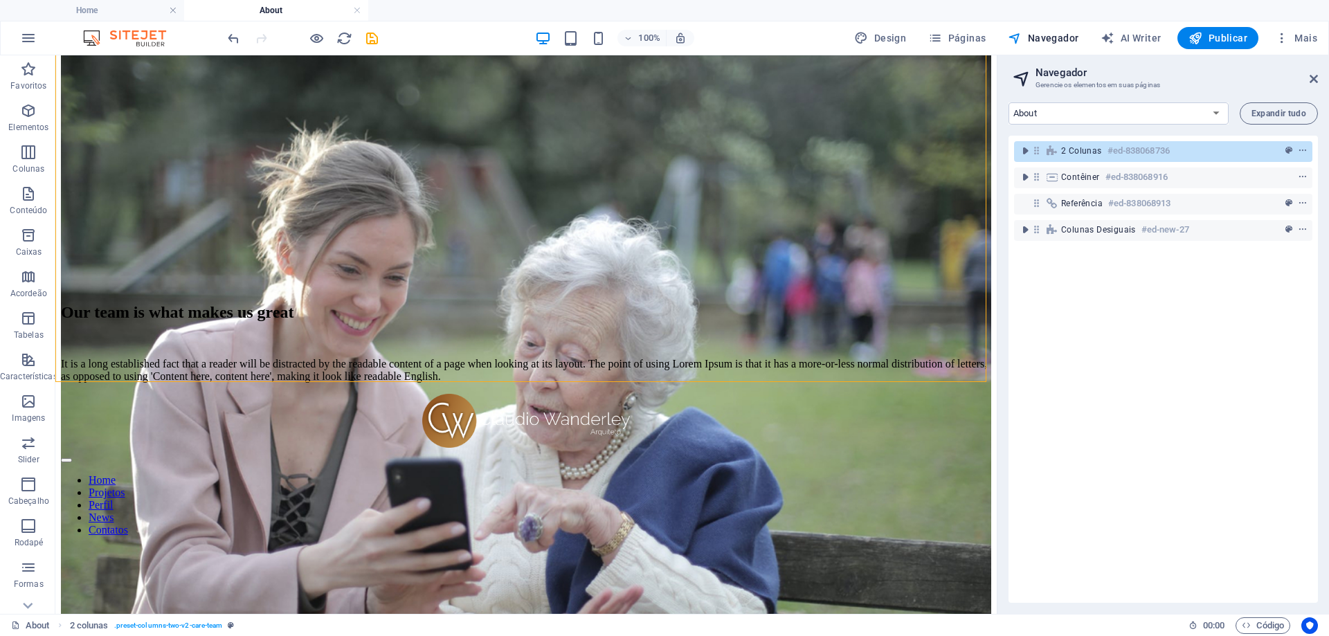
scroll to position [0, 0]
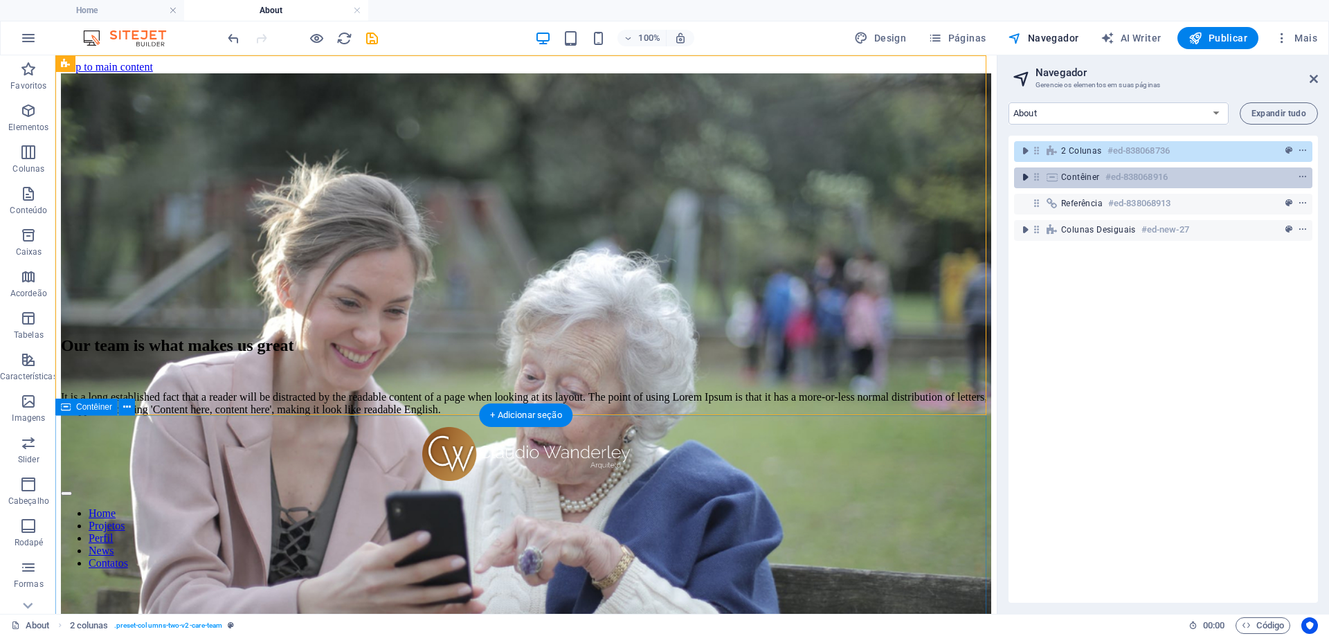
click at [1023, 178] on icon "toggle-expand" at bounding box center [1025, 177] width 14 height 14
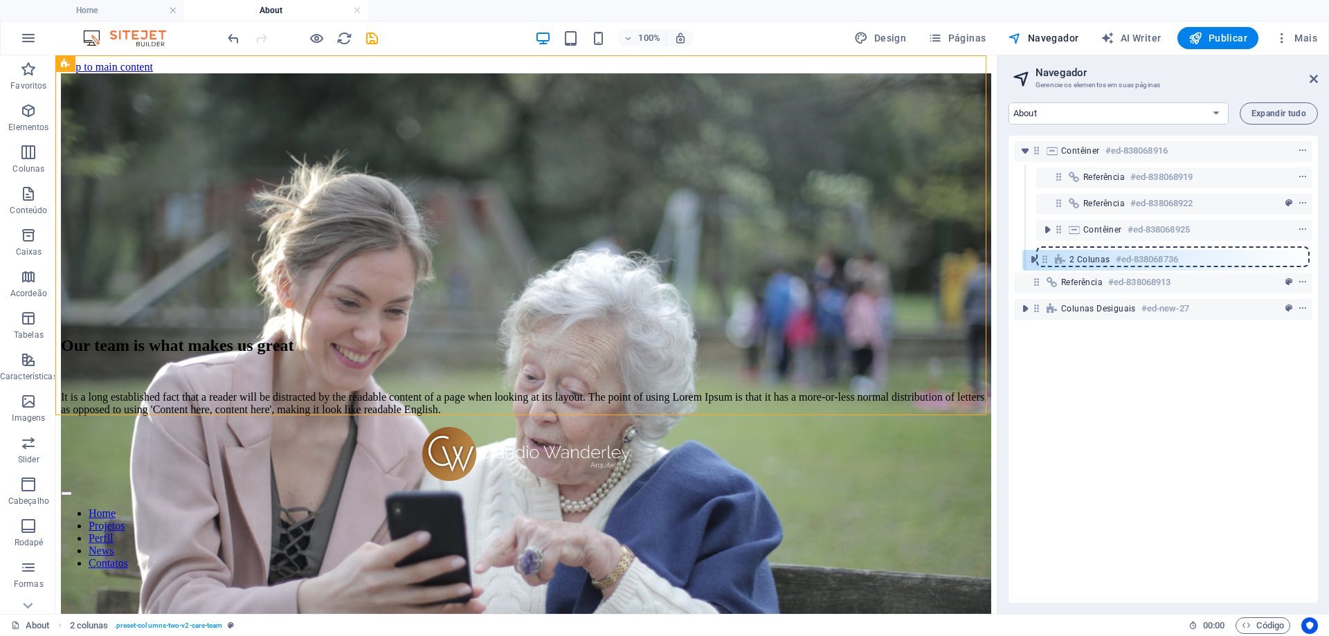
drag, startPoint x: 1036, startPoint y: 148, endPoint x: 1044, endPoint y: 262, distance: 114.5
click at [1044, 262] on div "2 colunas #ed-838068736 Contêiner #ed-838068916 Referência #ed-838068919 Referê…" at bounding box center [1162, 369] width 309 height 467
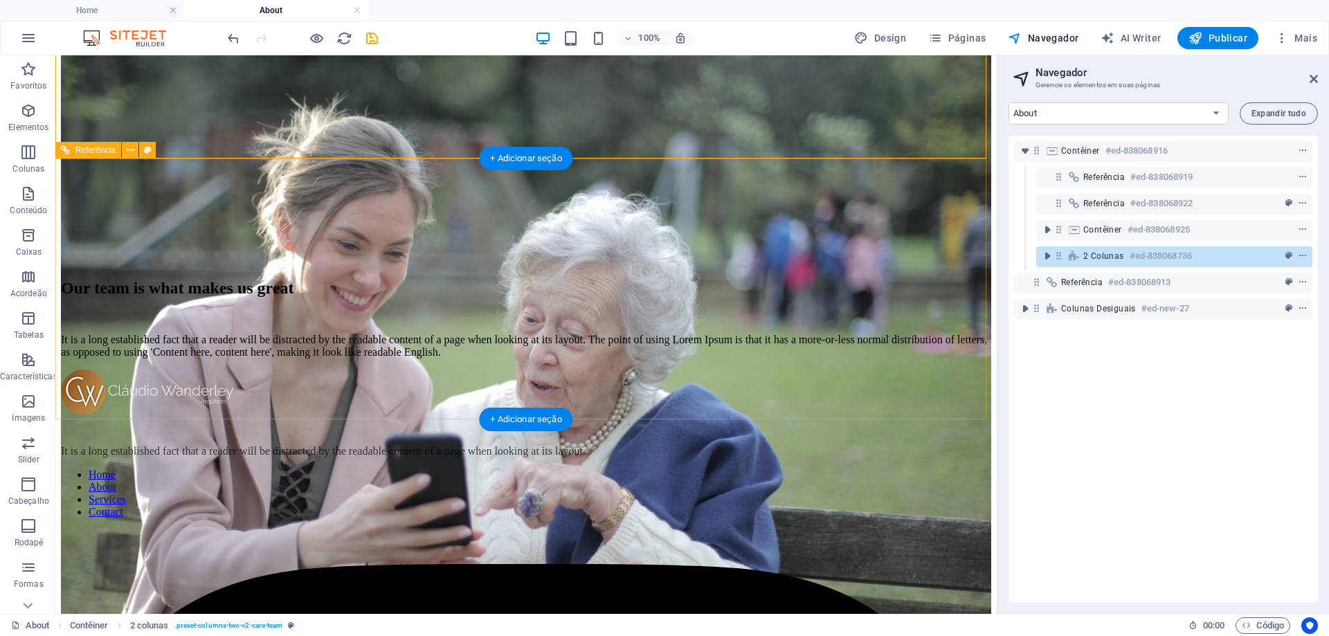
scroll to position [692, 0]
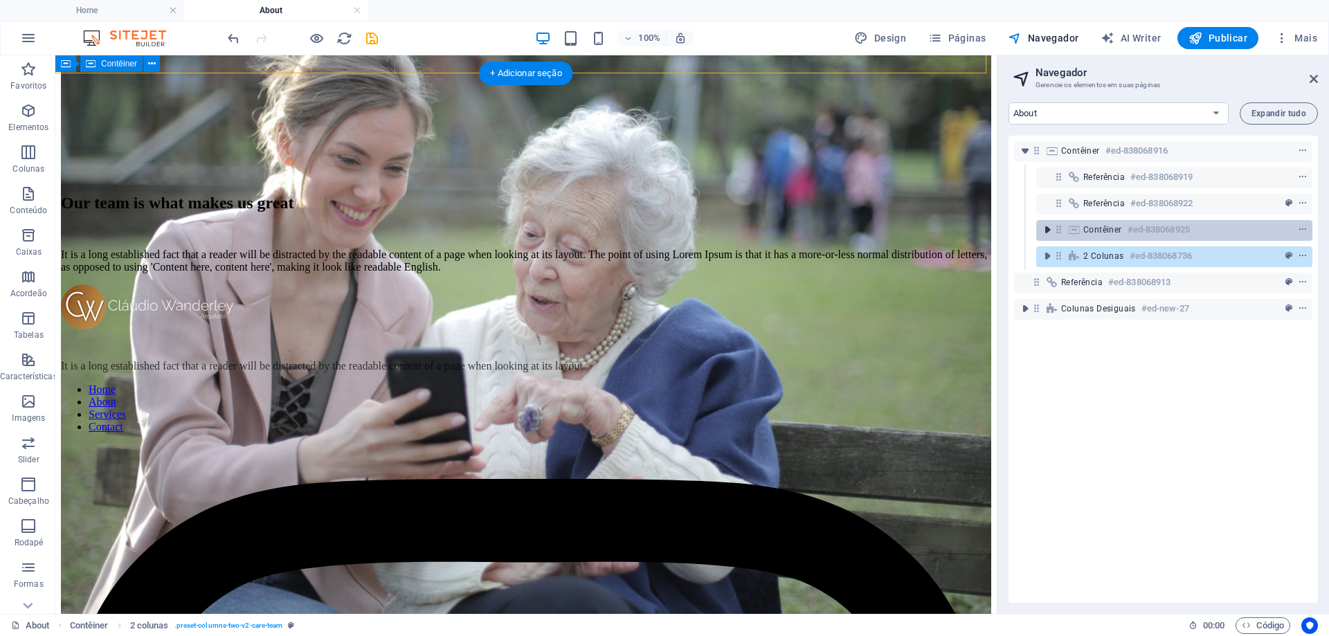
click at [1047, 227] on icon "toggle-expand" at bounding box center [1047, 230] width 14 height 14
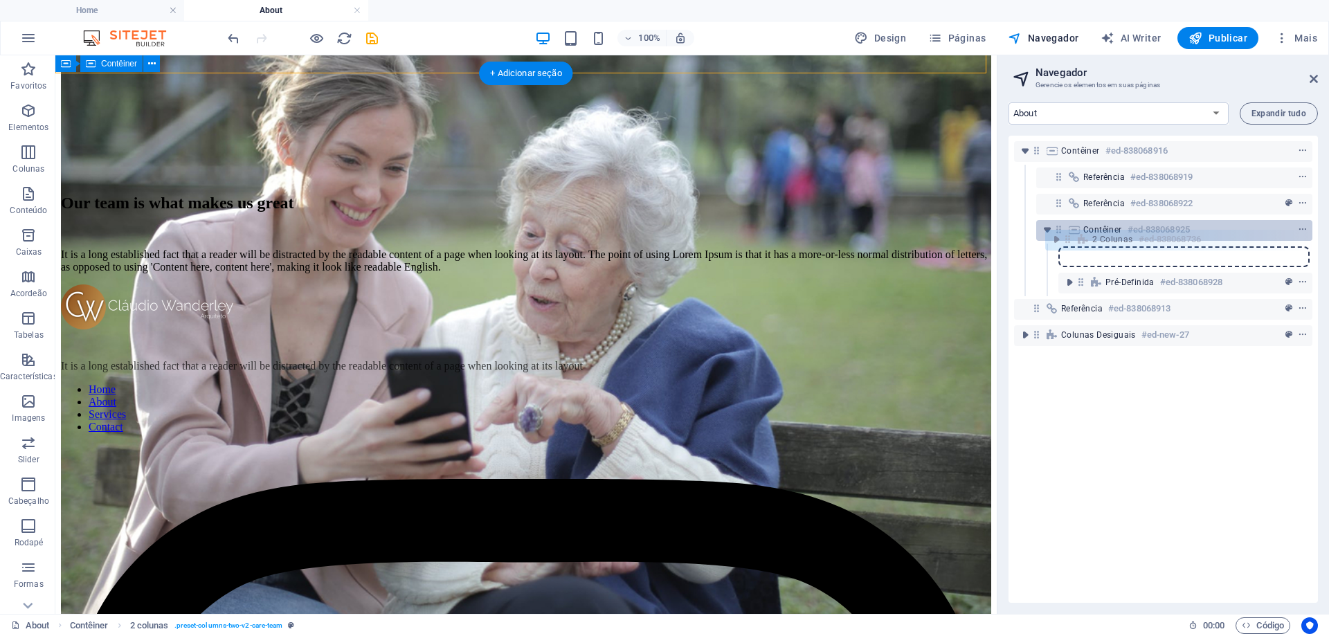
drag, startPoint x: 1061, startPoint y: 280, endPoint x: 1070, endPoint y: 233, distance: 47.9
click at [1070, 233] on div "Contêiner #ed-838068916 Referência #ed-838068919 Referência #ed-838068922 Contê…" at bounding box center [1162, 369] width 309 height 467
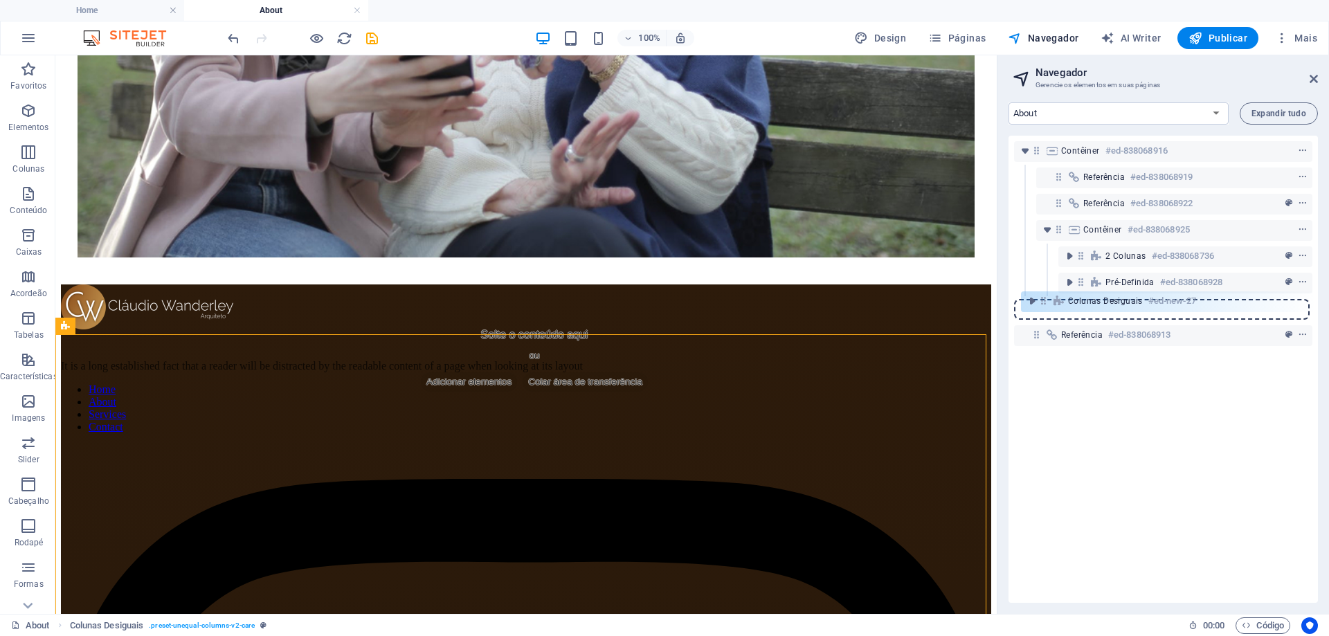
drag, startPoint x: 1039, startPoint y: 335, endPoint x: 1046, endPoint y: 297, distance: 38.8
click at [1046, 297] on div "Contêiner #ed-838068916 Referência #ed-838068919 Referência #ed-838068922 Contê…" at bounding box center [1162, 369] width 309 height 467
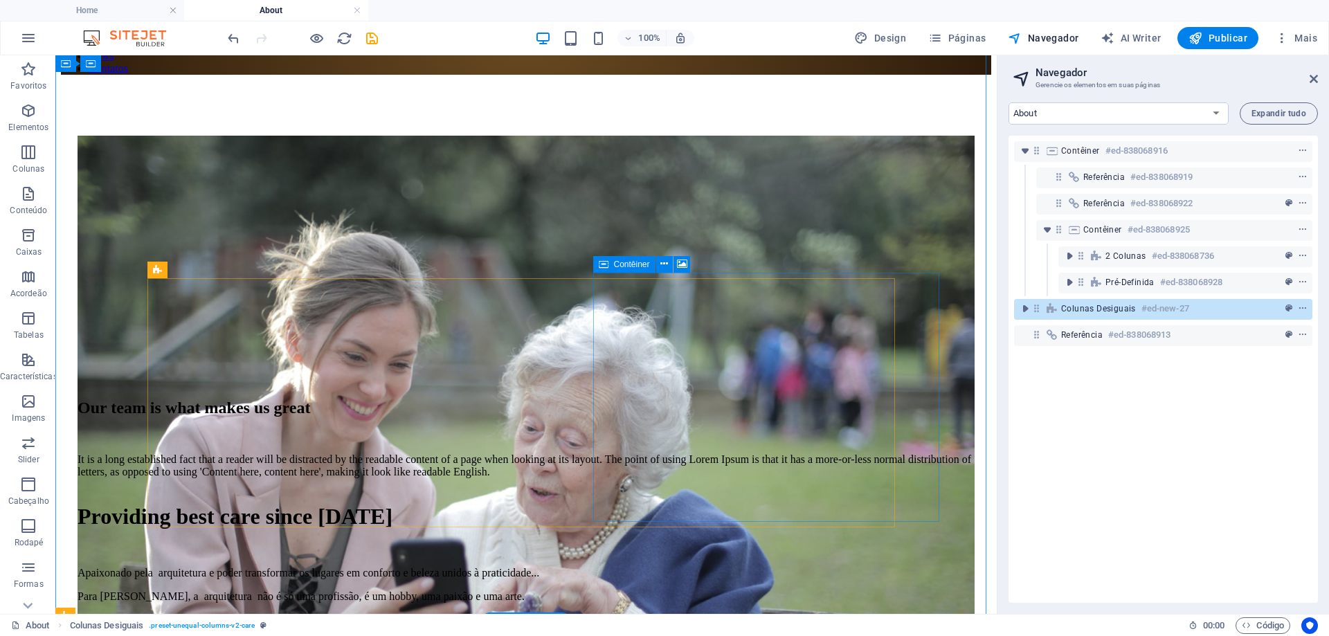
scroll to position [0, 0]
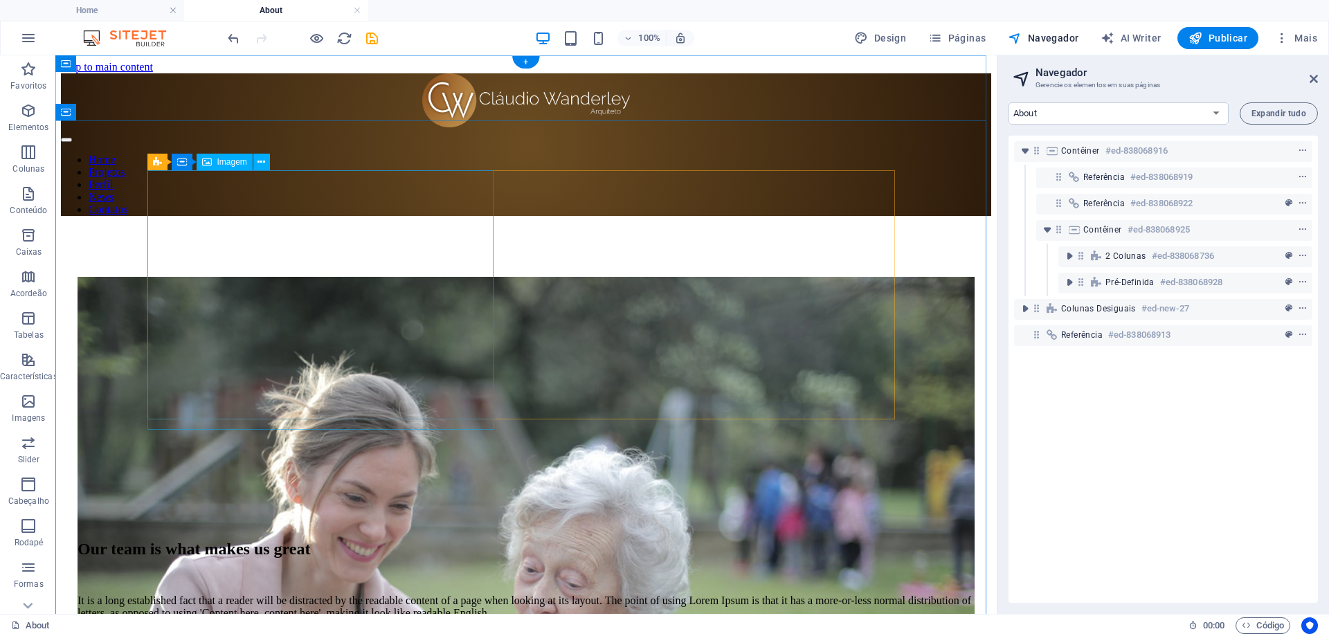
click at [477, 277] on figure at bounding box center [526, 614] width 897 height 675
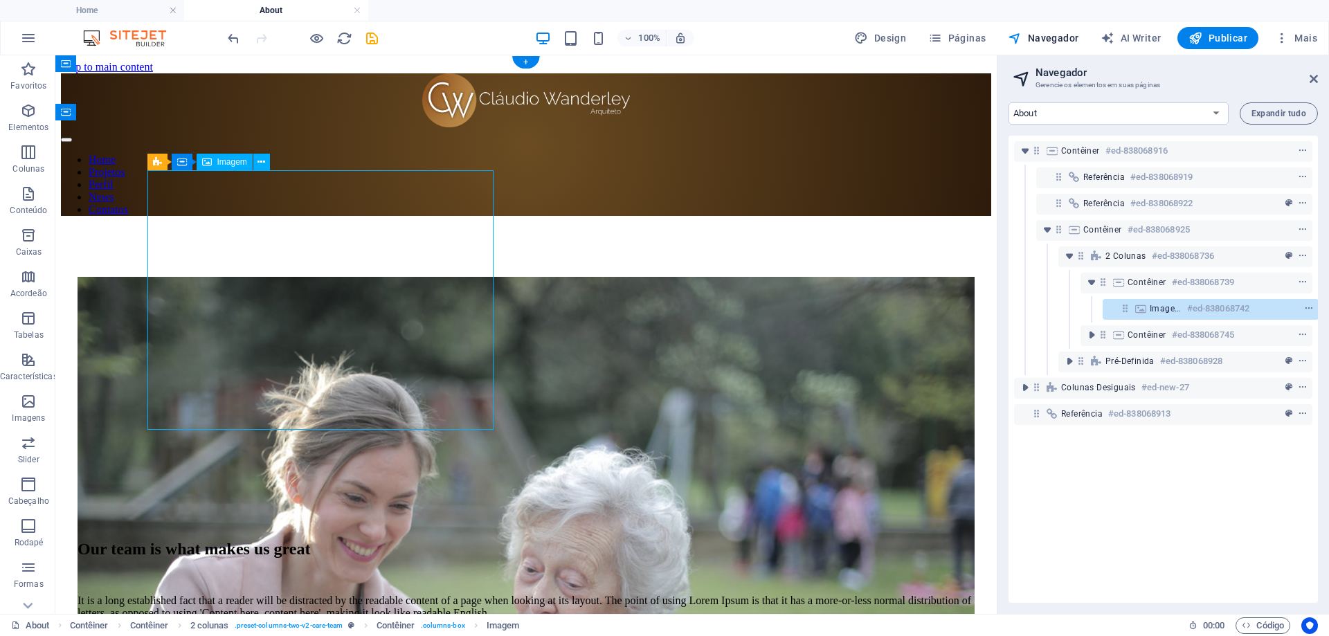
scroll to position [0, 3]
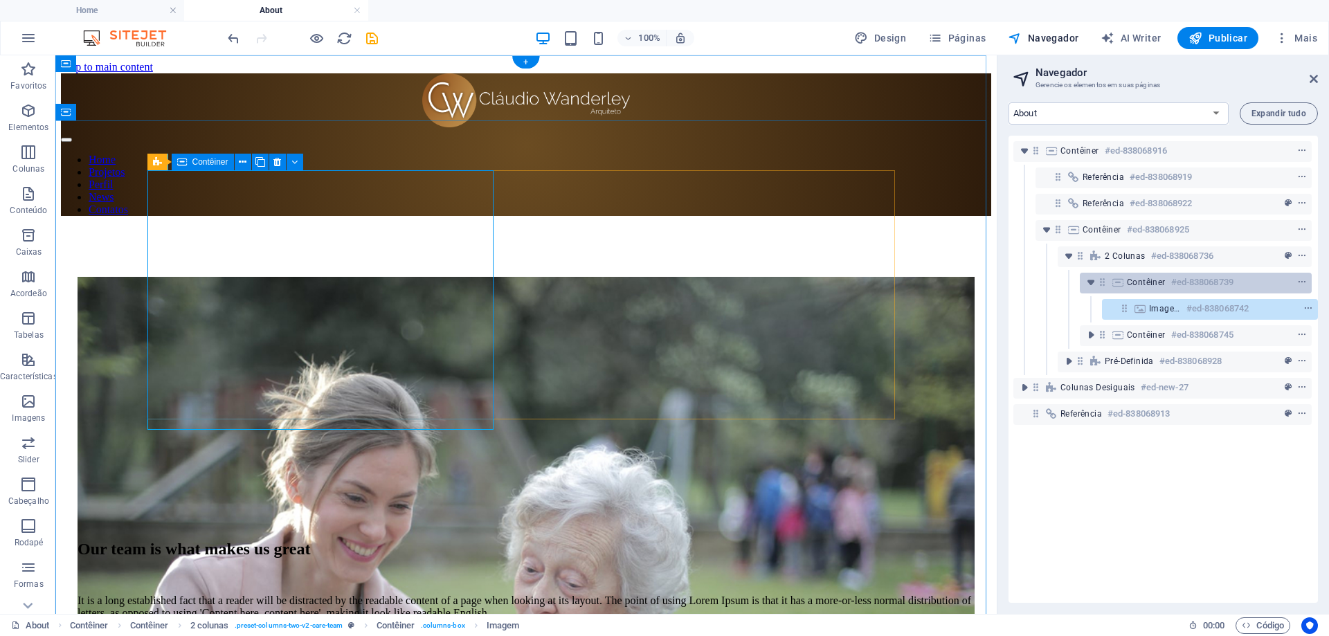
click at [1178, 284] on h6 "#ed-838068739" at bounding box center [1202, 282] width 62 height 17
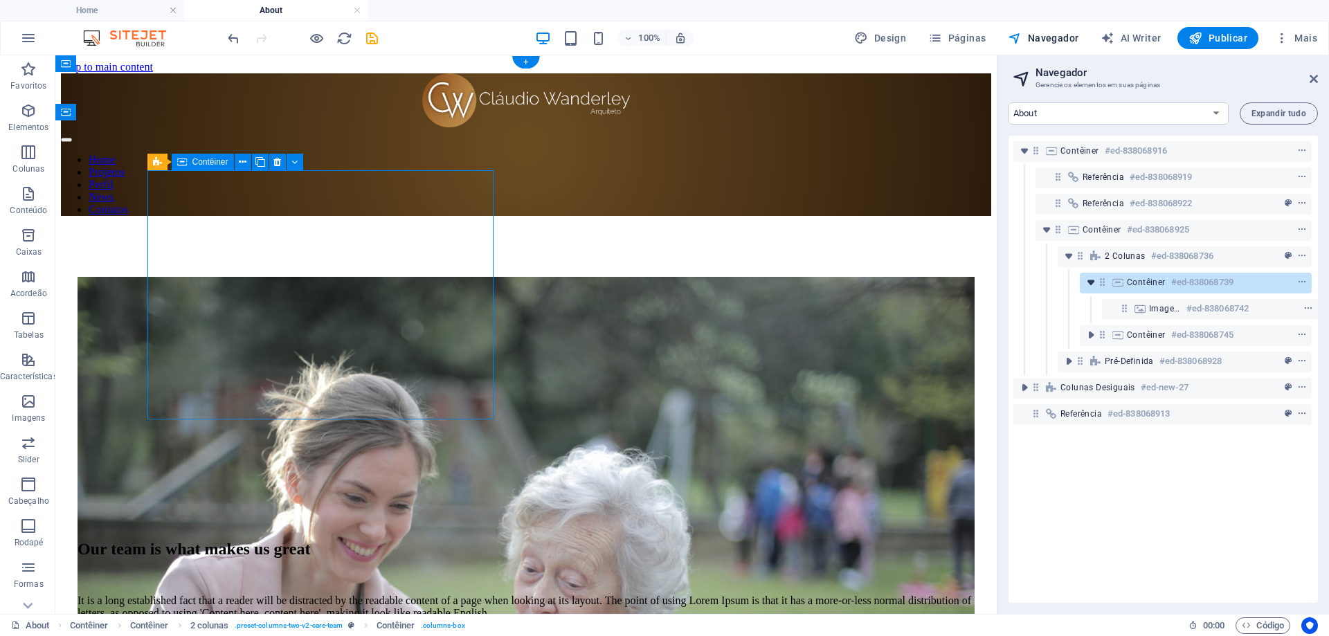
click at [1088, 283] on icon "toggle-expand" at bounding box center [1091, 282] width 14 height 14
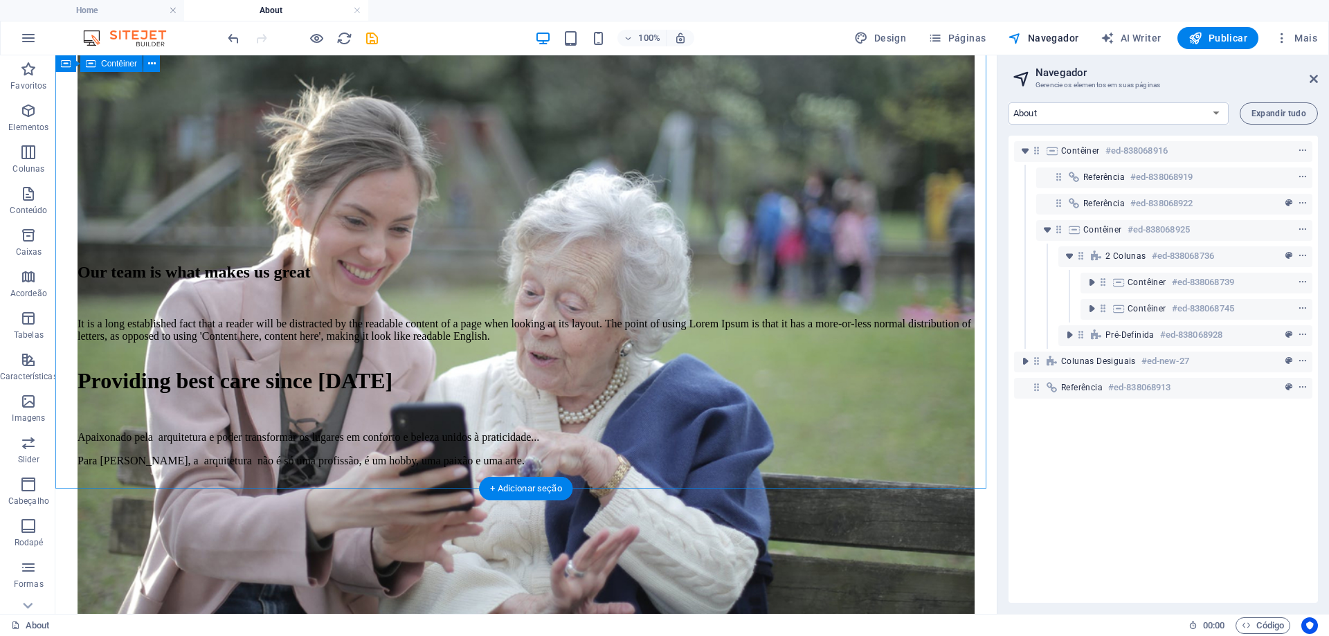
scroll to position [0, 0]
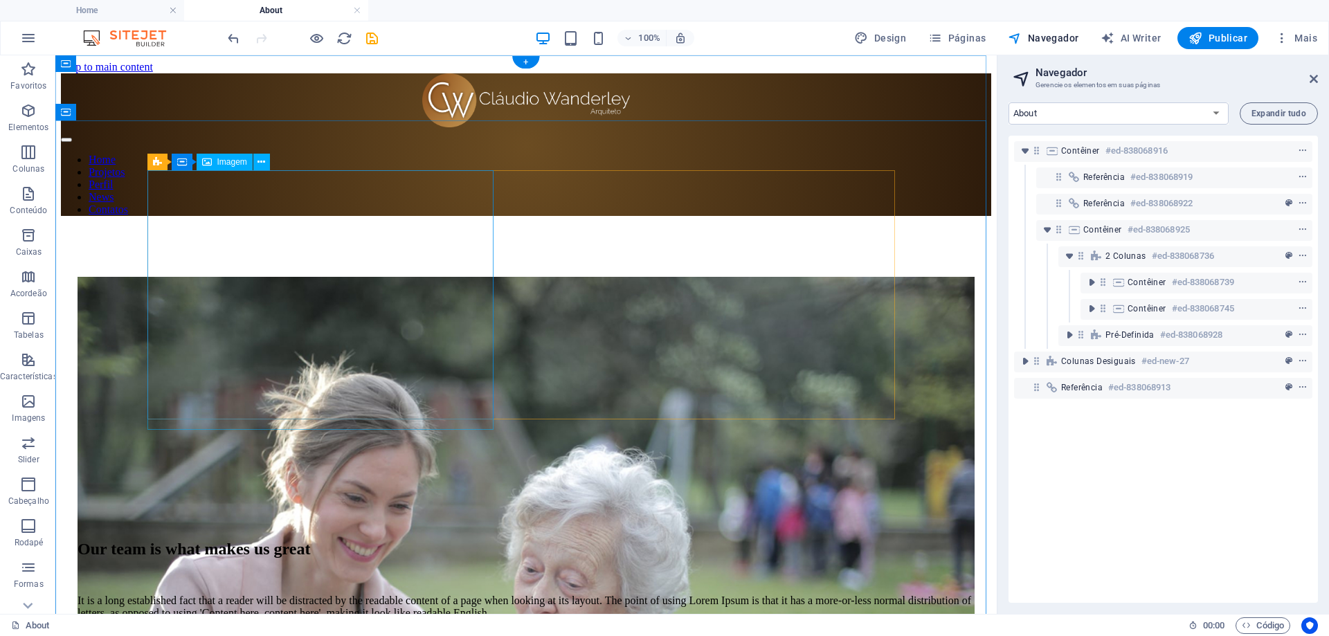
click at [304, 325] on figure at bounding box center [526, 614] width 897 height 675
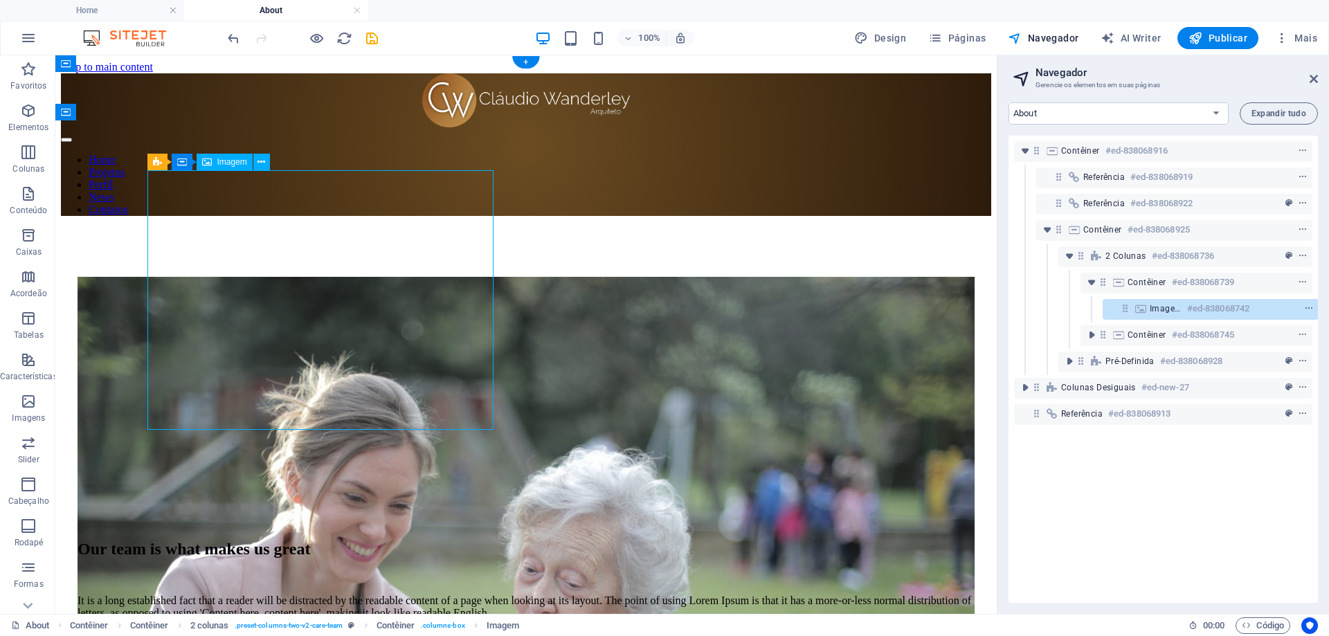
scroll to position [0, 3]
click at [325, 311] on figure at bounding box center [526, 614] width 897 height 675
select select "%"
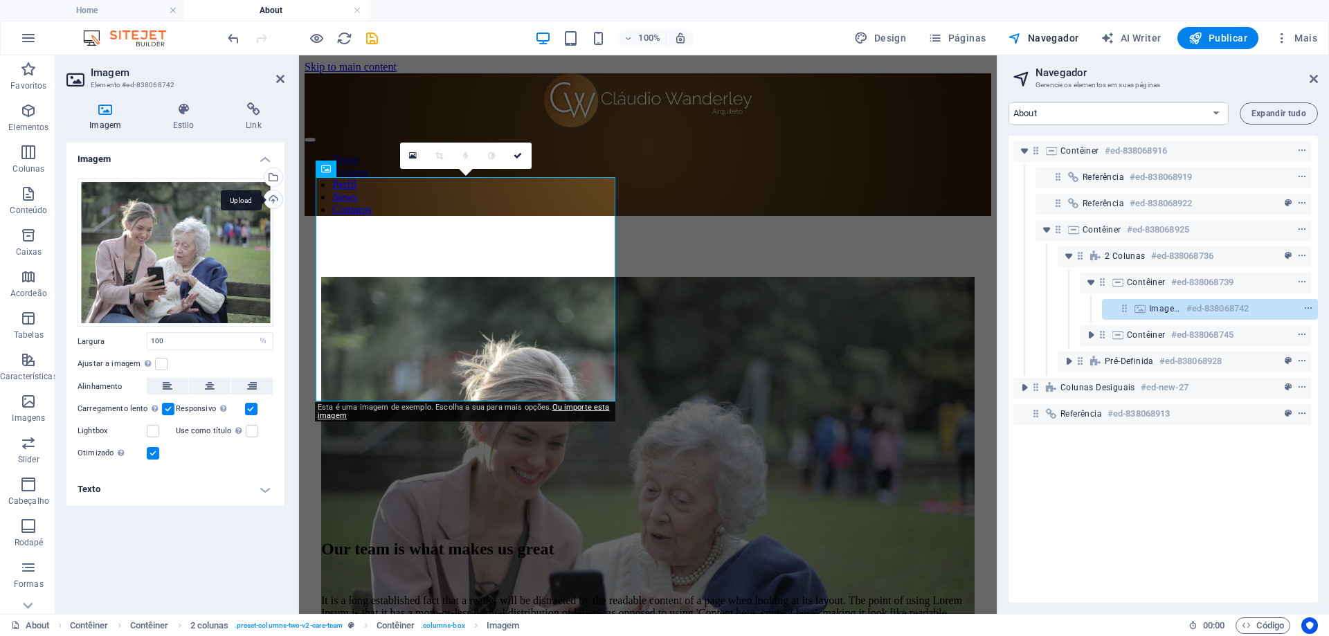
click at [277, 203] on div "Upload" at bounding box center [272, 200] width 21 height 21
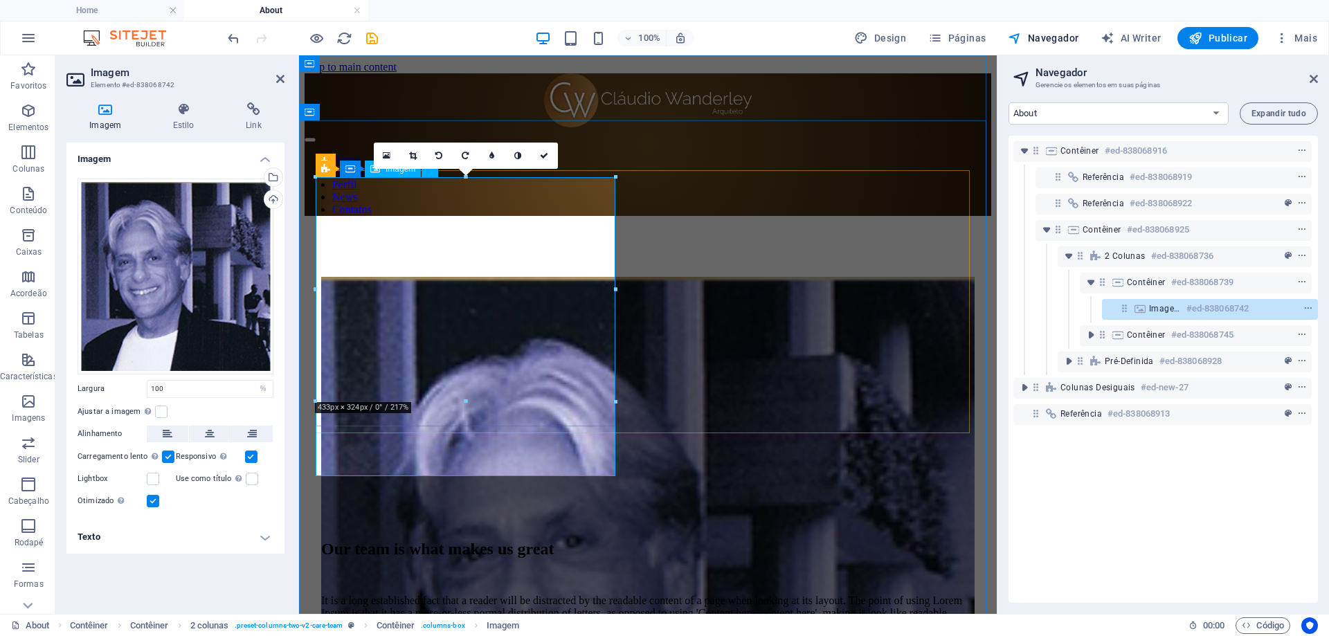
click at [496, 343] on figure at bounding box center [647, 605] width 653 height 656
click at [154, 252] on div "Arraste os arquivos aqui, clique para escolher os arquivos ou selecione os arqu…" at bounding box center [176, 277] width 196 height 196
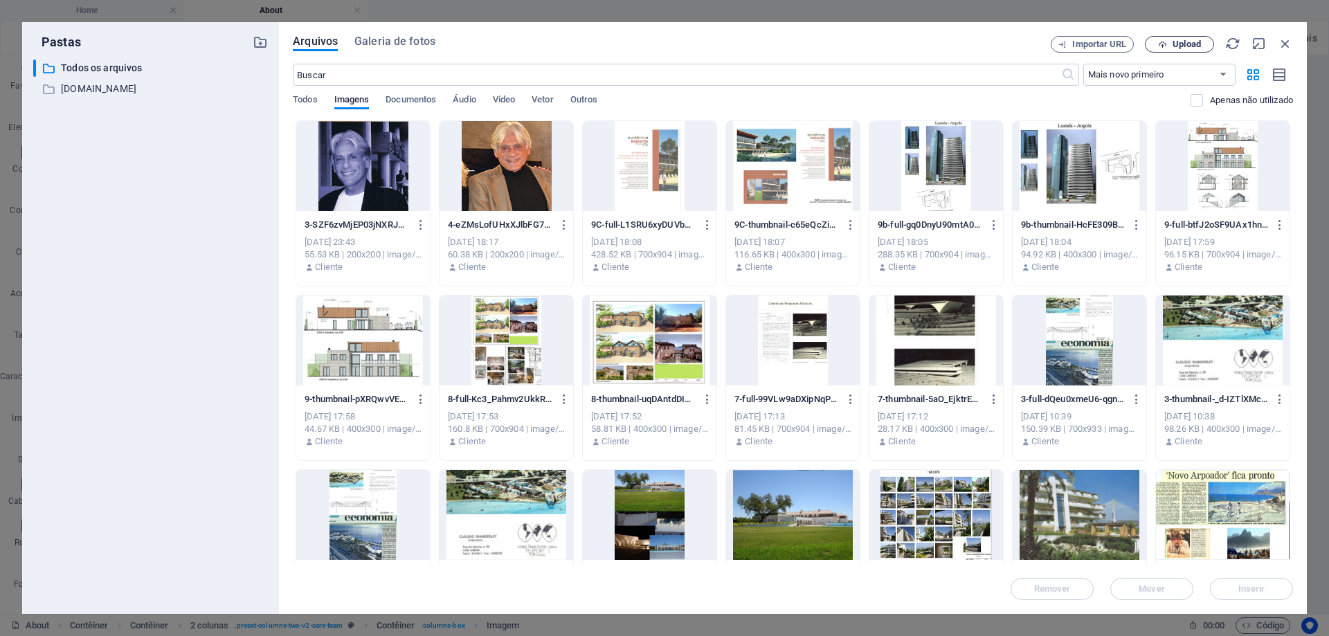
click at [1187, 47] on span "Upload" at bounding box center [1186, 44] width 28 height 8
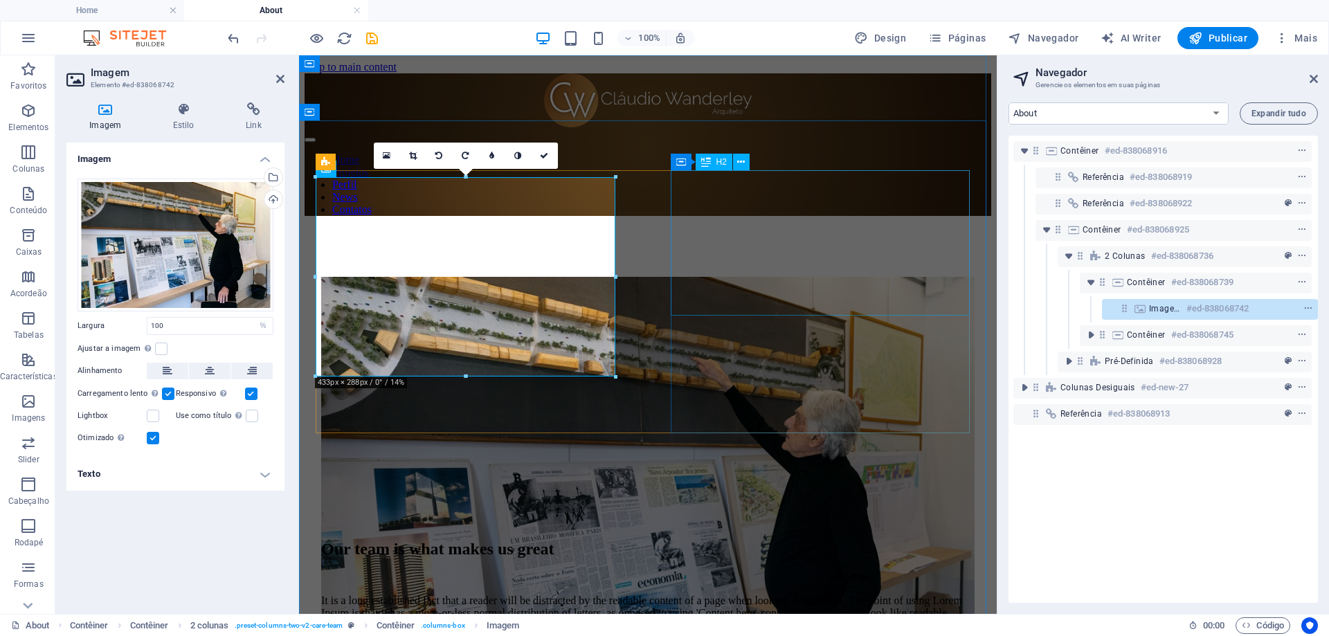
click at [743, 540] on div "Our team is what makes us great" at bounding box center [647, 549] width 653 height 19
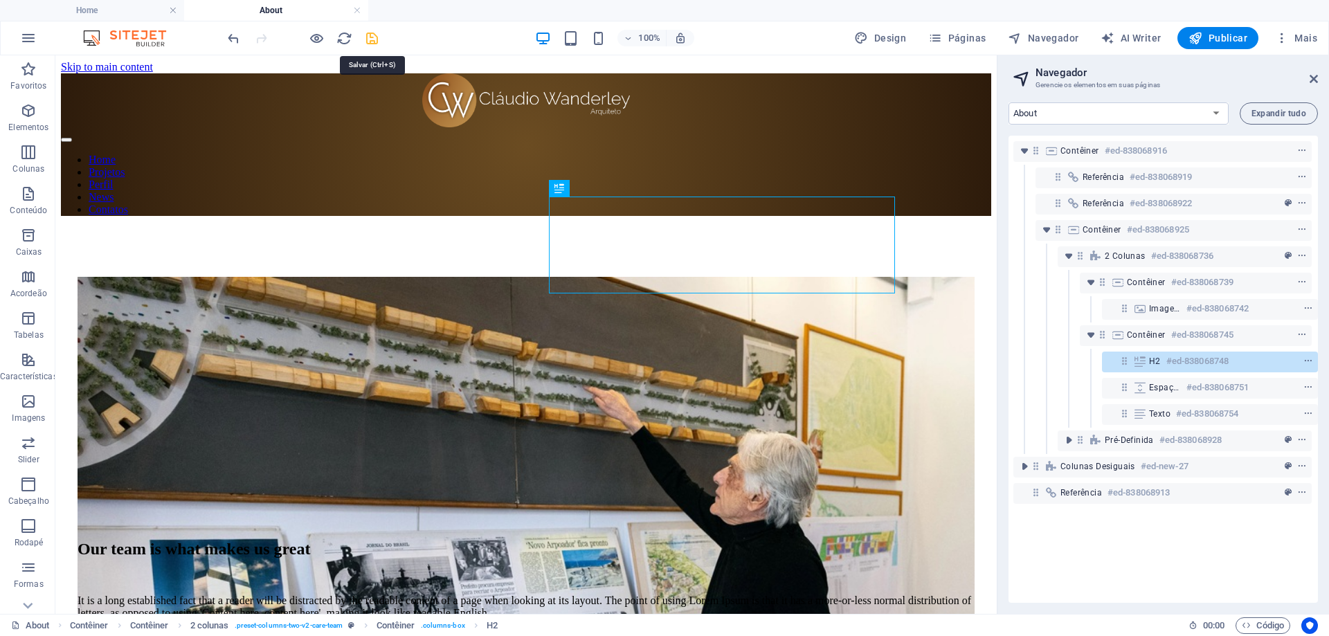
click at [371, 42] on icon "save" at bounding box center [372, 38] width 16 height 16
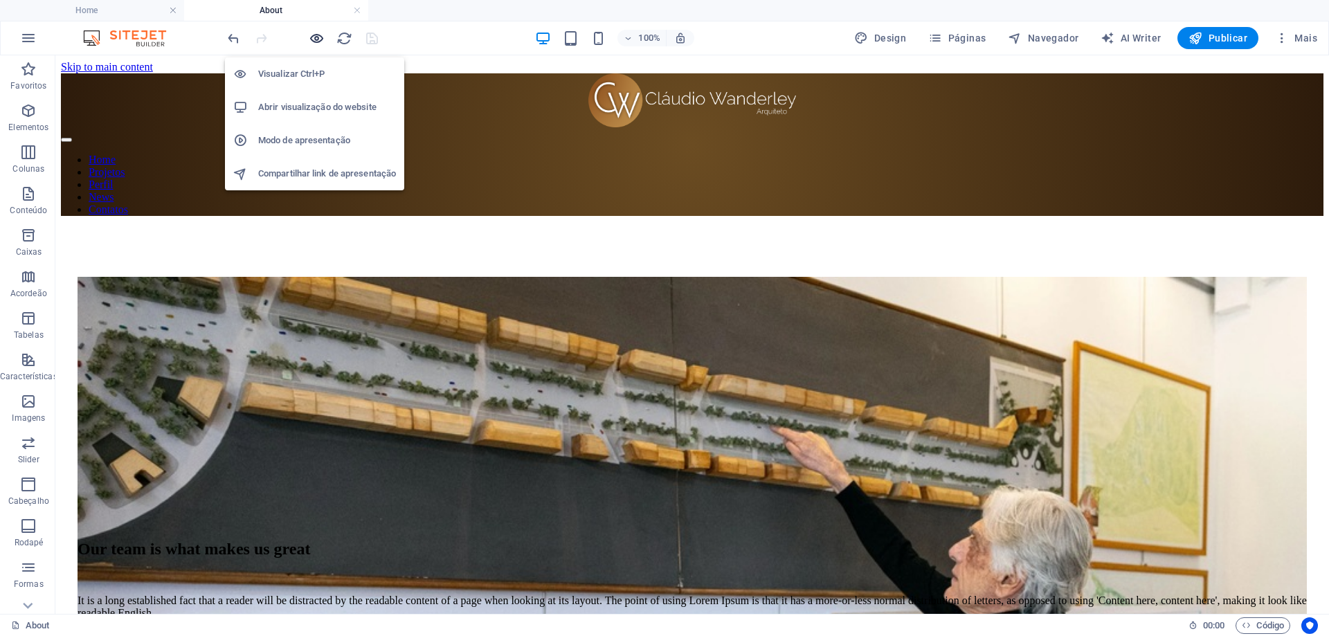
click at [317, 35] on icon "button" at bounding box center [317, 38] width 16 height 16
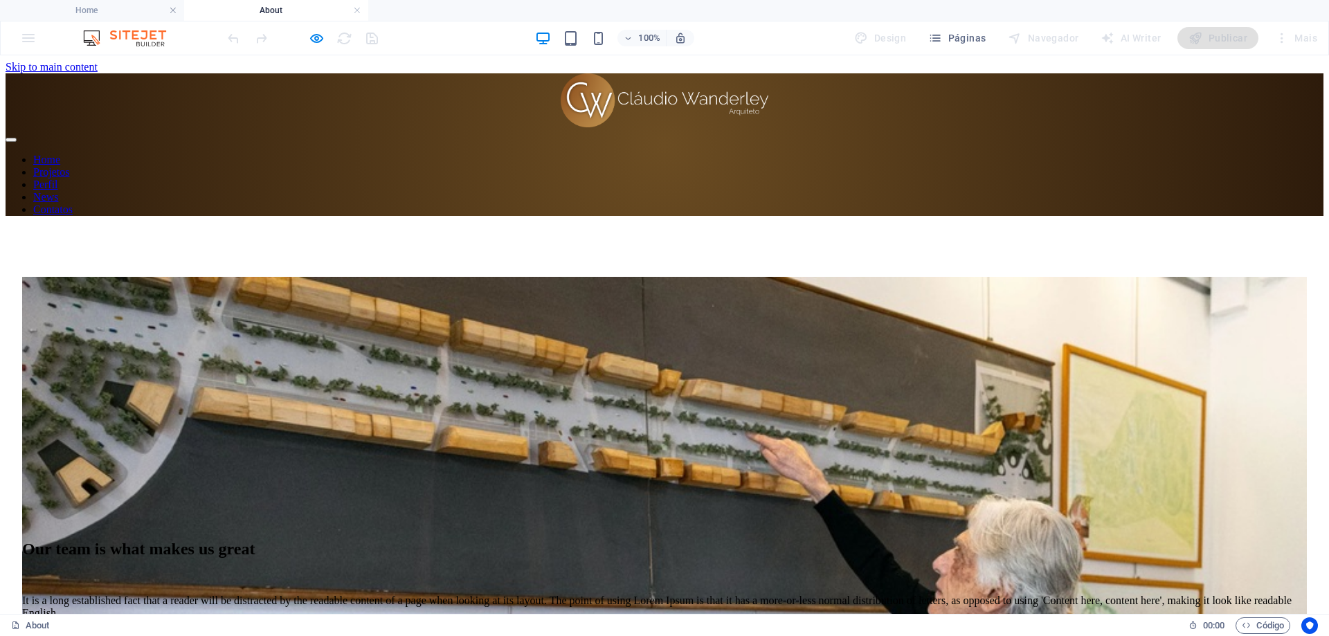
click at [60, 154] on link "Home" at bounding box center [46, 160] width 27 height 12
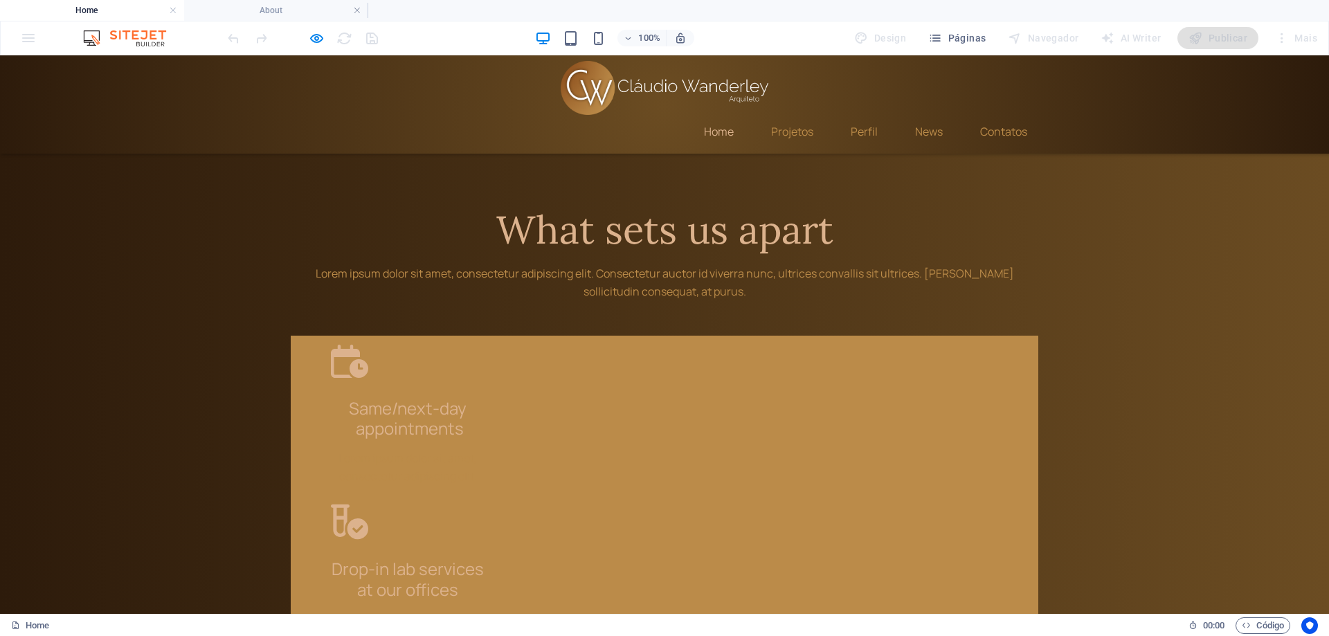
scroll to position [3074, 0]
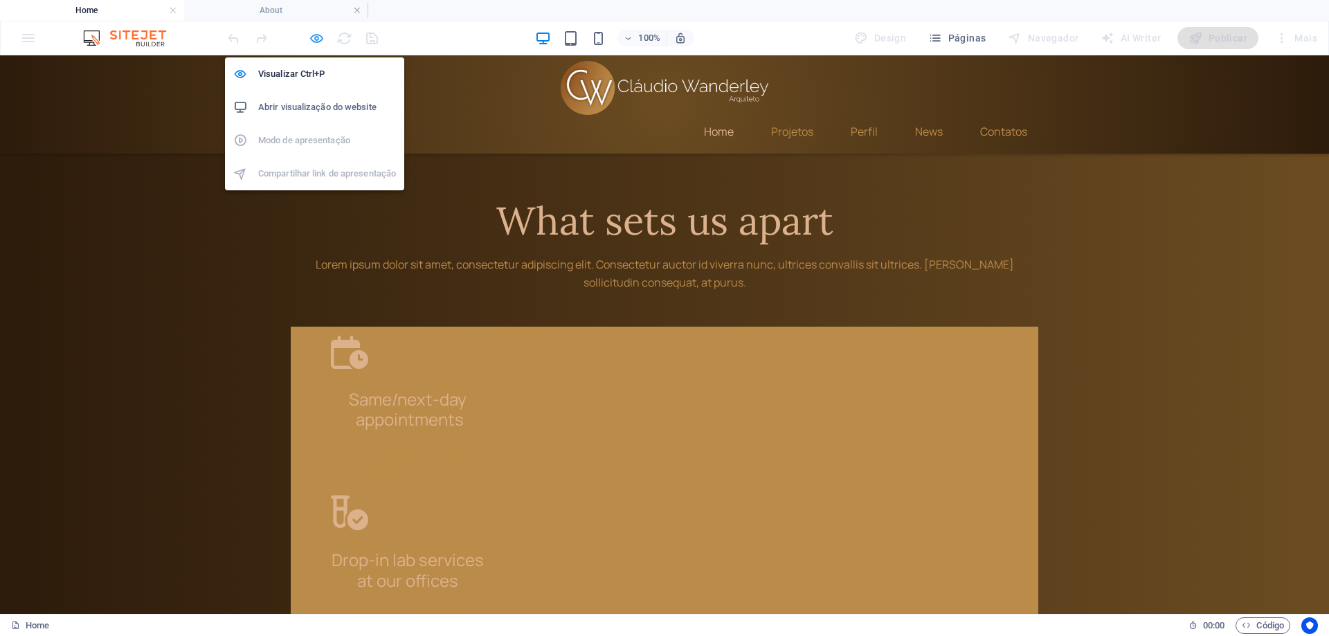
click at [316, 42] on icon "button" at bounding box center [317, 38] width 16 height 16
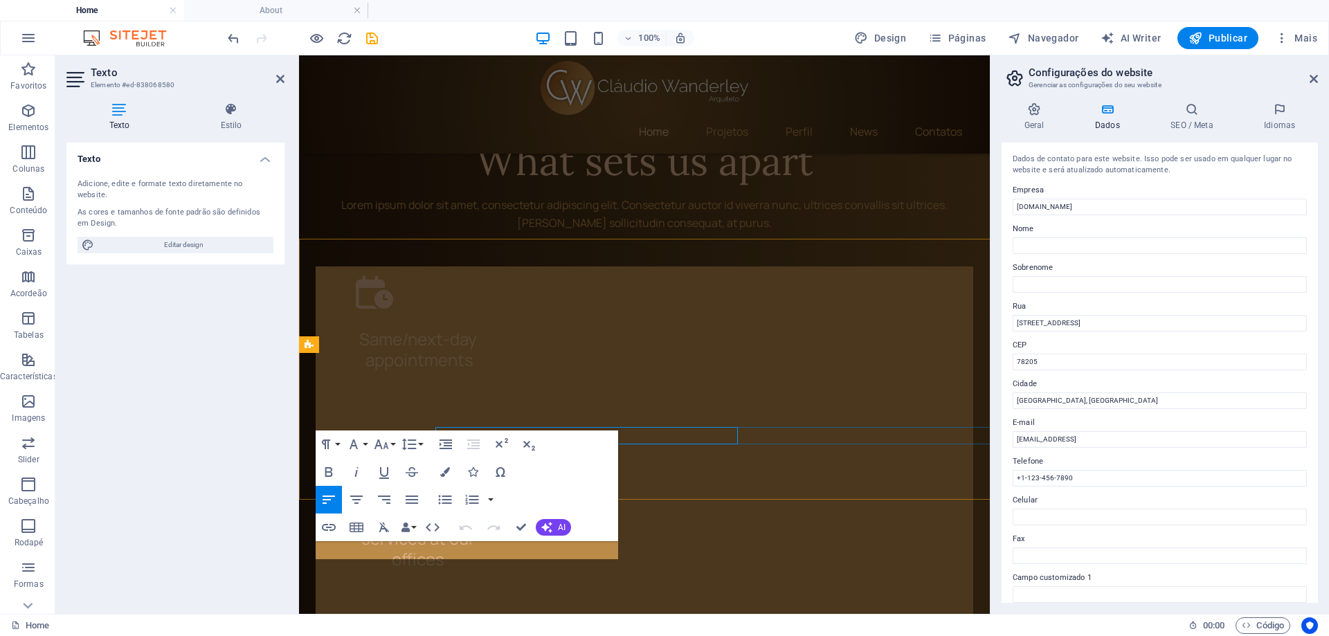
scroll to position [3356, 0]
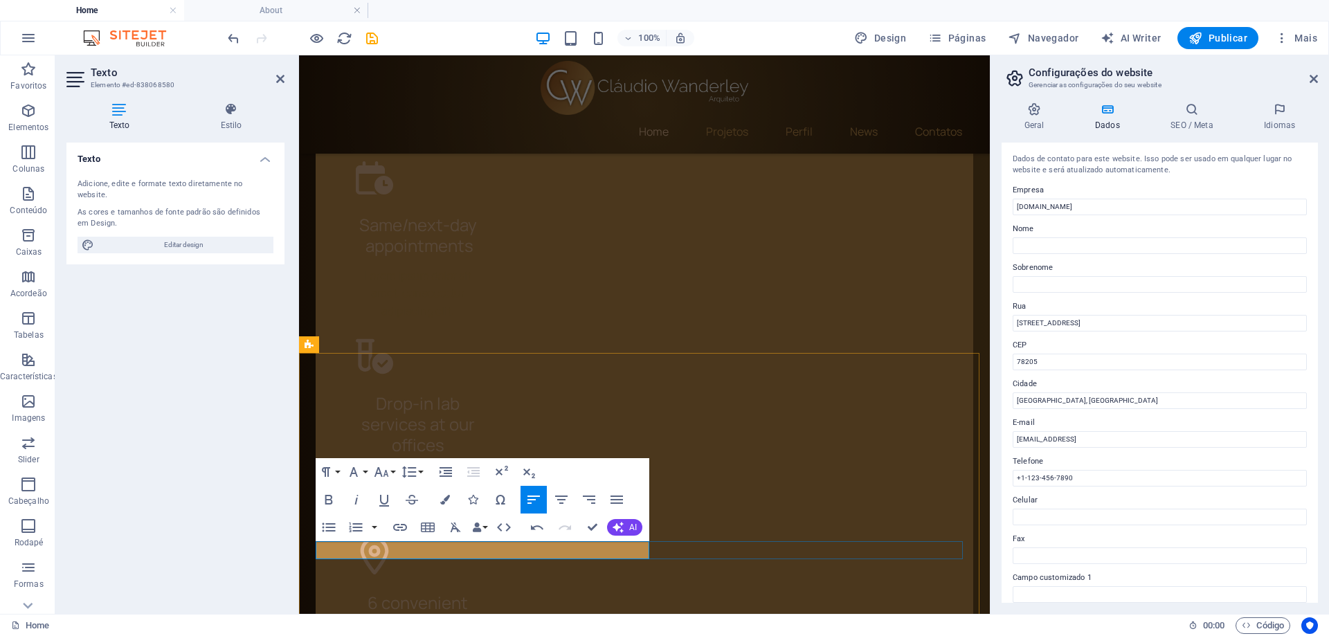
drag, startPoint x: 423, startPoint y: 551, endPoint x: 356, endPoint y: 548, distance: 67.2
click at [400, 528] on icon "button" at bounding box center [400, 527] width 17 height 17
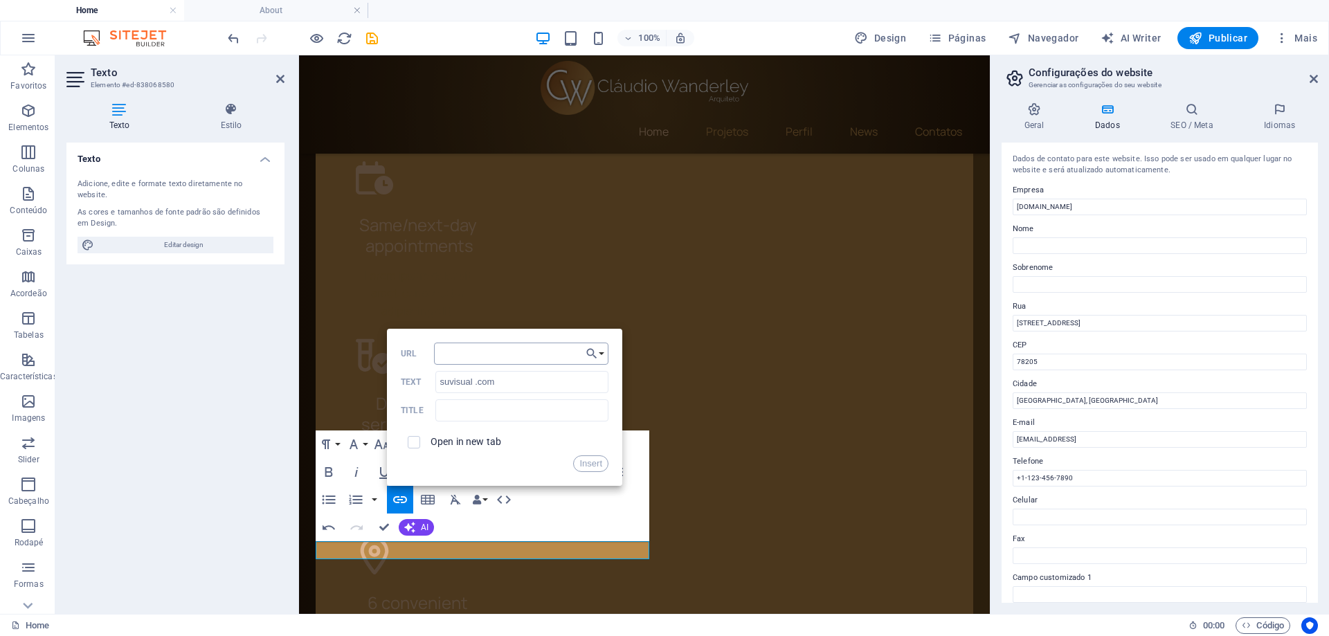
click at [469, 358] on input "URL" at bounding box center [521, 354] width 174 height 22
type input "https://www.suvisual.com"
click at [590, 466] on button "Insert" at bounding box center [590, 463] width 35 height 17
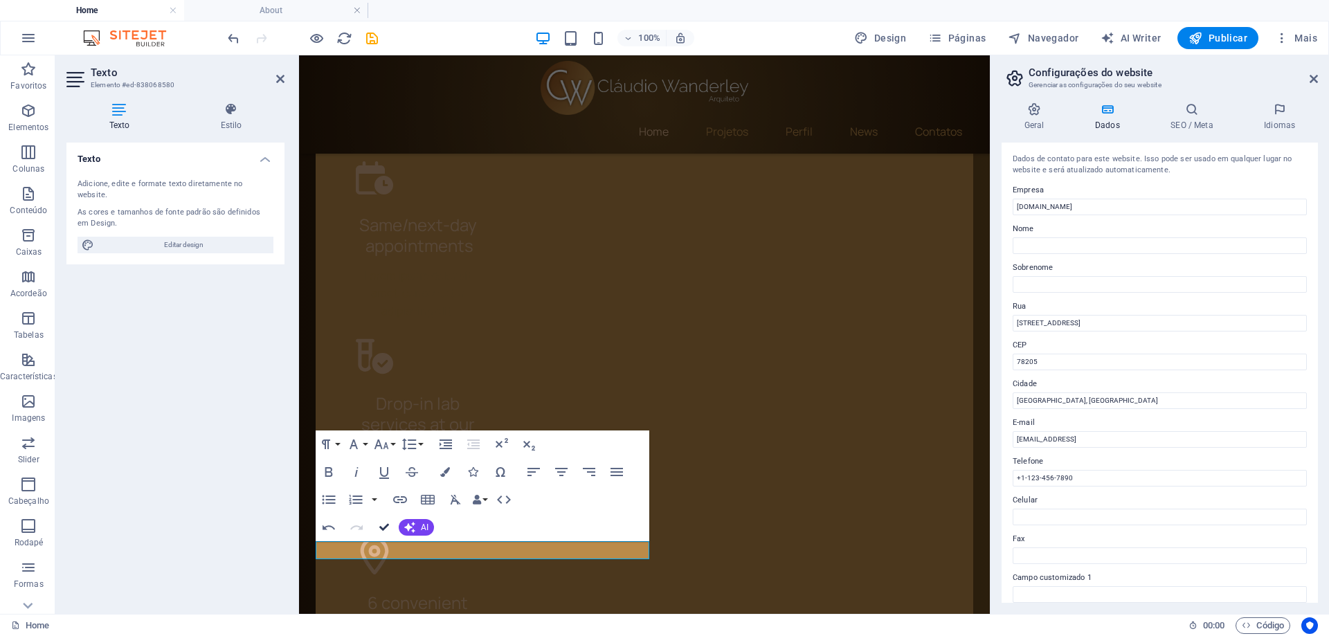
scroll to position [3242, 0]
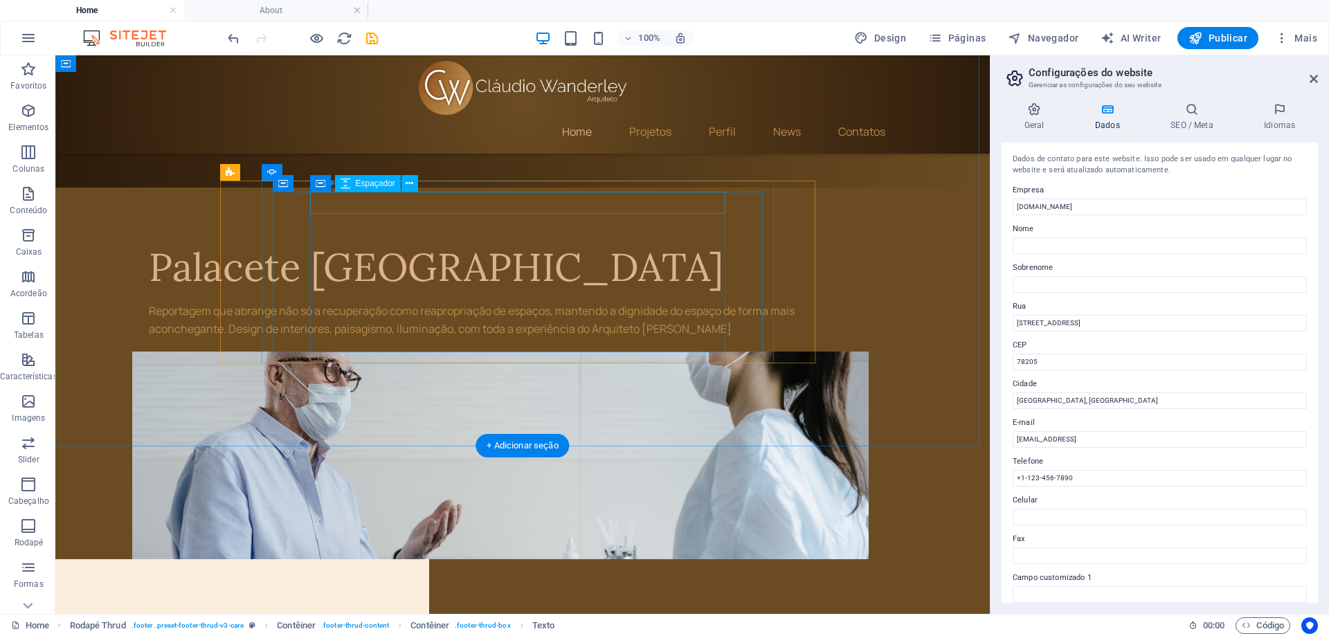
scroll to position [2550, 0]
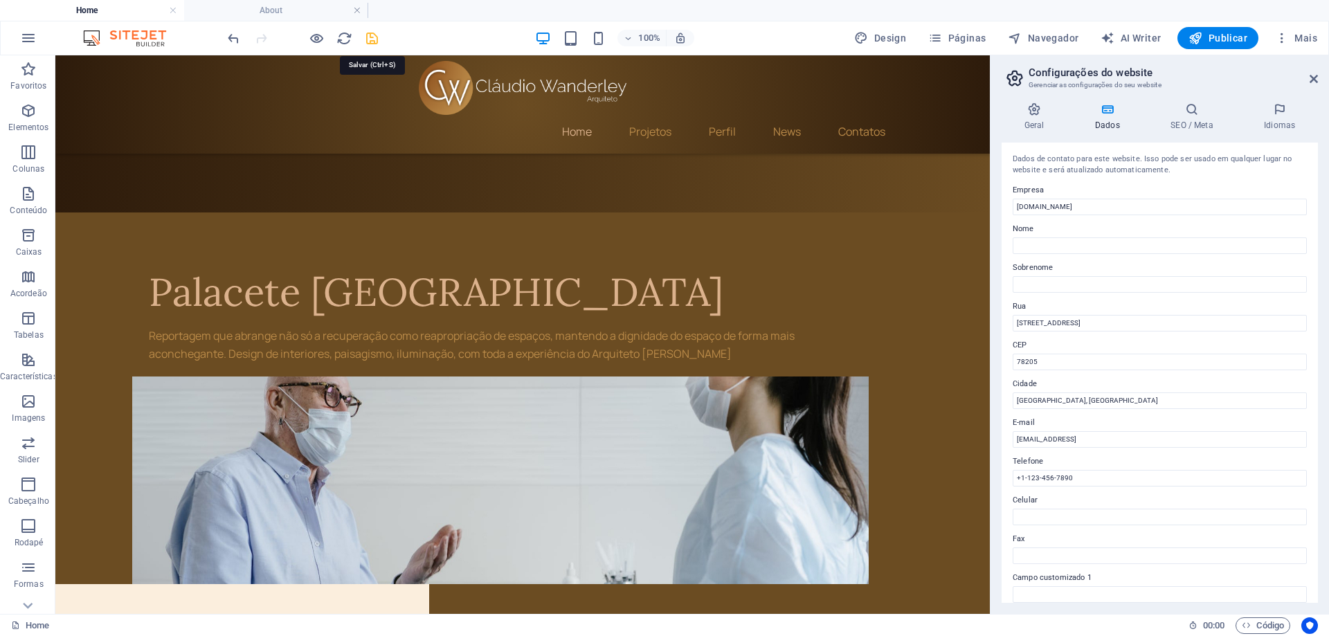
click at [372, 44] on icon "save" at bounding box center [372, 38] width 16 height 16
